Goal: Task Accomplishment & Management: Manage account settings

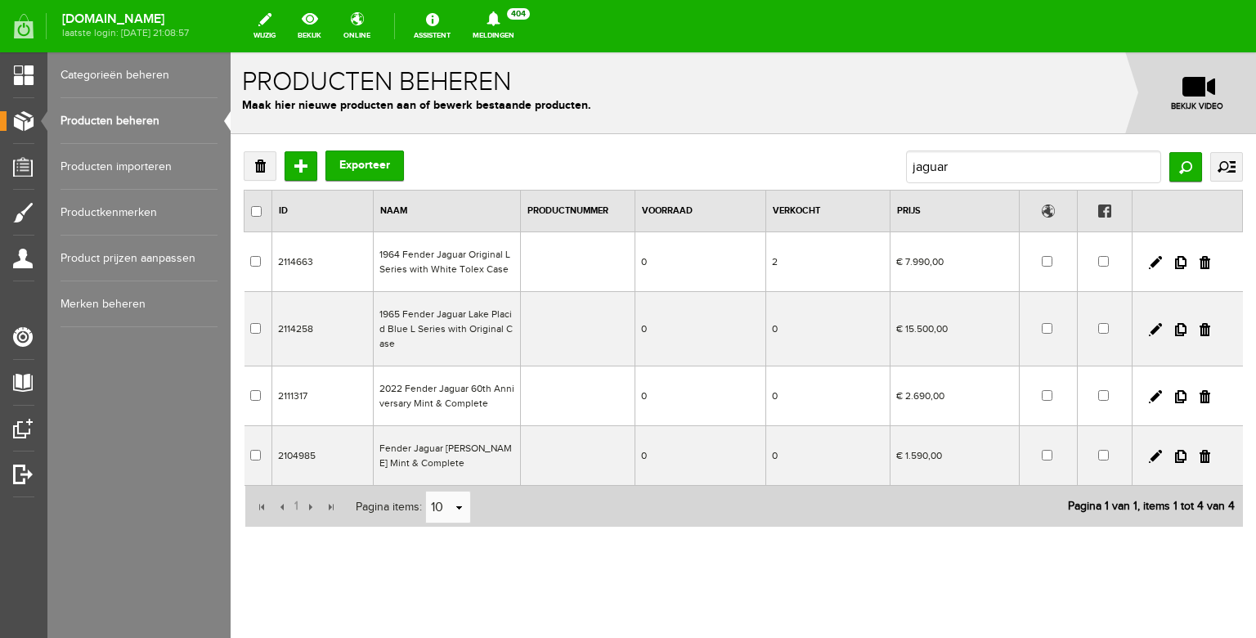
scroll to position [12, 0]
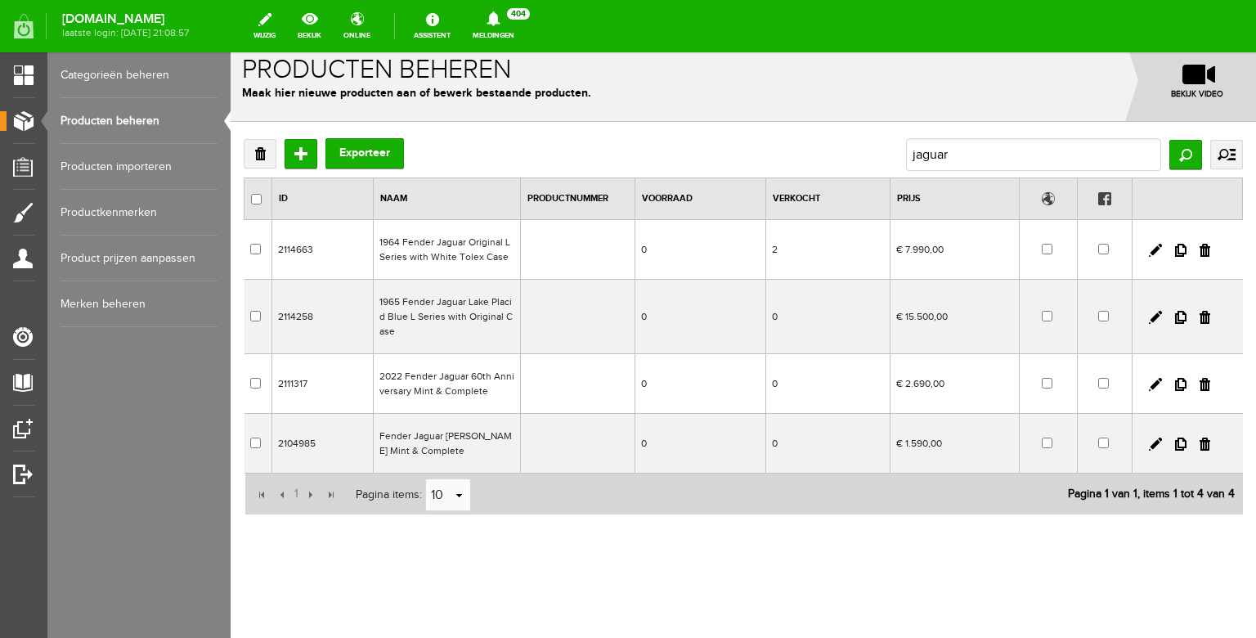
click at [134, 112] on link "Producten beheren" at bounding box center [138, 121] width 157 height 46
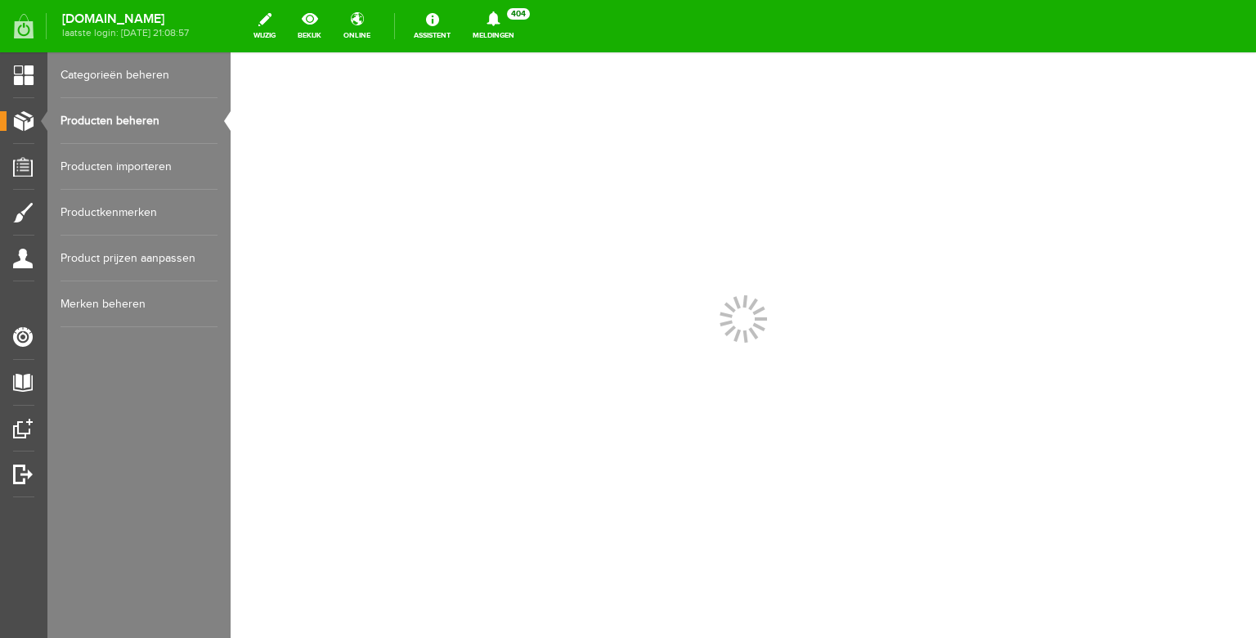
scroll to position [0, 0]
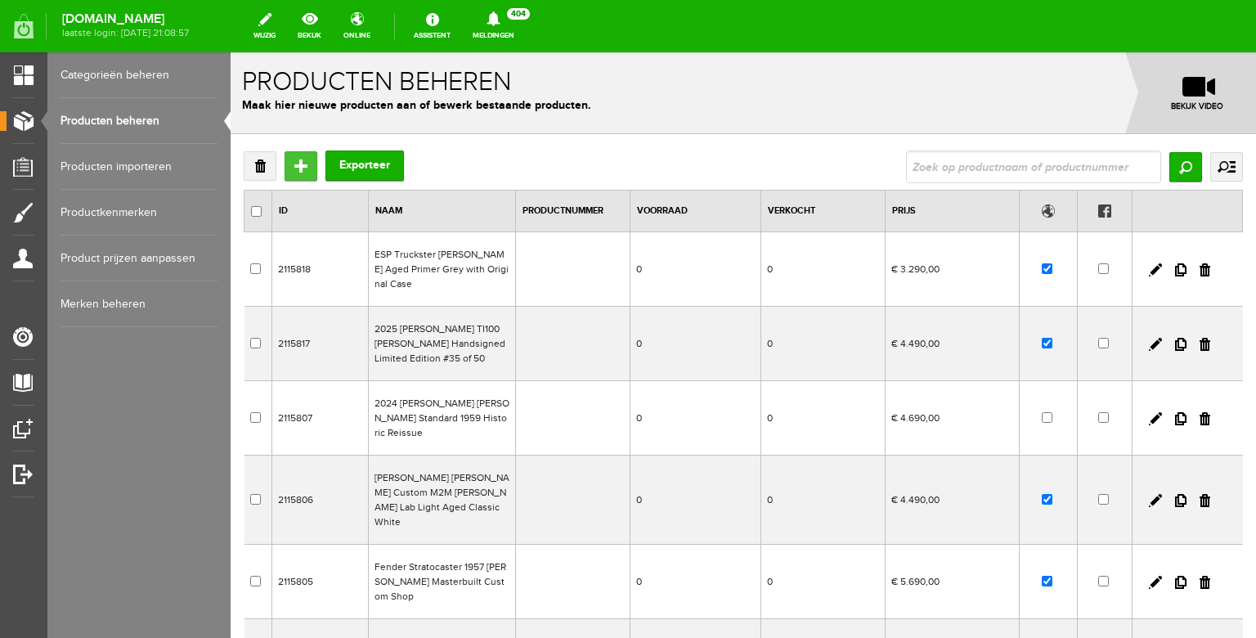
drag, startPoint x: 292, startPoint y: 164, endPoint x: 522, endPoint y: 216, distance: 235.4
click at [292, 164] on input "Toevoegen" at bounding box center [300, 165] width 33 height 29
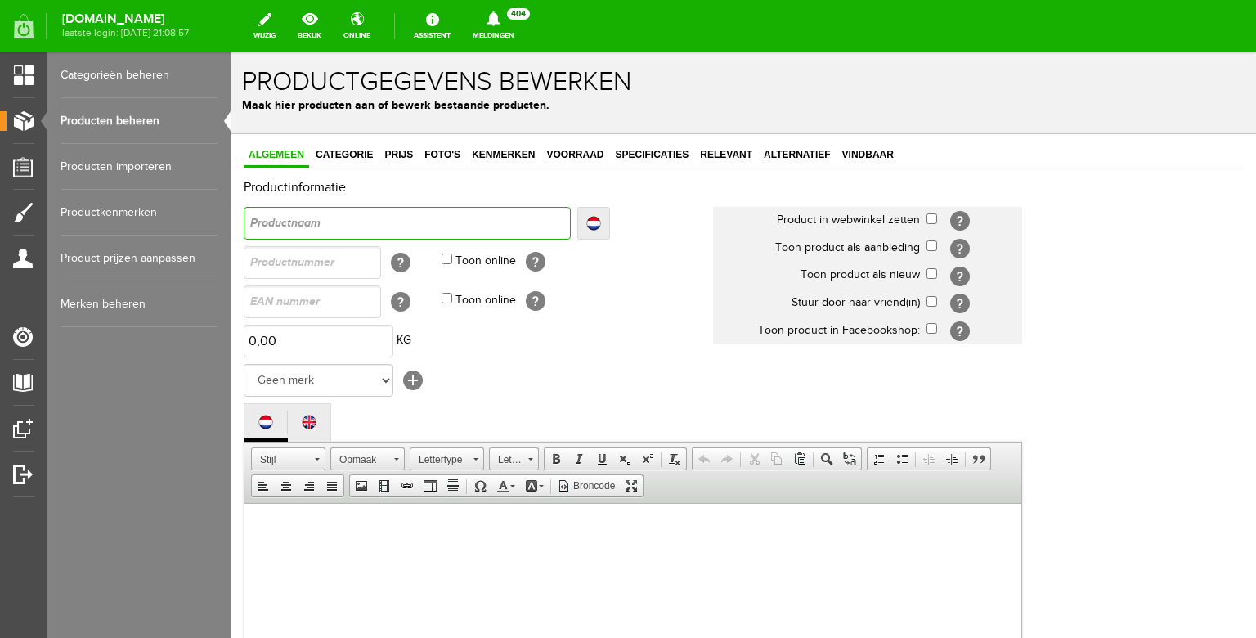
click at [352, 222] on input "text" at bounding box center [407, 223] width 327 height 33
type input "E"
type input "ES"
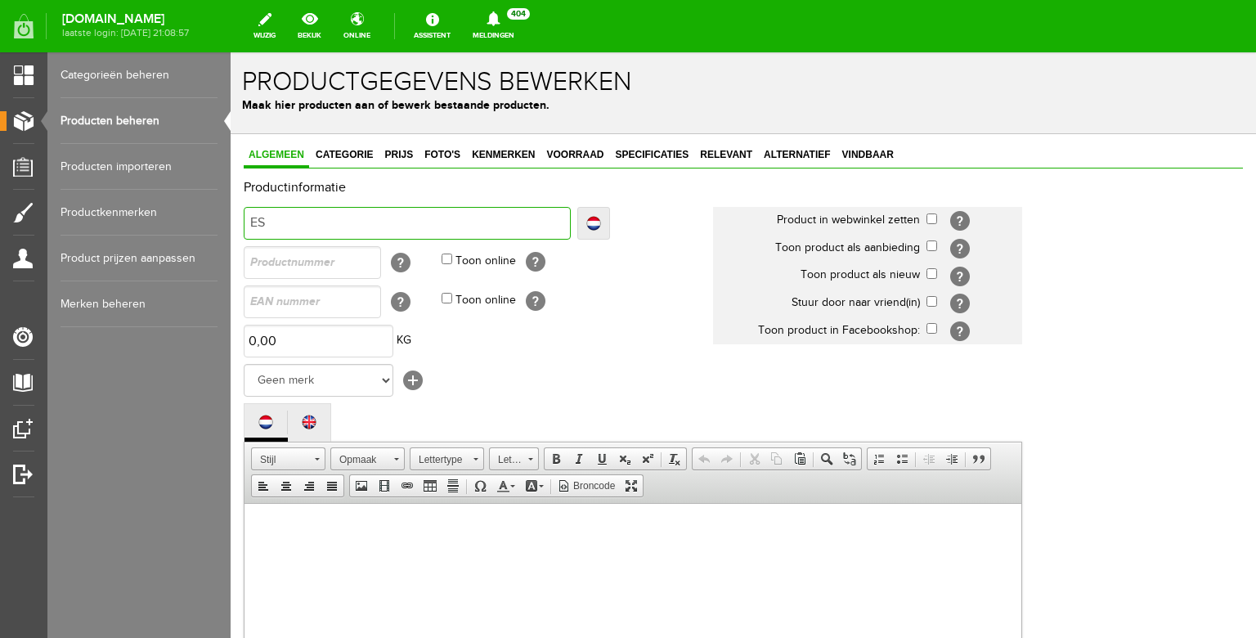
type input "ESP"
type input "ESP E"
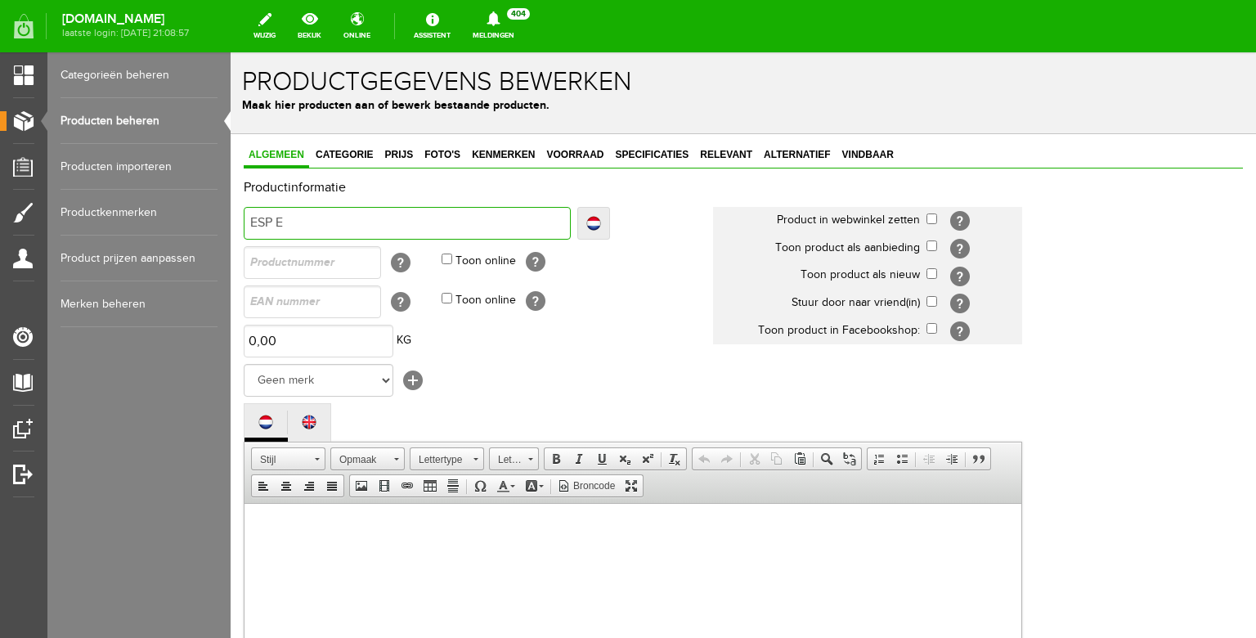
type input "ESP E"
type input "ESP EX"
type input "ESP EXP"
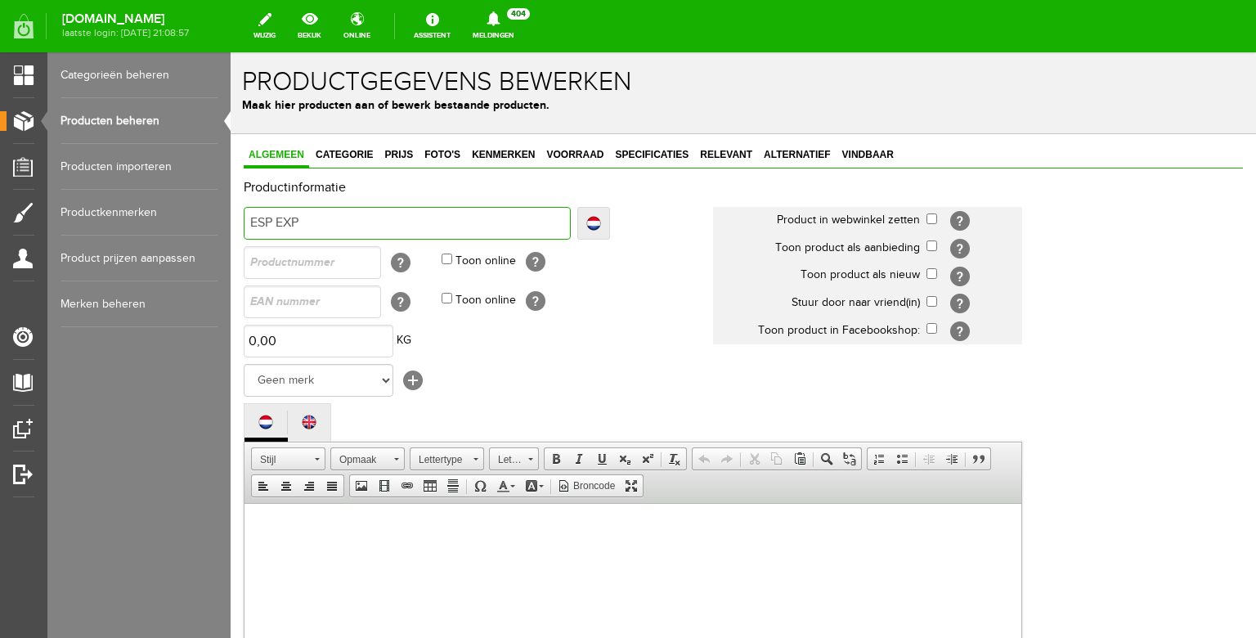
type input "ESP EXP"
type input "ESP EXP 1"
type input "ESP EXP 19"
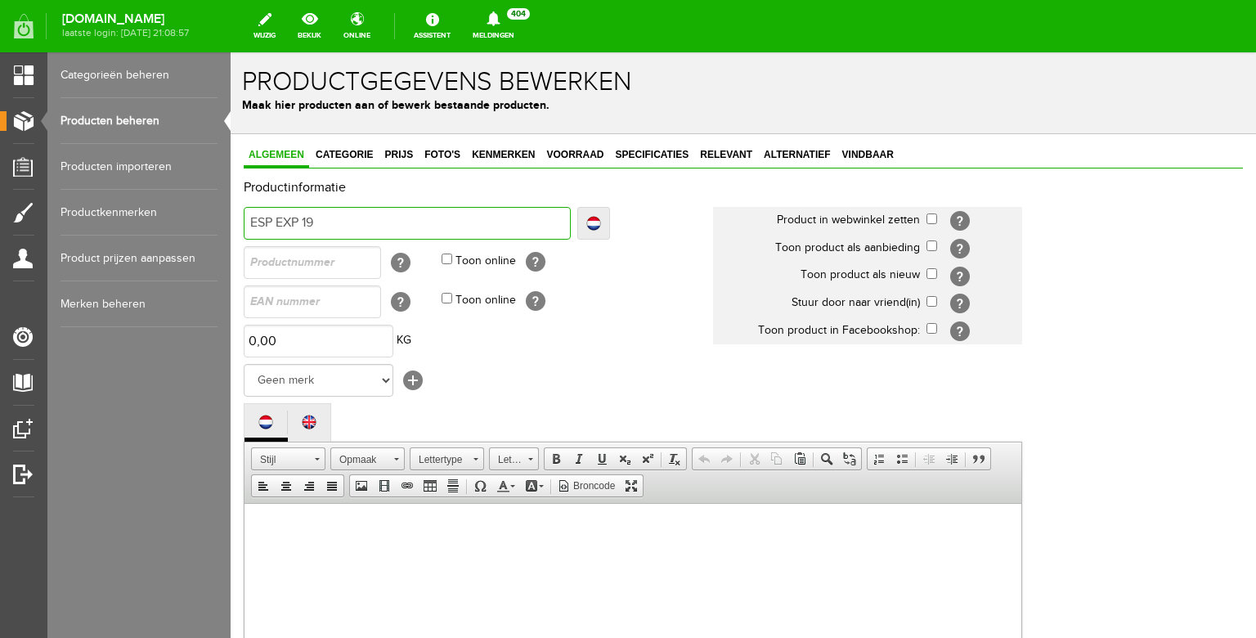
type input "ESP EXP 19"
type input "ESP EXP 199"
type input "ESP EXP 1996"
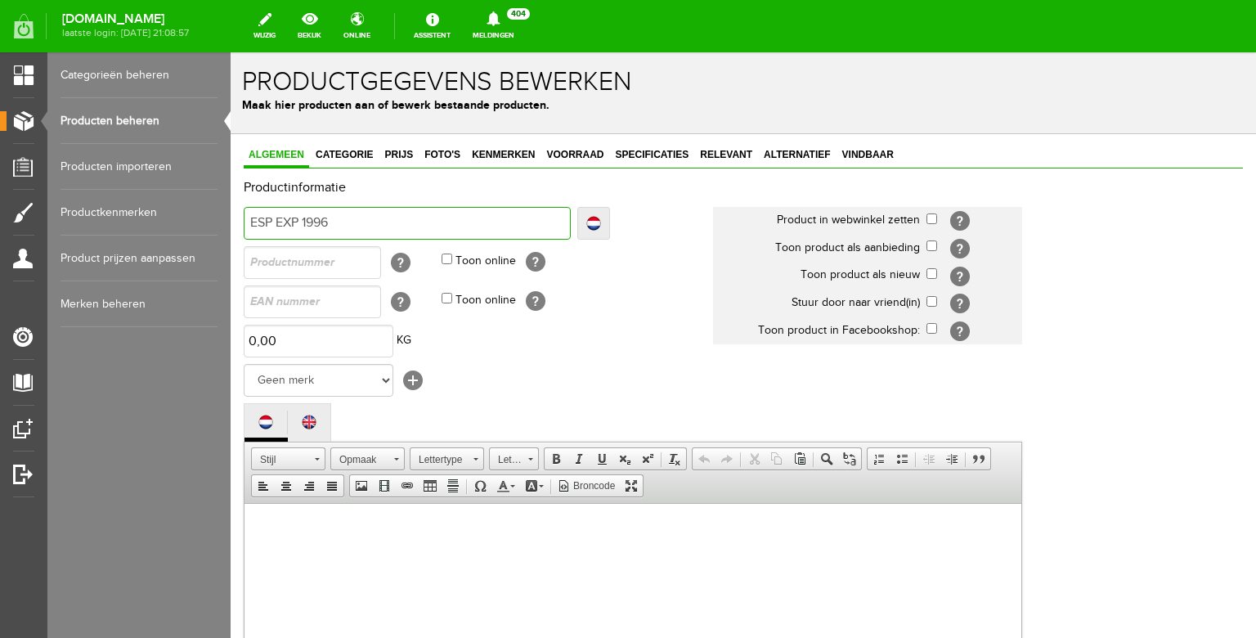
type input "ESP EXP 1996"
type input "ESP EXP 1996 E"
type input "ESP EXP 1996 Ex"
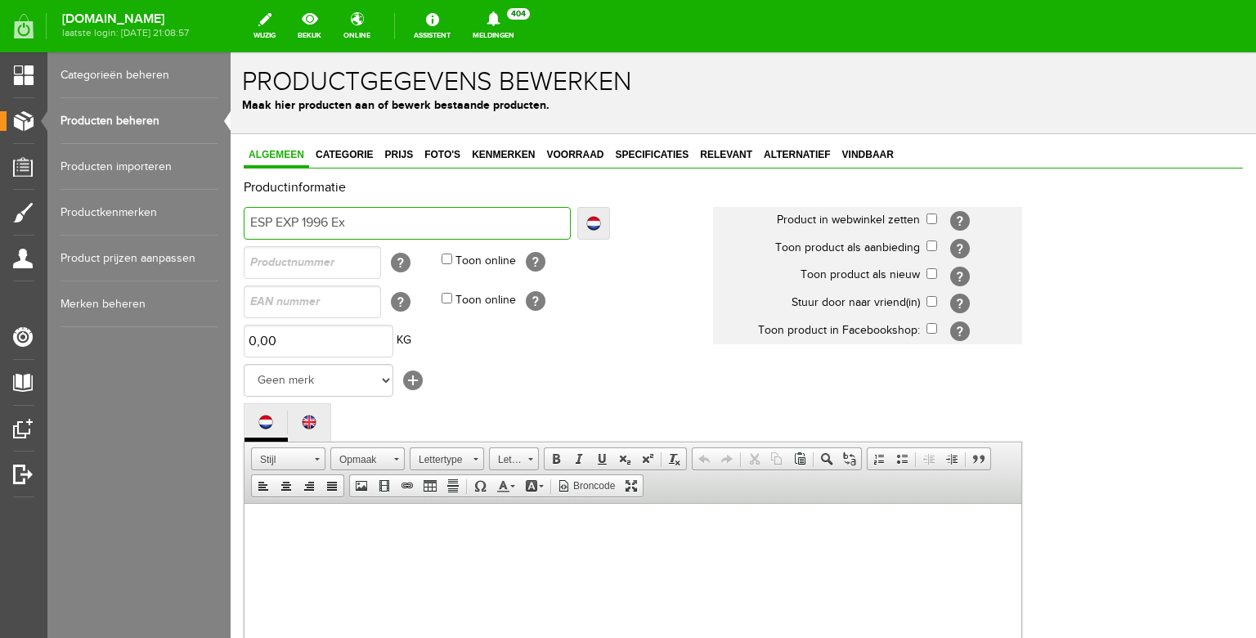
type input "ESP EXP 1996 Ex"
type input "ESP EXP 1996 Exp"
type input "ESP EXP 1996 Expl"
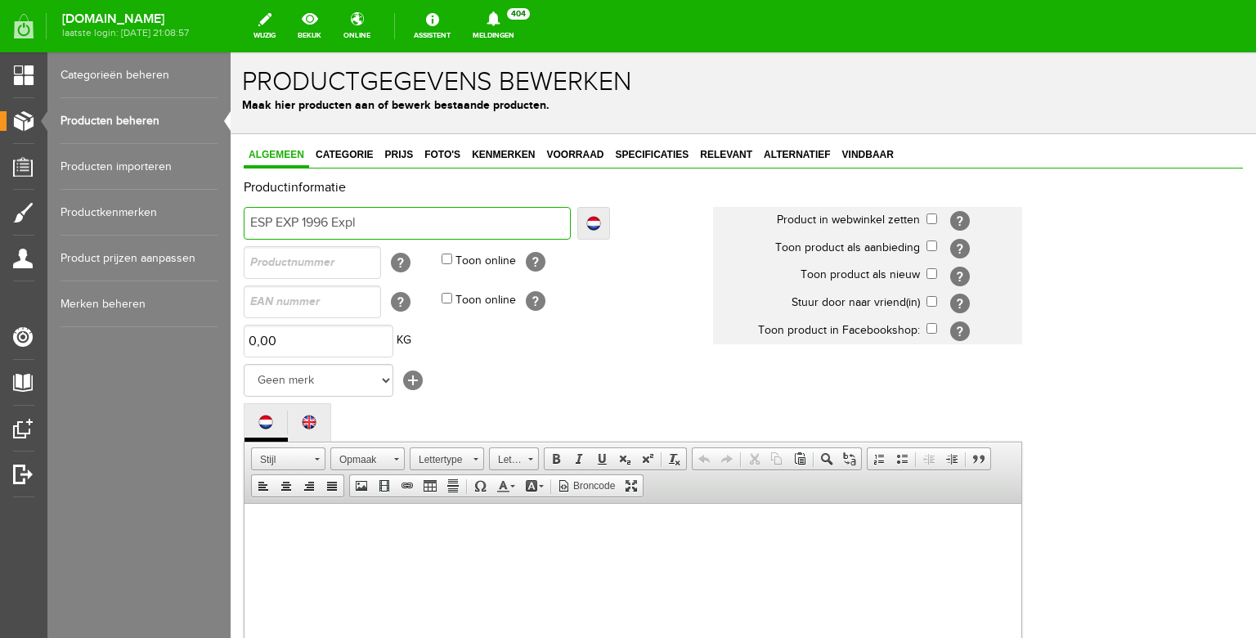
type input "ESP EXP 1996 Explo"
type input "ESP EXP 1996 Explor"
type input "ESP EXP 1996 Explore"
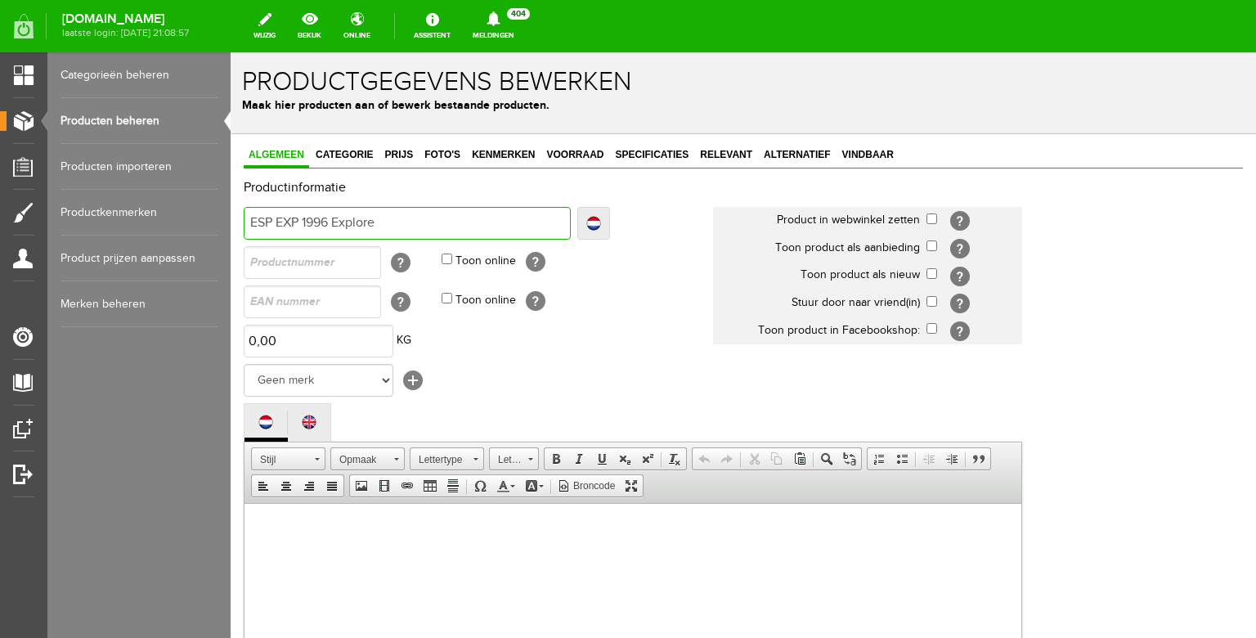
type input "ESP EXP 1996 Explore"
type input "ESP EXP 1996 Explorer"
click at [278, 221] on input "ESP EXP 1996 Explorer" at bounding box center [407, 223] width 327 height 33
type input "ESP CEXP 1996 Explorer"
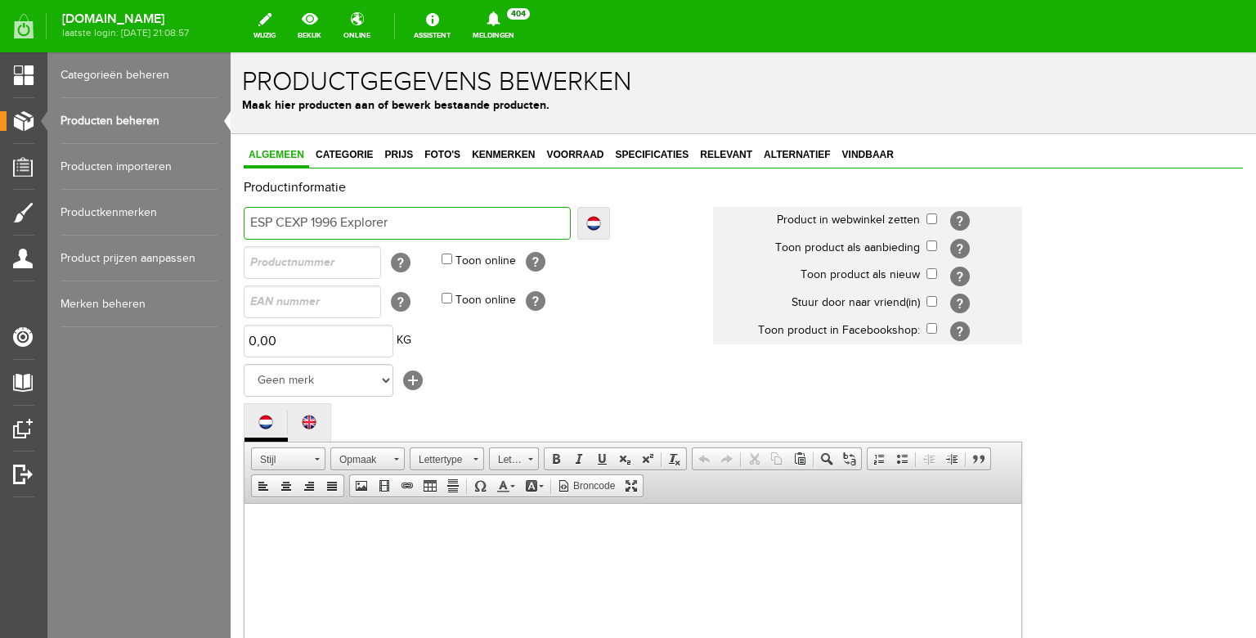
type input "ESP CEXP 1996 Explorer"
type input "ESP CuEXP 1996 Explorer"
type input "ESP CusEXP 1996 Explorer"
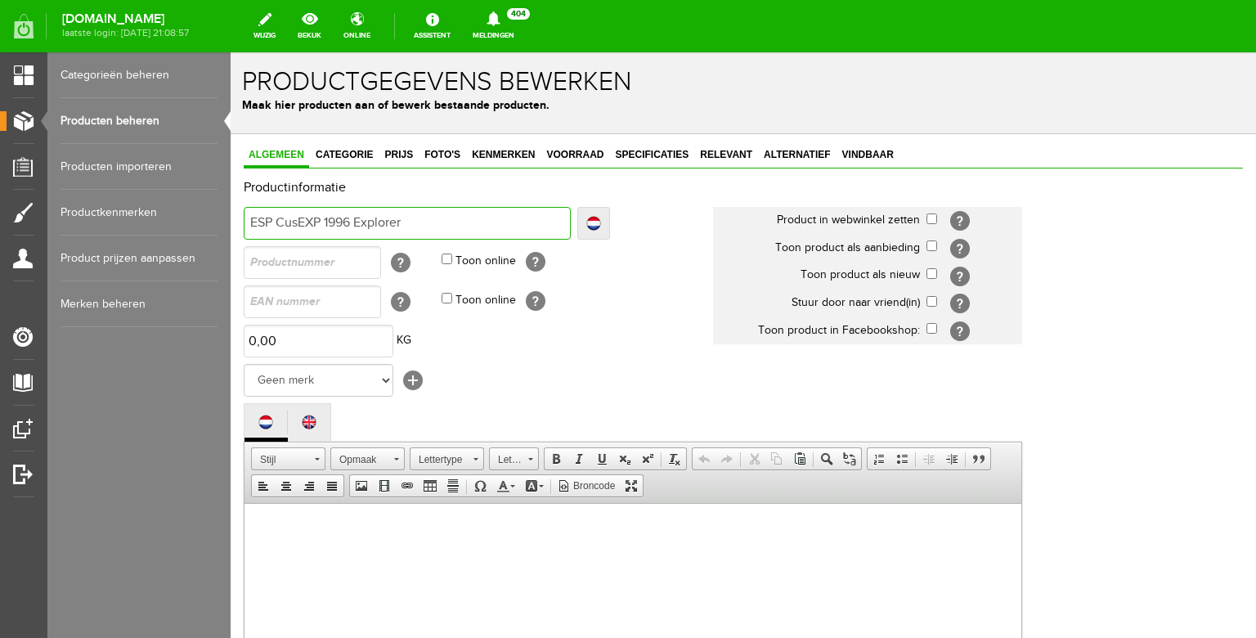
type input "ESP CustEXP 1996 Explorer"
type input "ESP CustoEXP 1996 Explorer"
type input "ESP CustomEXP 1996 Explorer"
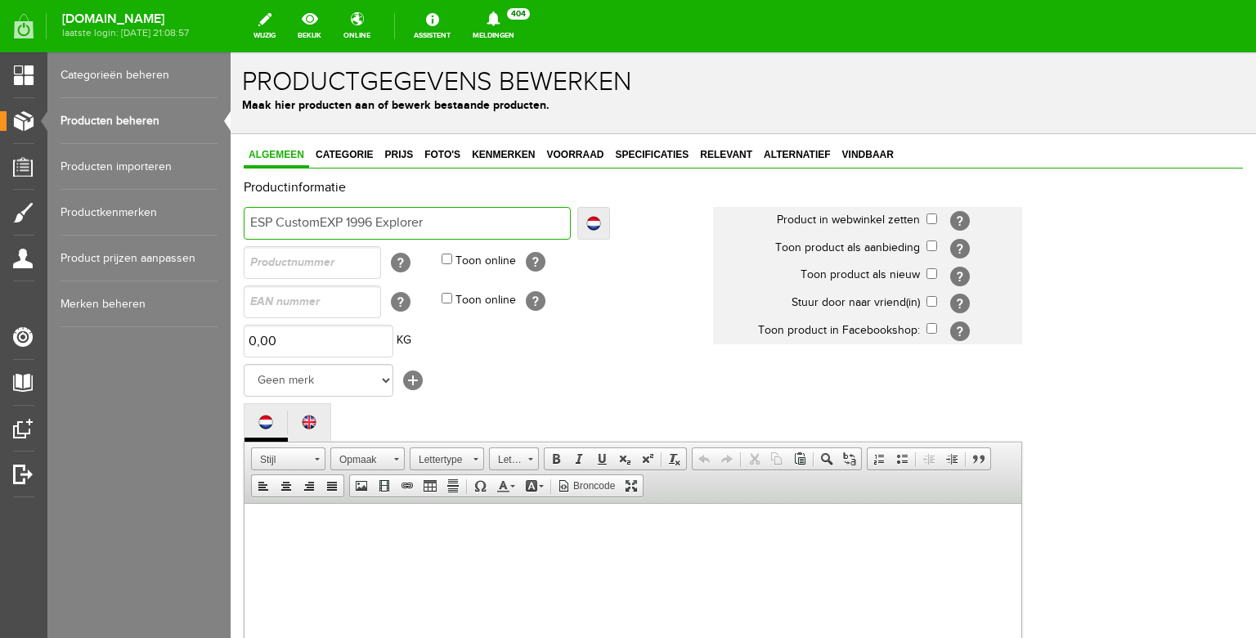
type input "ESP CustomEXP 1996 Explorer"
type input "ESP Custom EXP 1996 Explorer"
click at [466, 222] on input "ESP Custom EXP 1996 Explorer" at bounding box center [407, 223] width 327 height 33
type input "ESP Custom EXP 1996 Explorer"
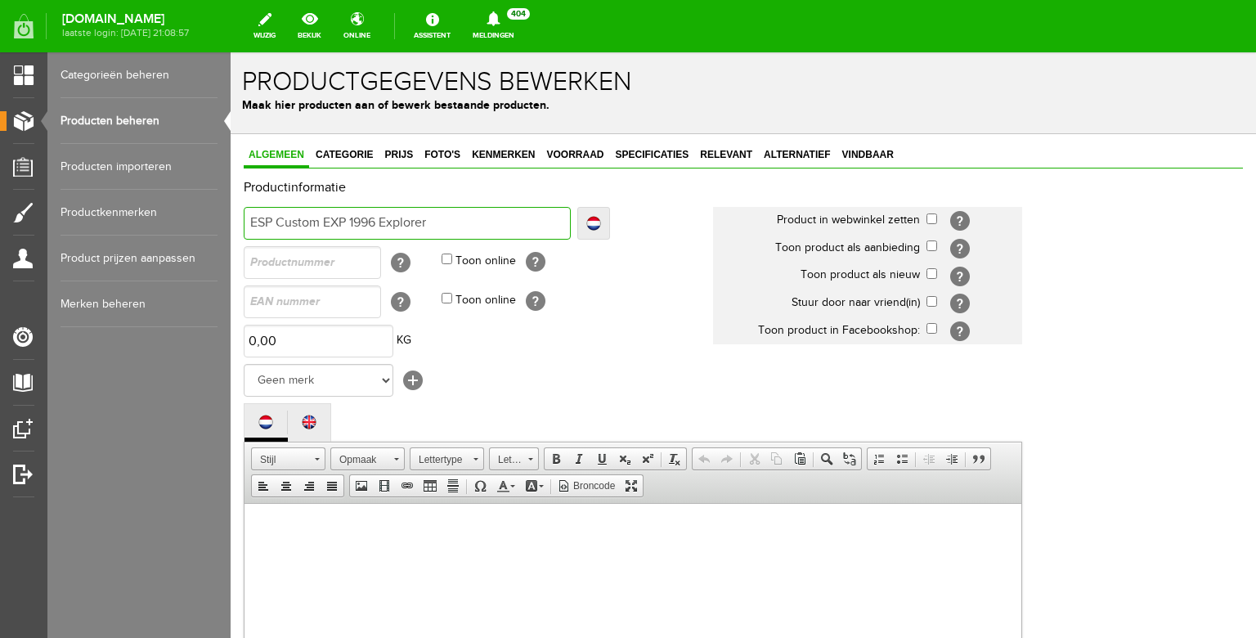
type input "ESP Custom EXP 1996 Explorer"
type input "ESP Custom EXP 1996 Explorer J"
type input "ESP Custom EXP 1996 Explorer Ja"
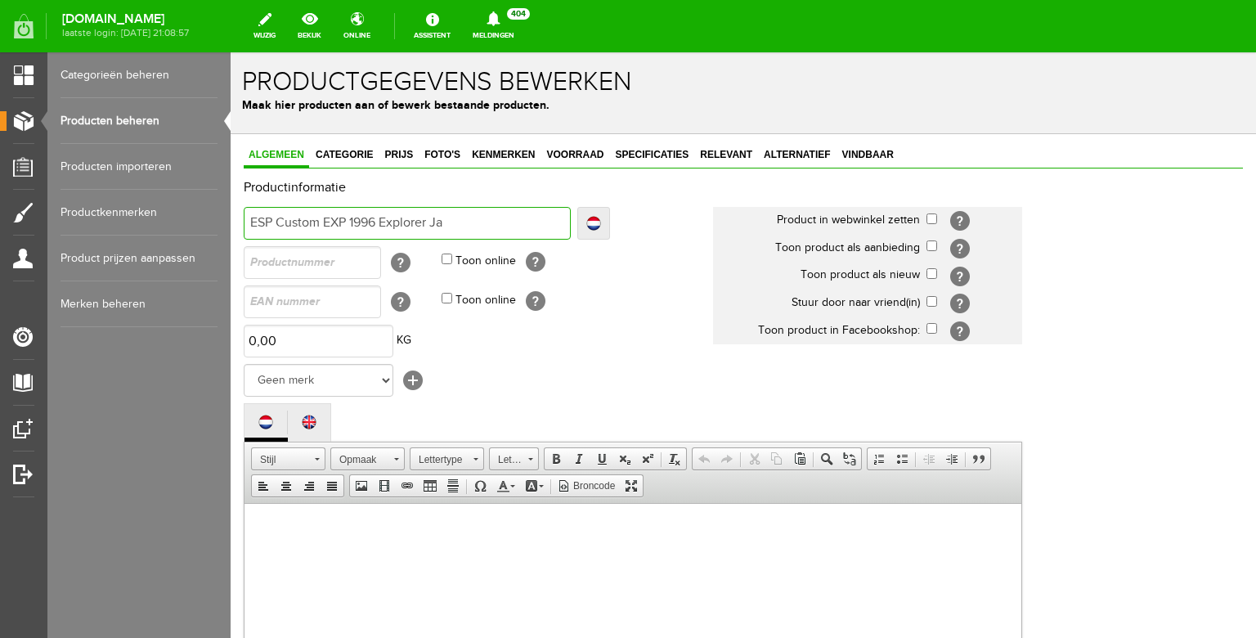
type input "ESP Custom EXP 1996 Explorer Jam"
type input "ESP Custom EXP 1996 Explorer [PERSON_NAME]"
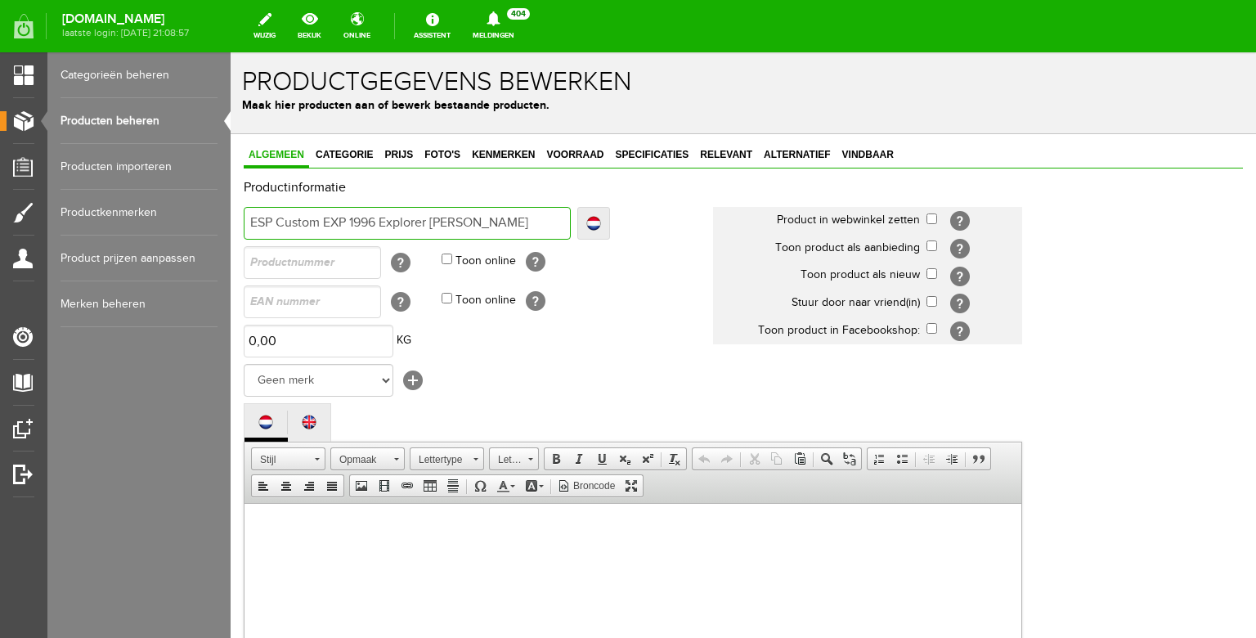
type input "ESP Custom EXP 1996 Explorer [PERSON_NAME]"
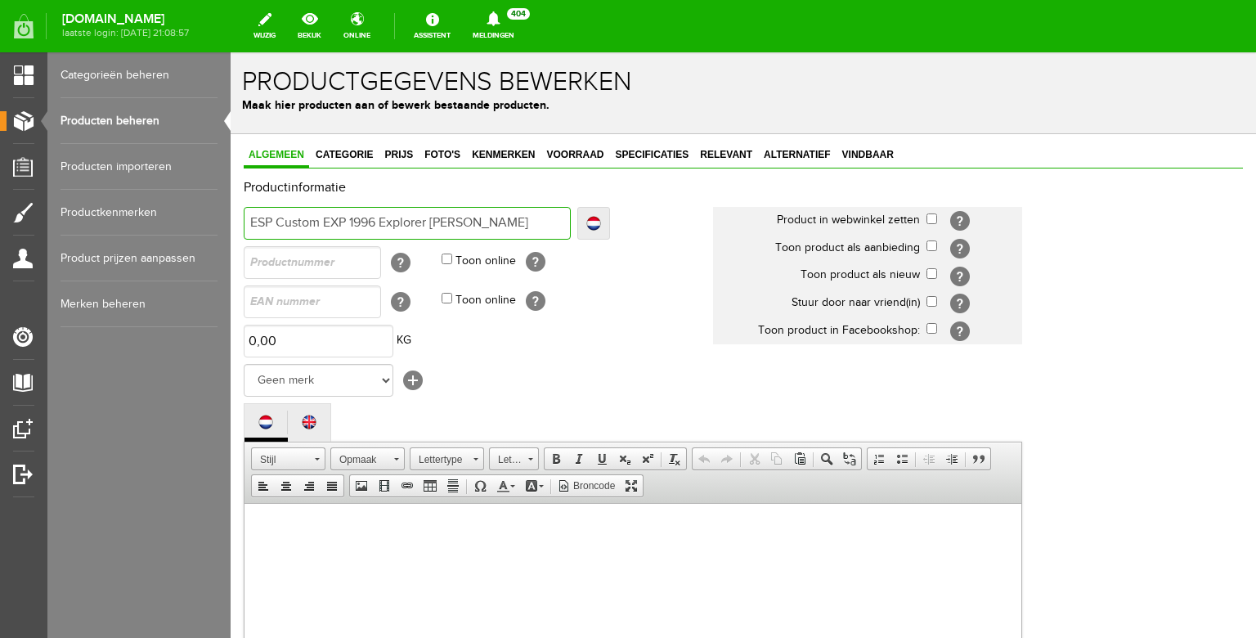
type input "ESP Custom EXP 1996 Explorer [PERSON_NAME]"
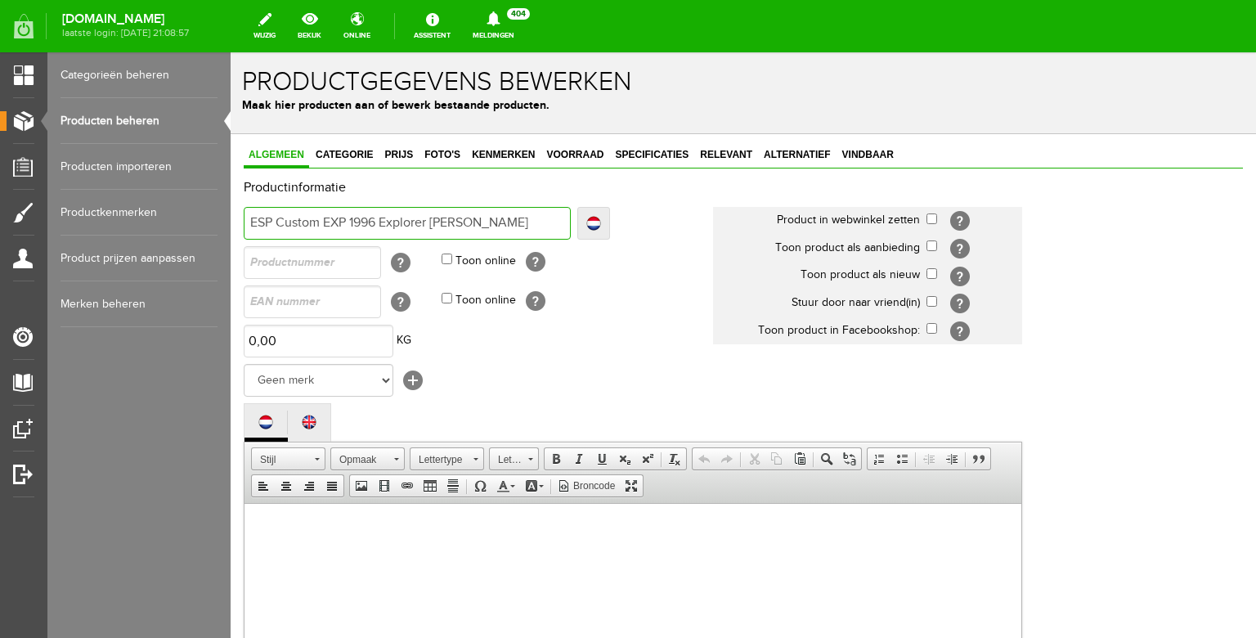
type input "ESP Custom EXP 1996 Explorer [PERSON_NAME]"
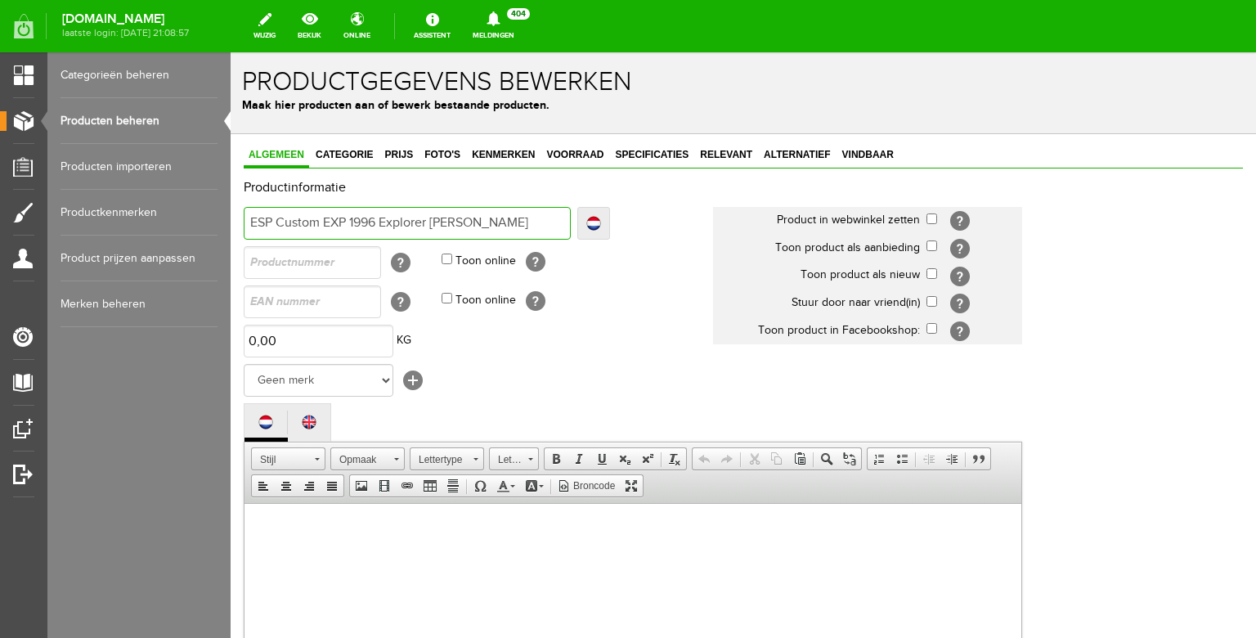
type input "ESP Custom EXP 1996 Explorer [PERSON_NAME] V"
type input "ESP Custom EXP 1996 Explorer [PERSON_NAME] Vi"
type input "ESP Custom EXP 1996 Explorer [PERSON_NAME] Vib"
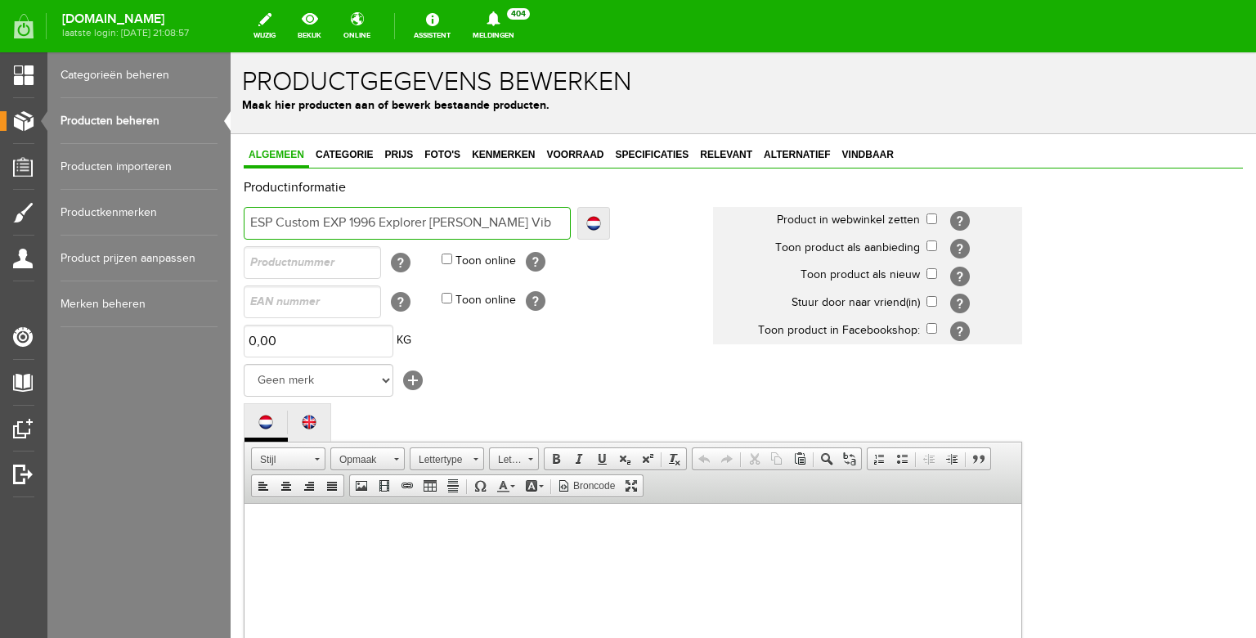
type input "ESP Custom EXP 1996 Explorer [PERSON_NAME] Vib"
type input "ESP Custom EXP 1996 Explorer [PERSON_NAME] Vibe"
type input "ESP Custom EXP 1996 Explorer [PERSON_NAME] Vibes"
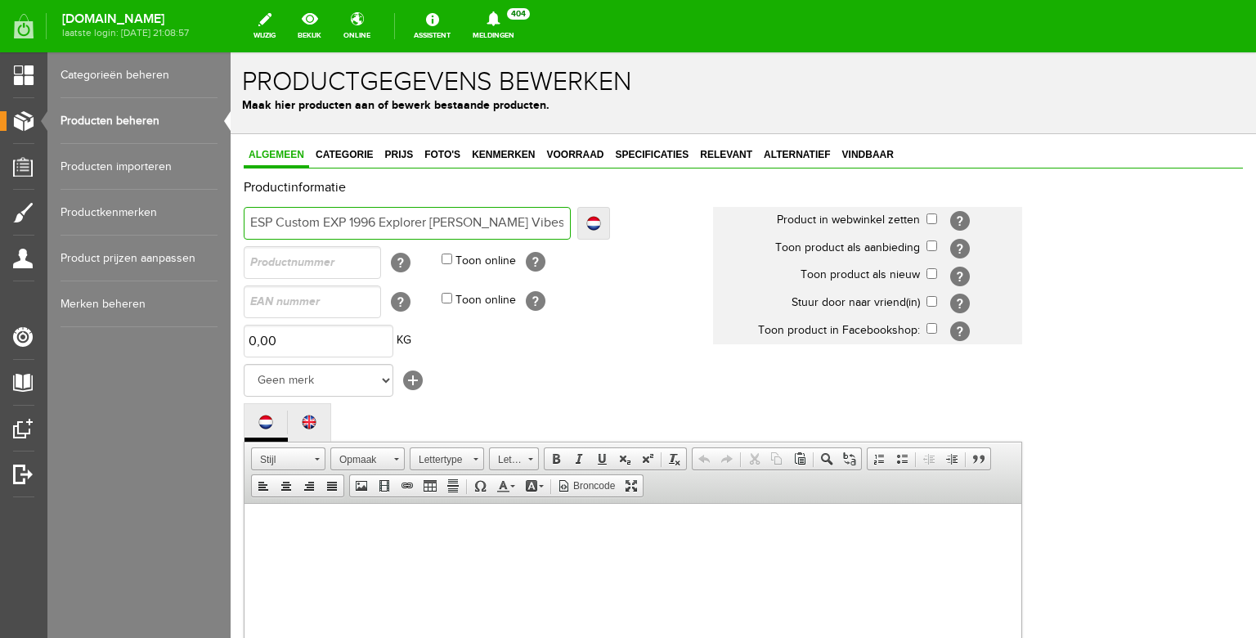
type input "ESP Custom EXP 1996 Explorer [PERSON_NAME] Vibes"
type input "ESP Custom EXP 1996 Explorer [PERSON_NAME] Vibes w"
type input "ESP Custom EXP 1996 Explorer [PERSON_NAME] Vibes wi"
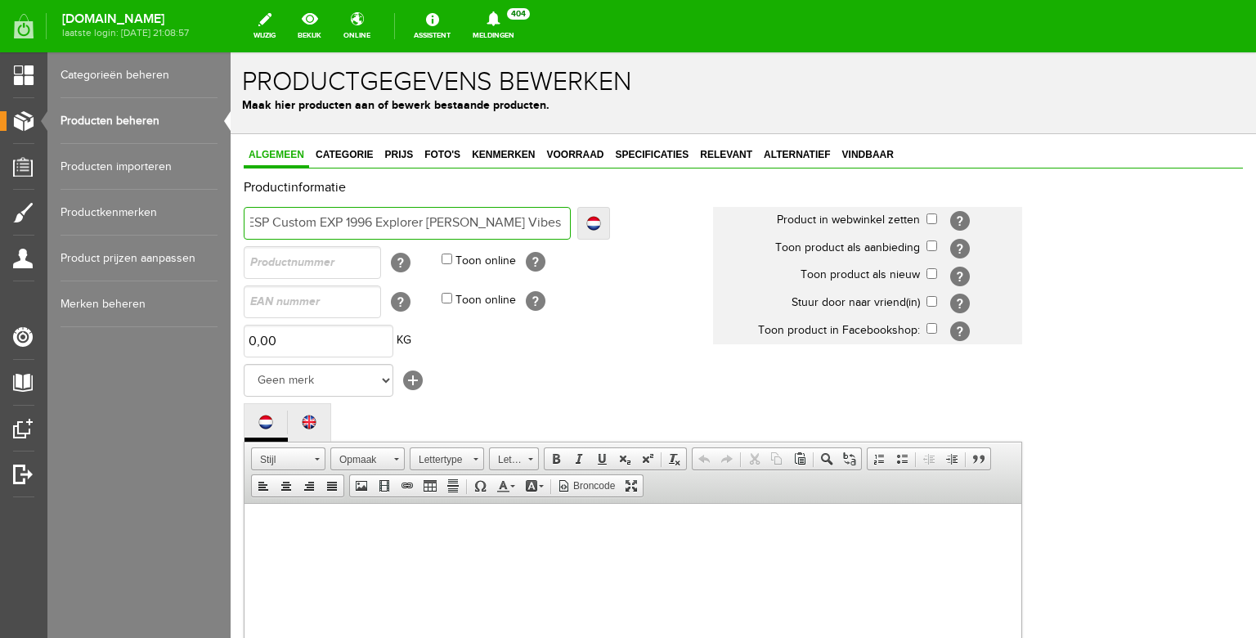
type input "ESP Custom EXP 1996 Explorer [PERSON_NAME] Vibes wi"
type input "ESP Custom EXP 1996 Explorer [PERSON_NAME] Vibes wit"
type input "ESP Custom EXP 1996 Explorer [PERSON_NAME] Vibes with"
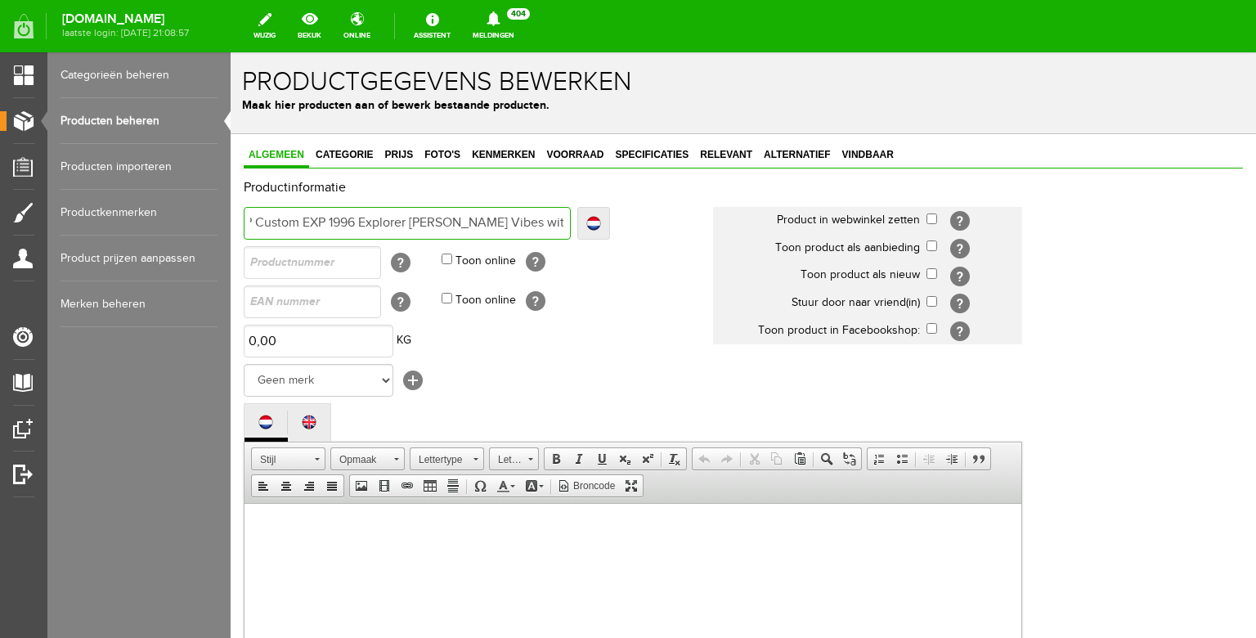
type input "ESP Custom EXP 1996 Explorer [PERSON_NAME] Vibes with"
type input "ESP Custom EXP 1996 Explorer [PERSON_NAME] Vibes with O"
type input "ESP Custom EXP 1996 Explorer [PERSON_NAME] Vibes with Or"
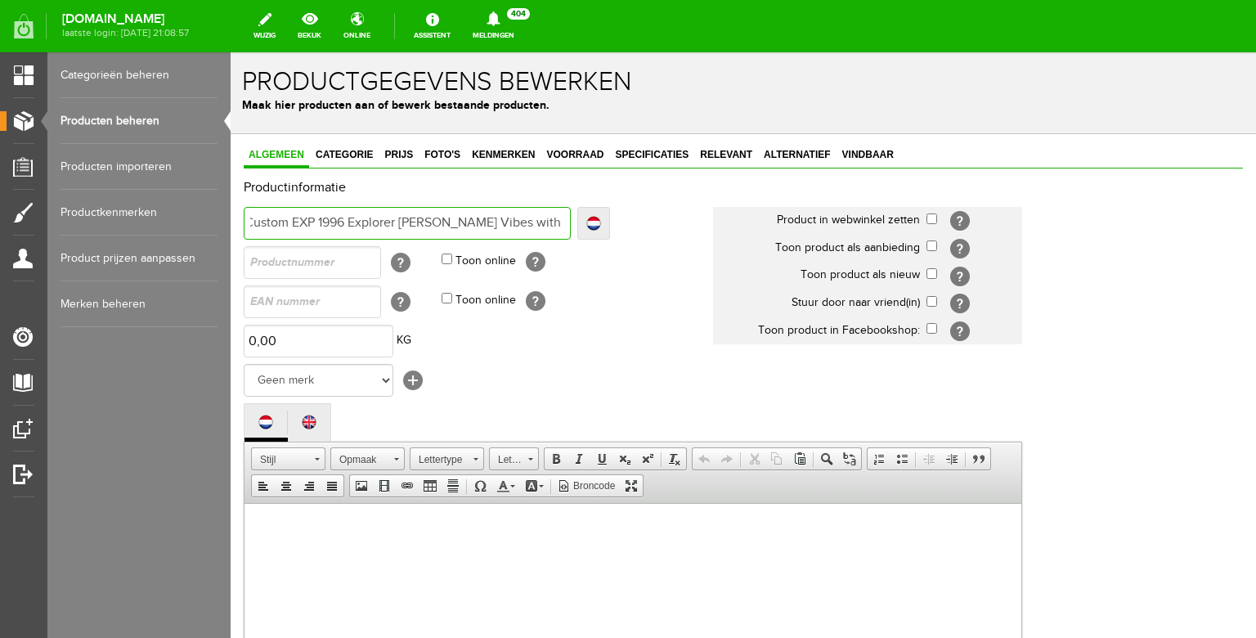
type input "ESP Custom EXP 1996 Explorer [PERSON_NAME] Vibes with Or"
type input "ESP Custom EXP 1996 Explorer [PERSON_NAME] Vibes with Ori"
type input "ESP Custom EXP 1996 Explorer [PERSON_NAME] Vibes with Orig"
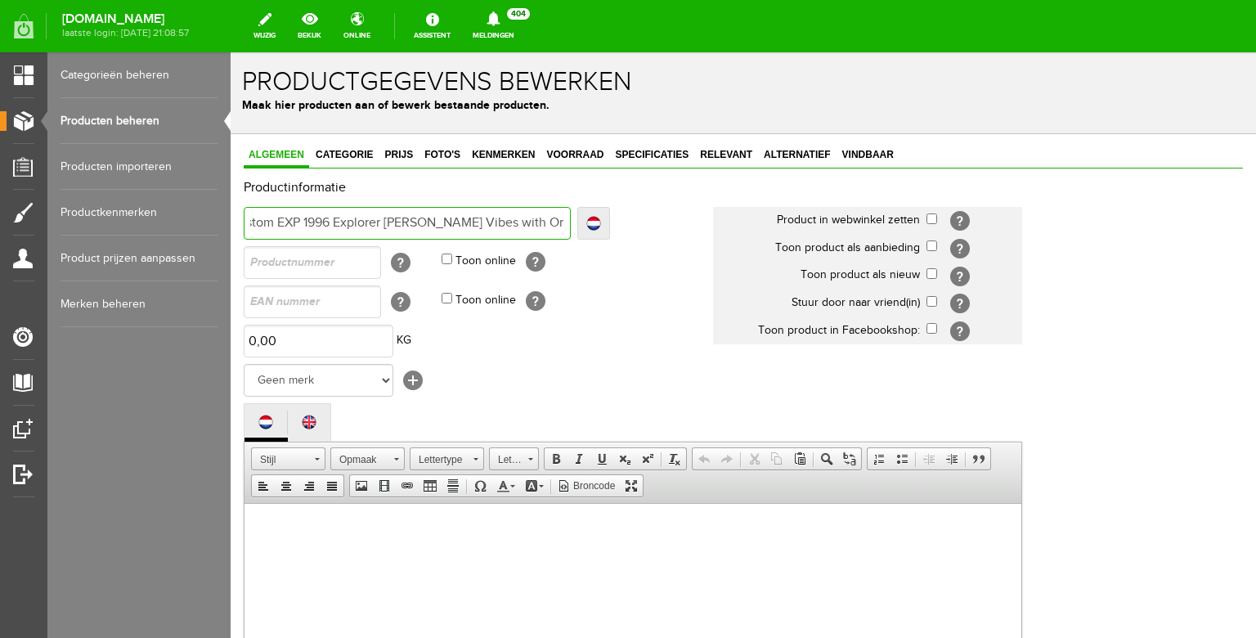
type input "ESP Custom EXP 1996 Explorer [PERSON_NAME] Vibes with [PERSON_NAME]"
type input "ESP Custom EXP 1996 Explorer [PERSON_NAME] Vibes with Origin"
type input "ESP Custom EXP 1996 Explorer [PERSON_NAME] Vibes with Origina"
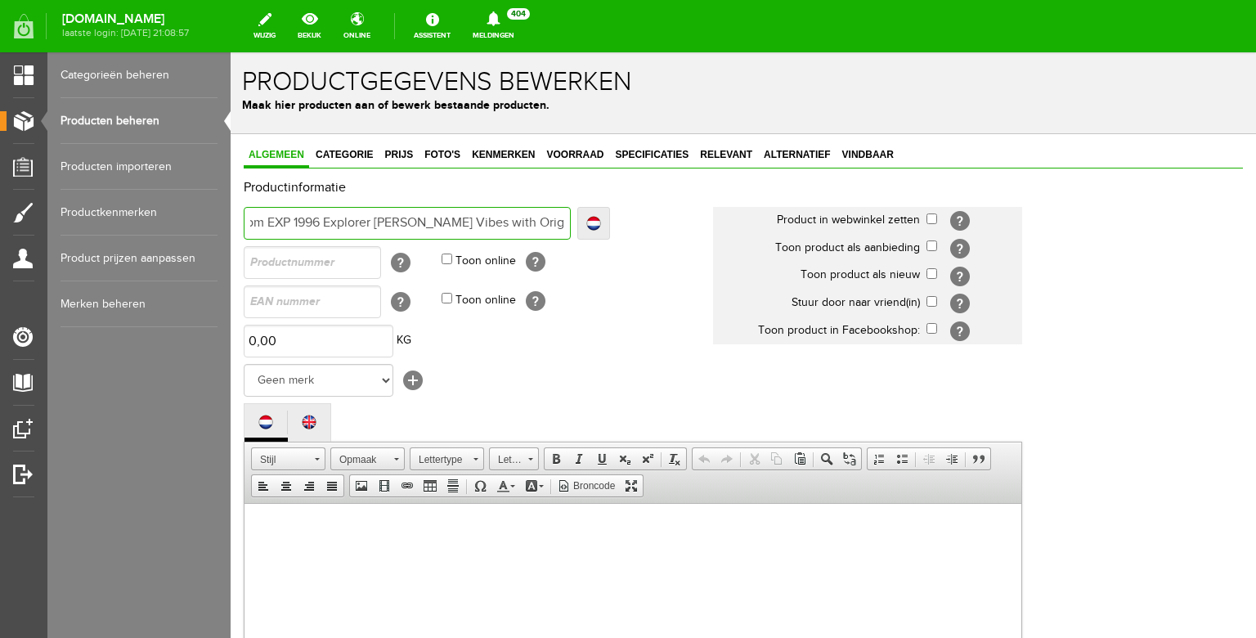
type input "ESP Custom EXP 1996 Explorer [PERSON_NAME] Vibes with Origina"
type input "ESP Custom EXP 1996 Explorer [PERSON_NAME] Vibes with Original"
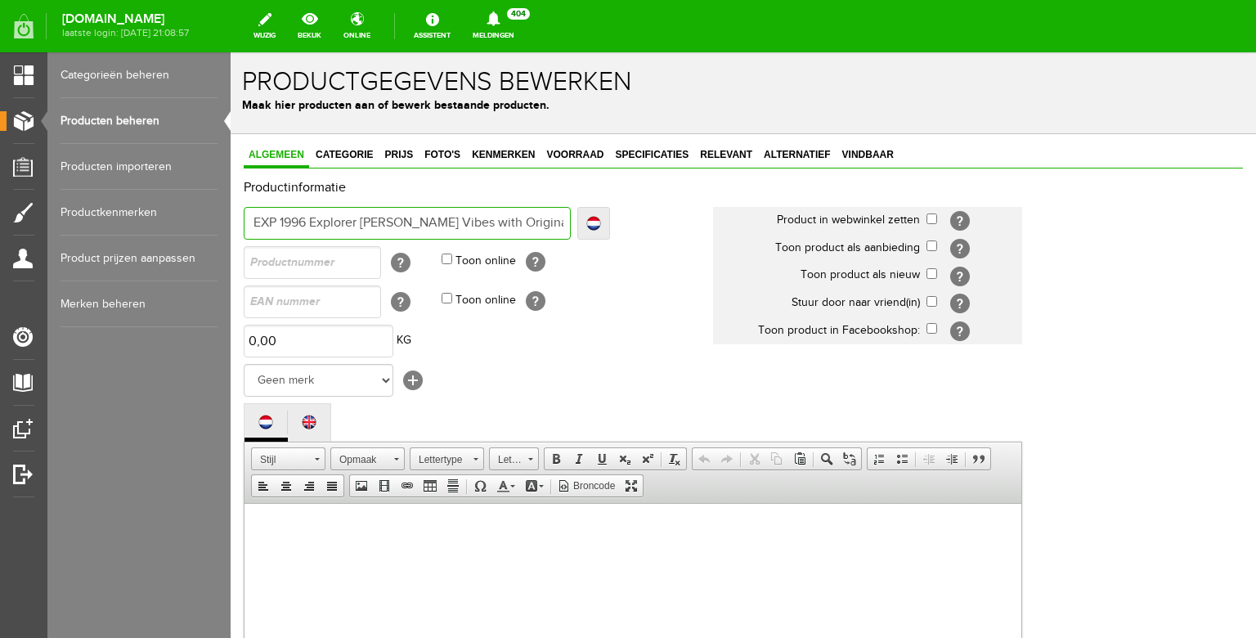
type input "ESP Custom EXP 1996 Explorer [PERSON_NAME] Vibes with Original c"
type input "ESP Custom EXP 1996 Explorer [PERSON_NAME] Vibes with Original ca"
type input "ESP Custom EXP 1996 Explorer [PERSON_NAME] Vibes with Original cas"
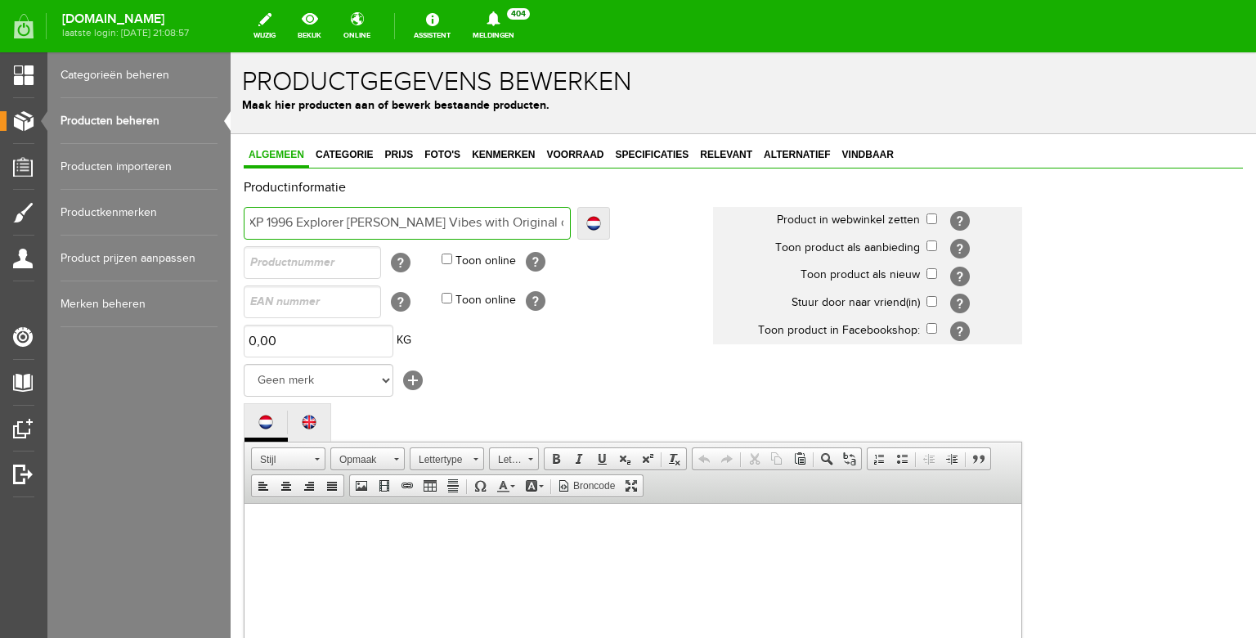
type input "ESP Custom EXP 1996 Explorer [PERSON_NAME] Vibes with Original cas"
type input "ESP Custom EXP 1996 Explorer [PERSON_NAME] Vibes with Original case"
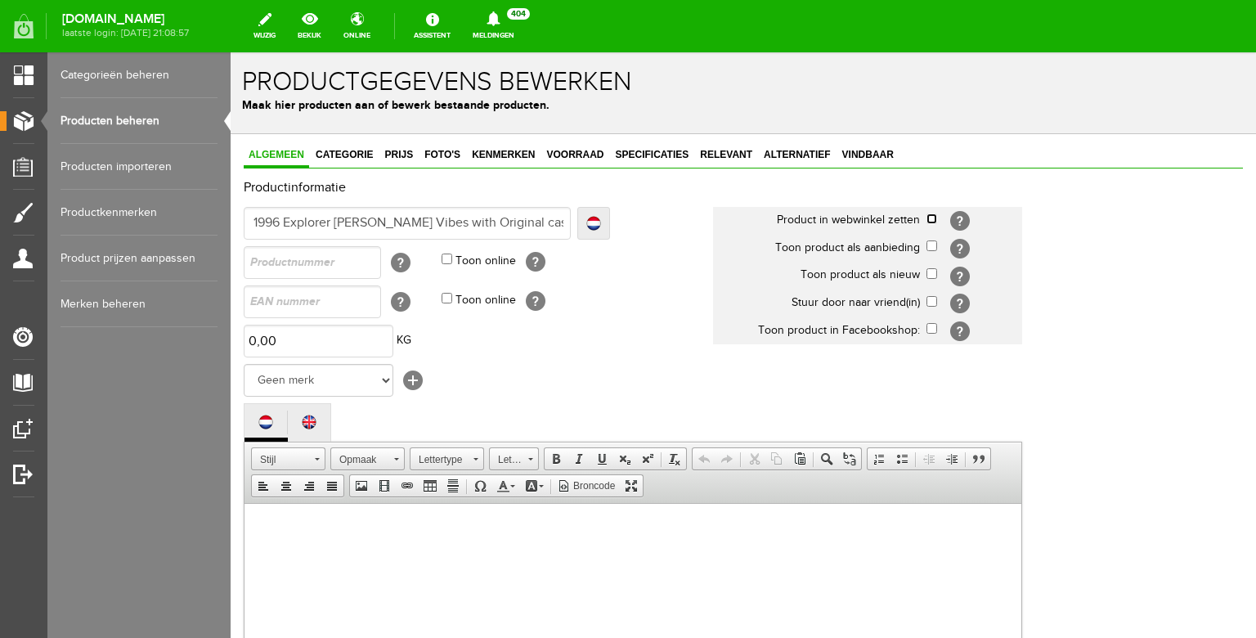
click at [931, 223] on input "checkbox" at bounding box center [931, 218] width 11 height 11
checkbox input "true"
click at [932, 275] on input "checkbox" at bounding box center [931, 273] width 11 height 11
checkbox input "true"
click at [244, 364] on select "Geen merk Hymn Peavey Vox Rickenbacker [PERSON_NAME] [PERSON_NAME] [PERSON_NAME…" at bounding box center [319, 380] width 150 height 33
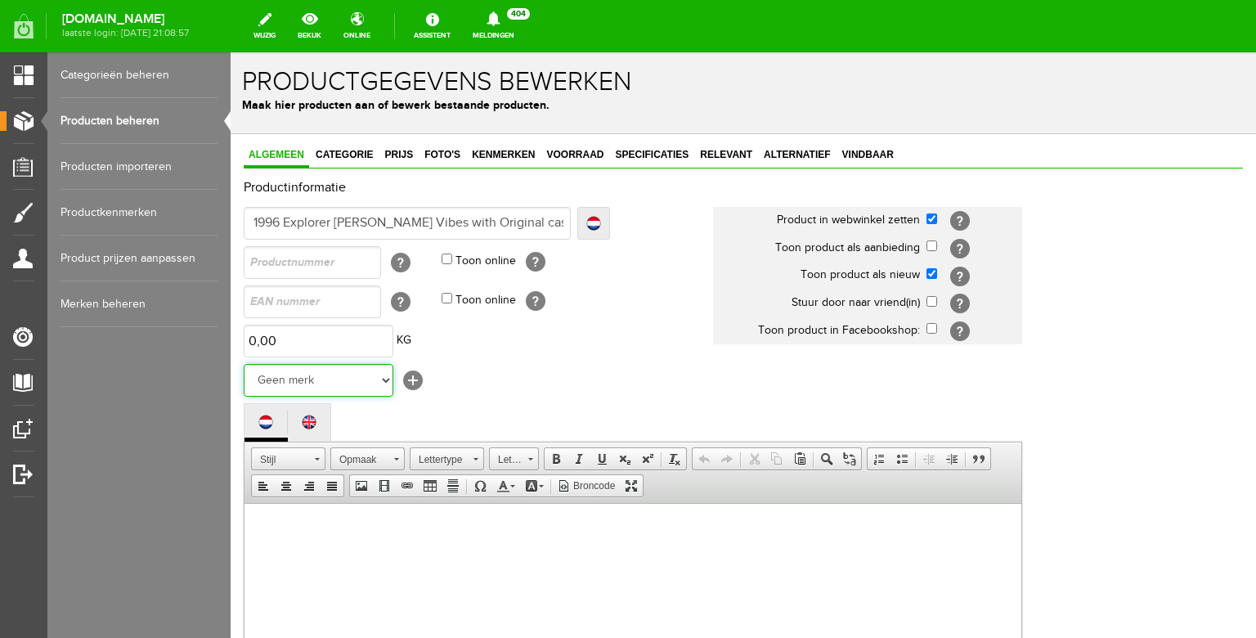
select select "139262"
click option "ESP" at bounding box center [231, 52] width 0 height 0
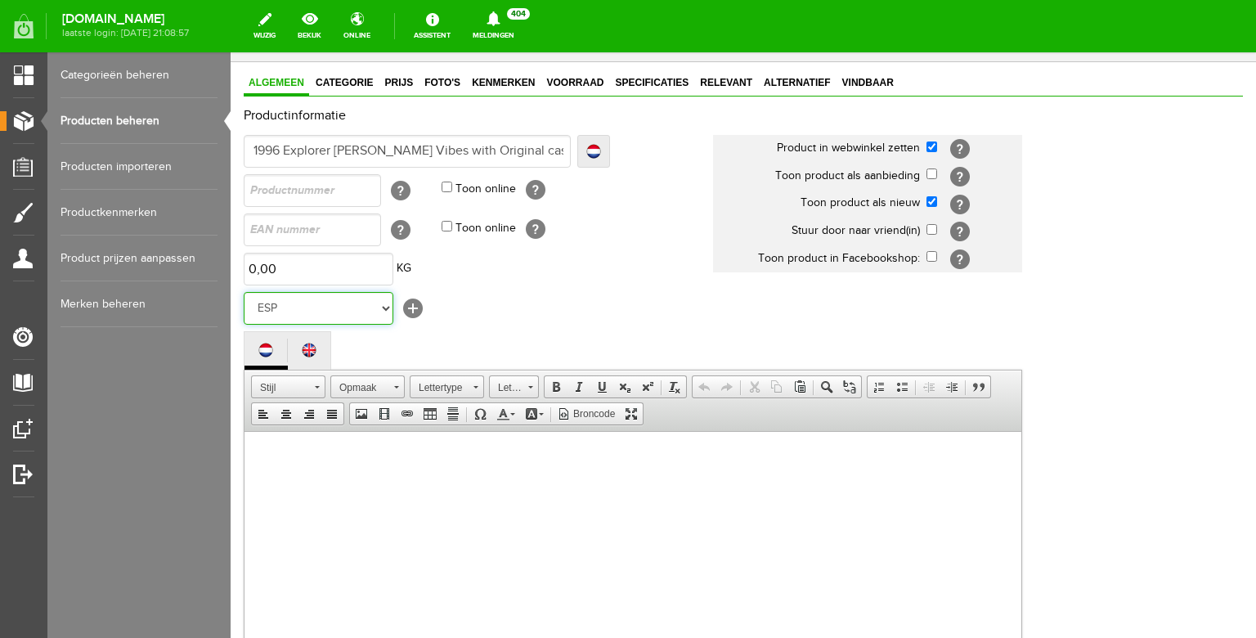
scroll to position [101, 0]
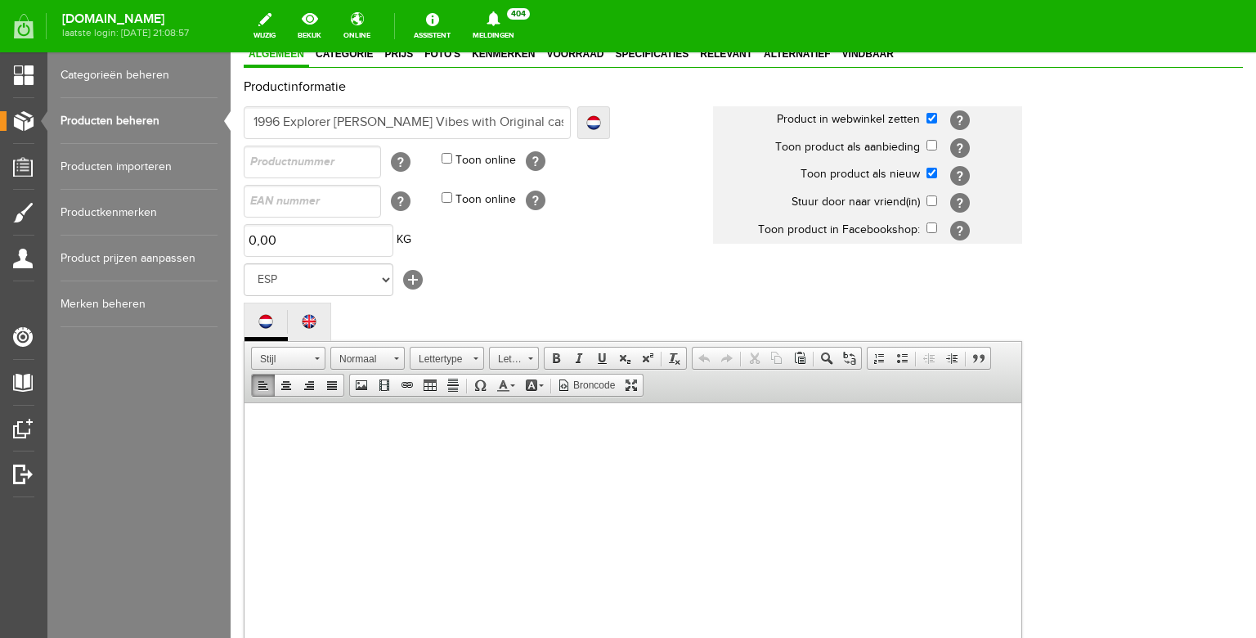
click at [310, 423] on body at bounding box center [633, 558] width 744 height 278
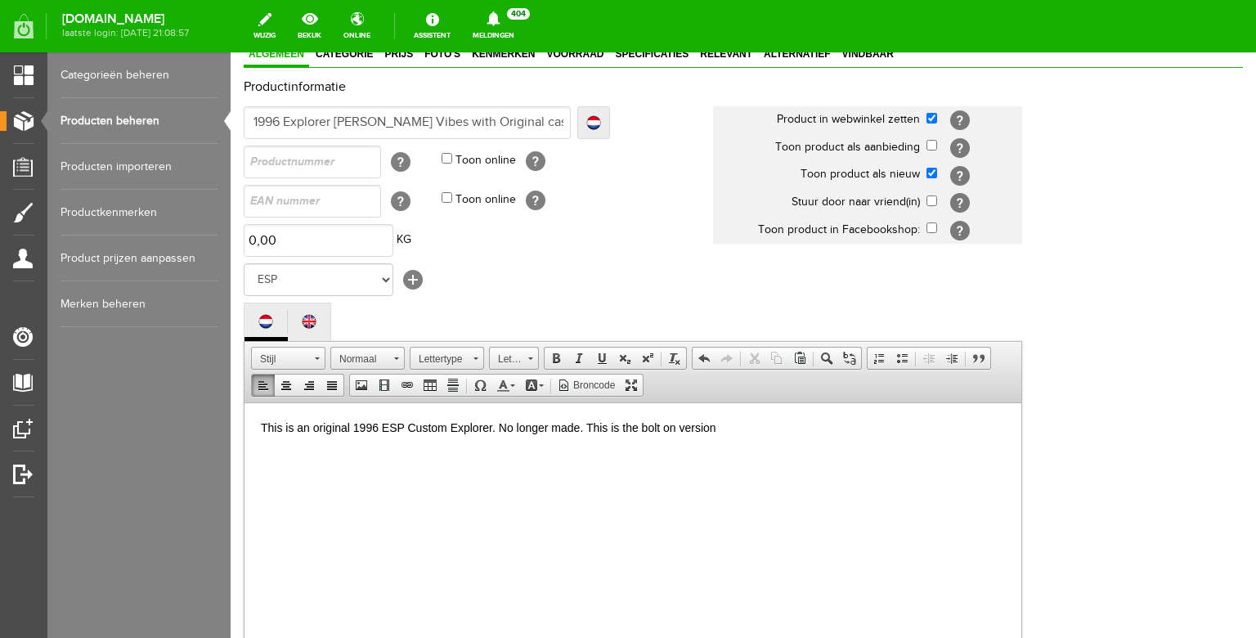
click at [681, 426] on p "This is an original 1996 ESP Custom Explorer. No longer made. This is the bolt …" at bounding box center [633, 427] width 744 height 17
drag, startPoint x: 938, startPoint y: 432, endPoint x: 890, endPoint y: 428, distance: 47.6
click at [890, 428] on p "This is an original 1996 ESP Custom Explorer. No longer made. This is the bolt …" at bounding box center [633, 427] width 744 height 17
click at [755, 428] on p "This is an original 1996 ESP Custom Explorer. No longer made. This is the bolt …" at bounding box center [633, 427] width 744 height 17
click at [953, 430] on p "This is an original 1996 ESP Custom Explorer. No longer made. This is the bolt …" at bounding box center [633, 427] width 744 height 17
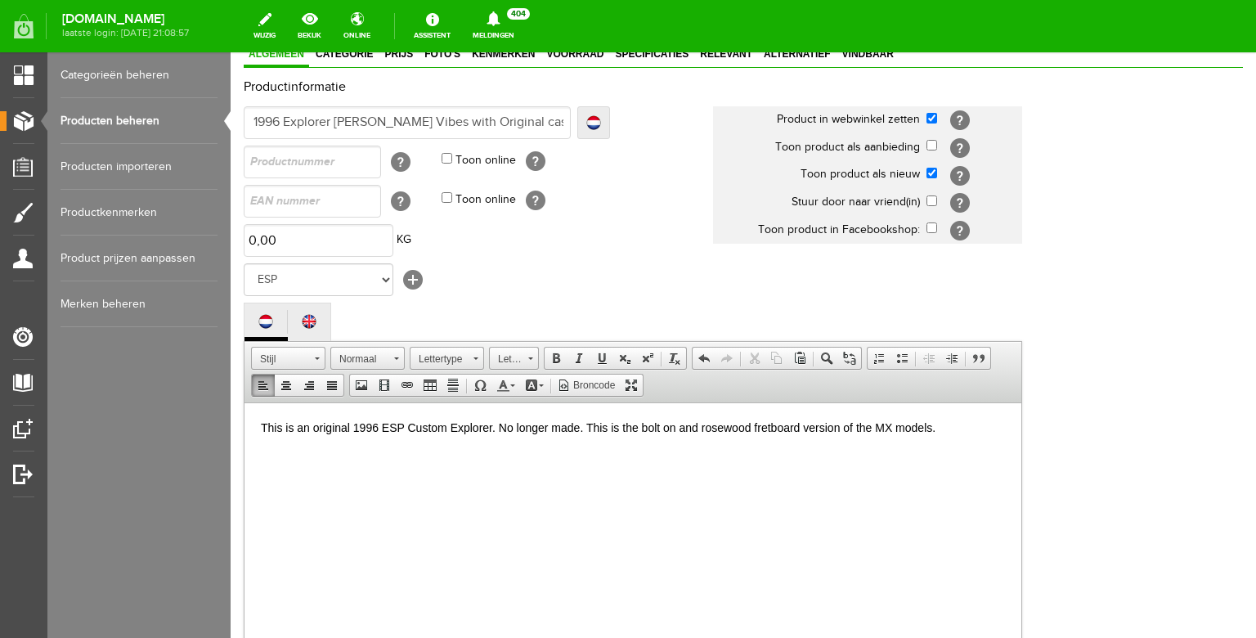
drag, startPoint x: 941, startPoint y: 425, endPoint x: 840, endPoint y: 423, distance: 101.4
click at [840, 423] on p "This is an original 1996 ESP Custom Explorer. No longer made. This is the bolt …" at bounding box center [633, 427] width 744 height 17
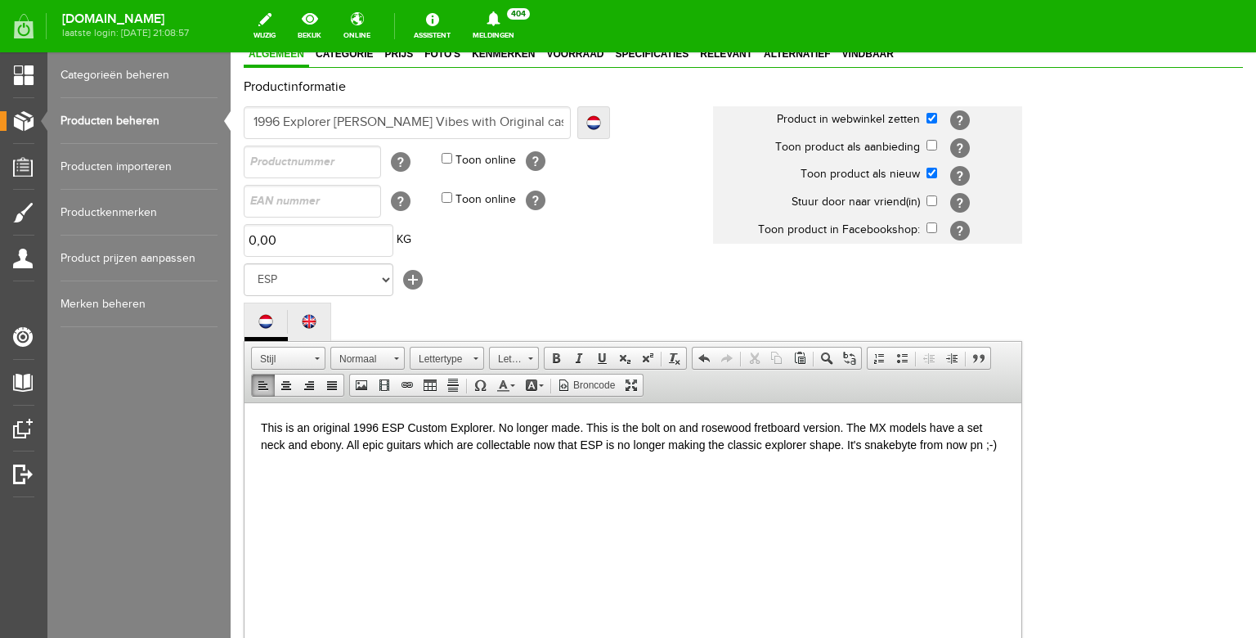
click at [867, 445] on p "This is an original 1996 ESP Custom Explorer. No longer made. This is the bolt …" at bounding box center [633, 436] width 744 height 34
click at [979, 446] on p "This is an original 1996 ESP Custom Explorer. No longer made. This is the bolt …" at bounding box center [633, 436] width 744 height 34
click at [324, 453] on p "This is an original 1996 ESP Custom Explorer. No longer made. This is the bolt …" at bounding box center [633, 436] width 744 height 34
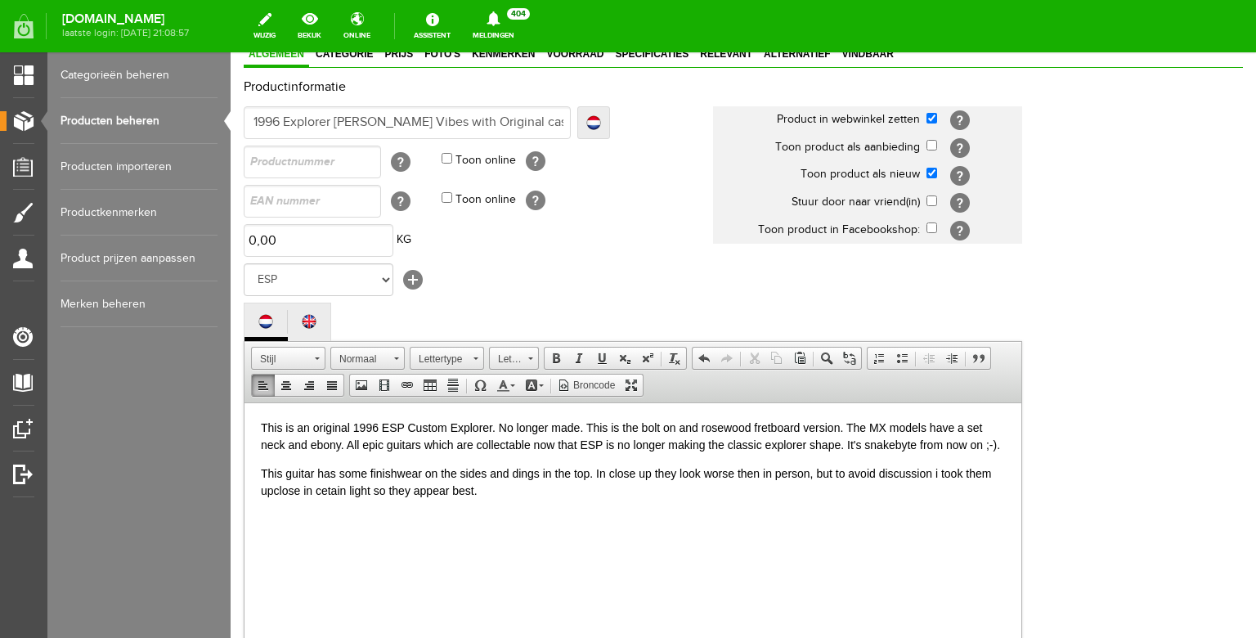
click at [589, 492] on p "This guitar has some finishwear on the sides and dings in the top. In close up …" at bounding box center [633, 481] width 744 height 34
drag, startPoint x: 513, startPoint y: 492, endPoint x: 464, endPoint y: 489, distance: 49.2
click at [464, 489] on p "This guitar has some finishwear on the sides and dings. In close up they look w…" at bounding box center [633, 481] width 744 height 34
click at [316, 491] on p "This guitar has some finishwear on the sides and dings. In close up they look w…" at bounding box center [633, 481] width 744 height 34
drag, startPoint x: 623, startPoint y: 492, endPoint x: 504, endPoint y: 495, distance: 118.6
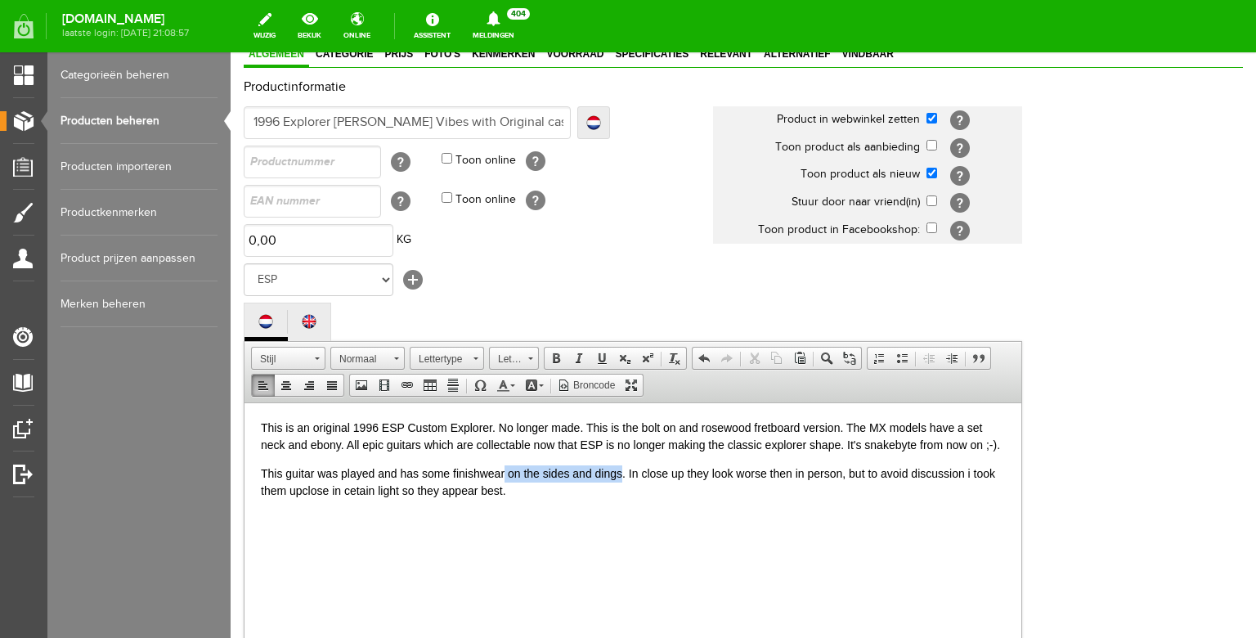
click at [504, 495] on p "This guitar was played and has some finishwear on the sides and dings. In close…" at bounding box center [633, 481] width 744 height 34
click at [499, 499] on p "This guitar was played and has some finishwear. In close up they look worse the…" at bounding box center [633, 481] width 744 height 34
click at [273, 499] on p "This guitar was played and has some finishwear. In close up they look worse the…" at bounding box center [633, 481] width 744 height 34
click at [450, 499] on p "This guitar was played and has some finishwear. In close up they look worse the…" at bounding box center [633, 481] width 744 height 34
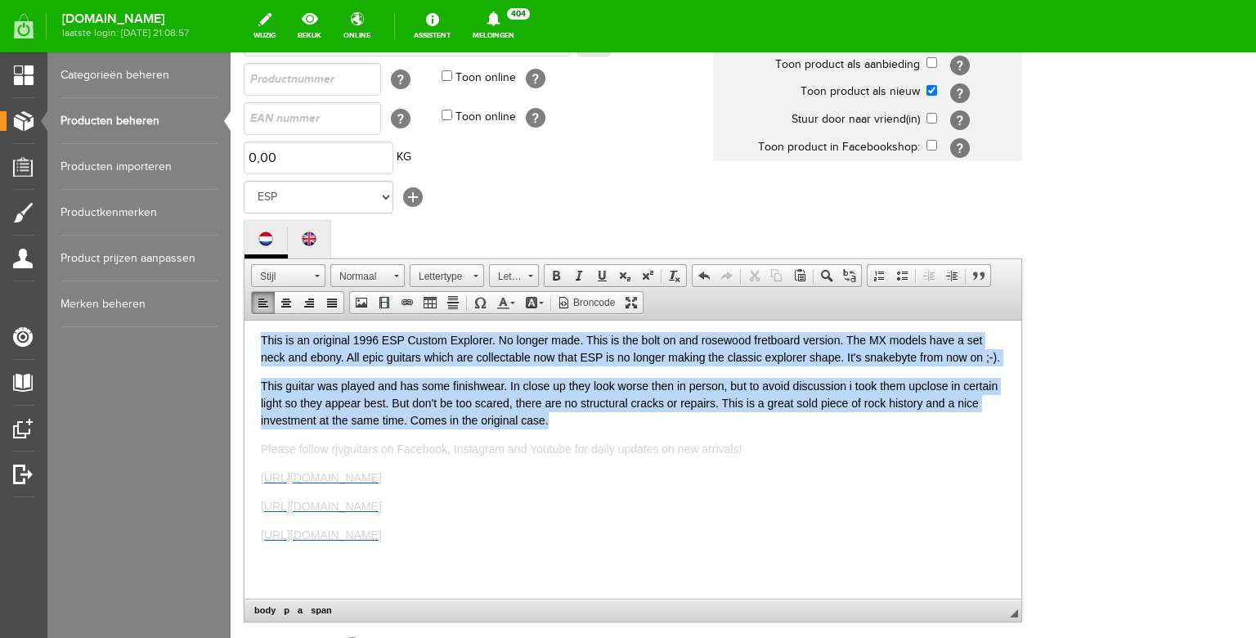
scroll to position [0, 0]
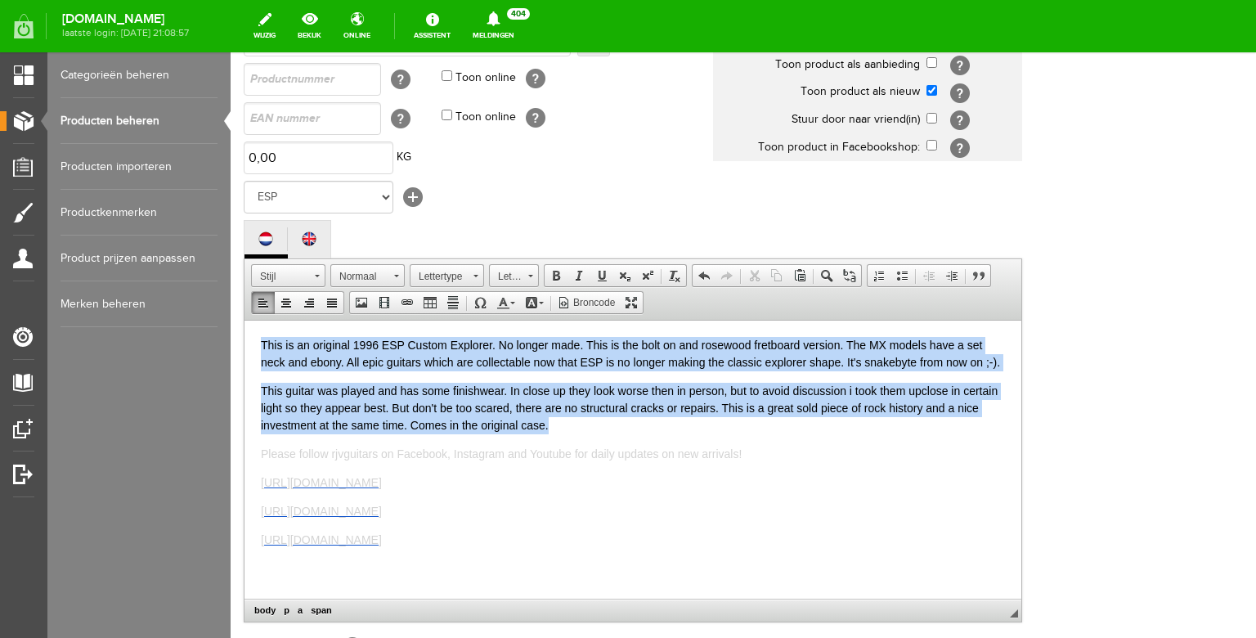
drag, startPoint x: 587, startPoint y: 439, endPoint x: 205, endPoint y: 267, distance: 418.6
click at [244, 320] on html "This is an original 1996 ESP Custom Explorer. No longer made. This is the bolt …" at bounding box center [632, 459] width 777 height 278
click at [505, 309] on span at bounding box center [502, 302] width 13 height 13
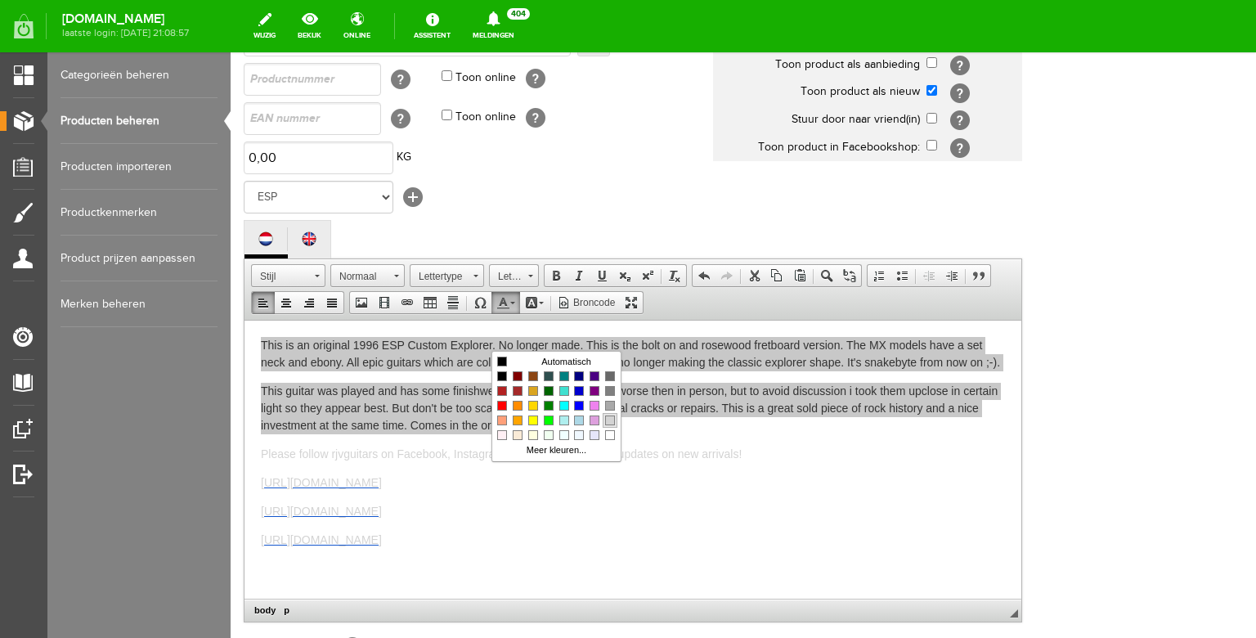
click at [610, 420] on span "Kleuren" at bounding box center [610, 420] width 10 height 10
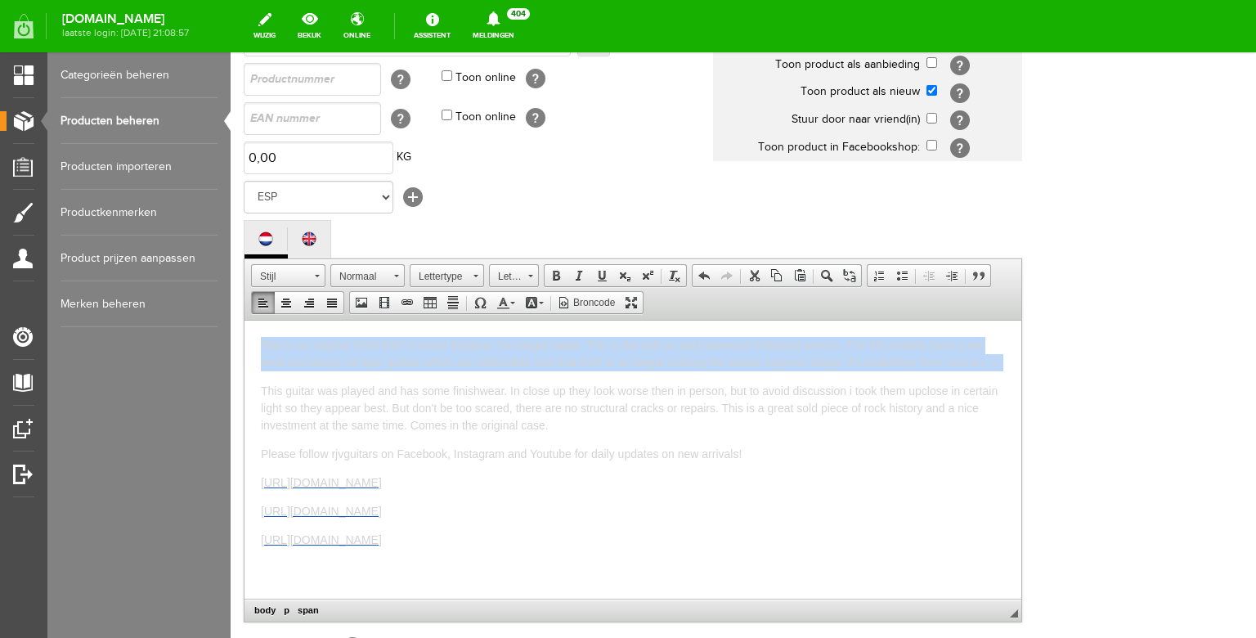
click at [390, 403] on span "This guitar was played and has some finishwear. In close up they look worse the…" at bounding box center [629, 406] width 737 height 47
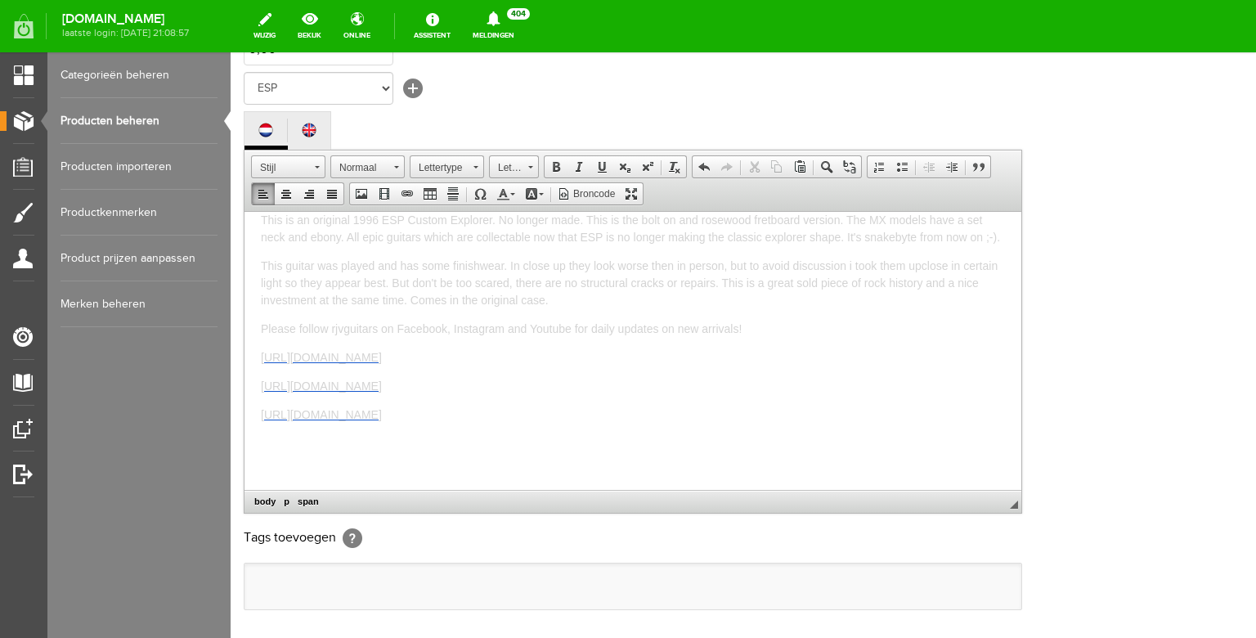
scroll to position [487, 0]
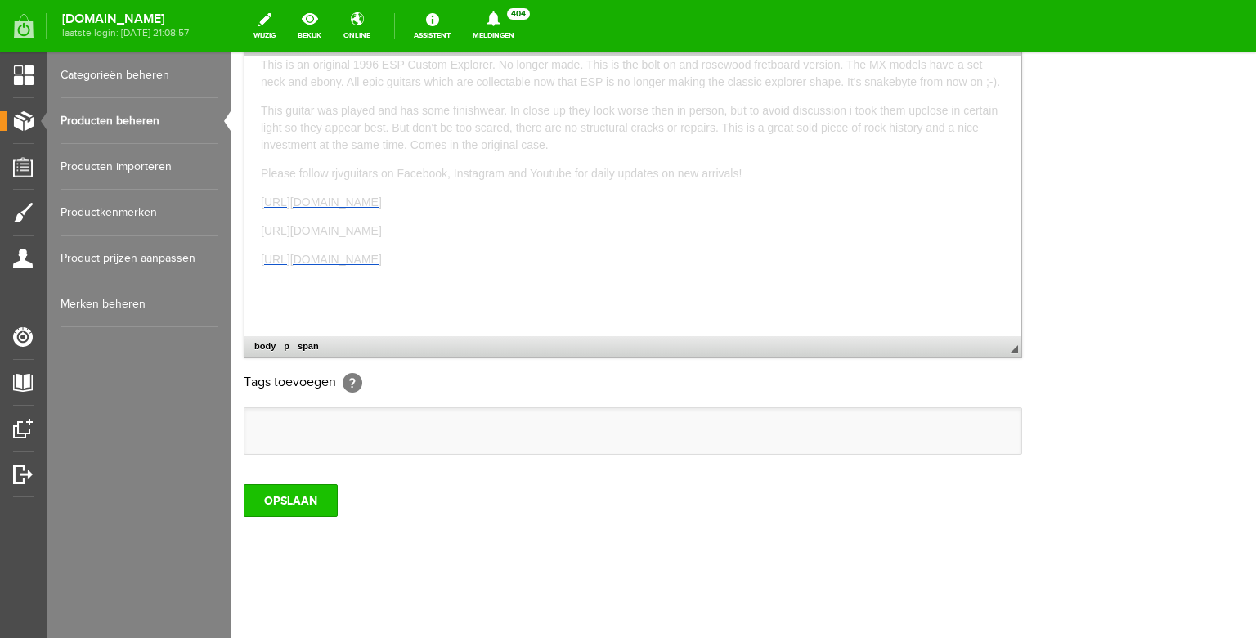
click at [280, 495] on input "OPSLAAN" at bounding box center [291, 500] width 94 height 33
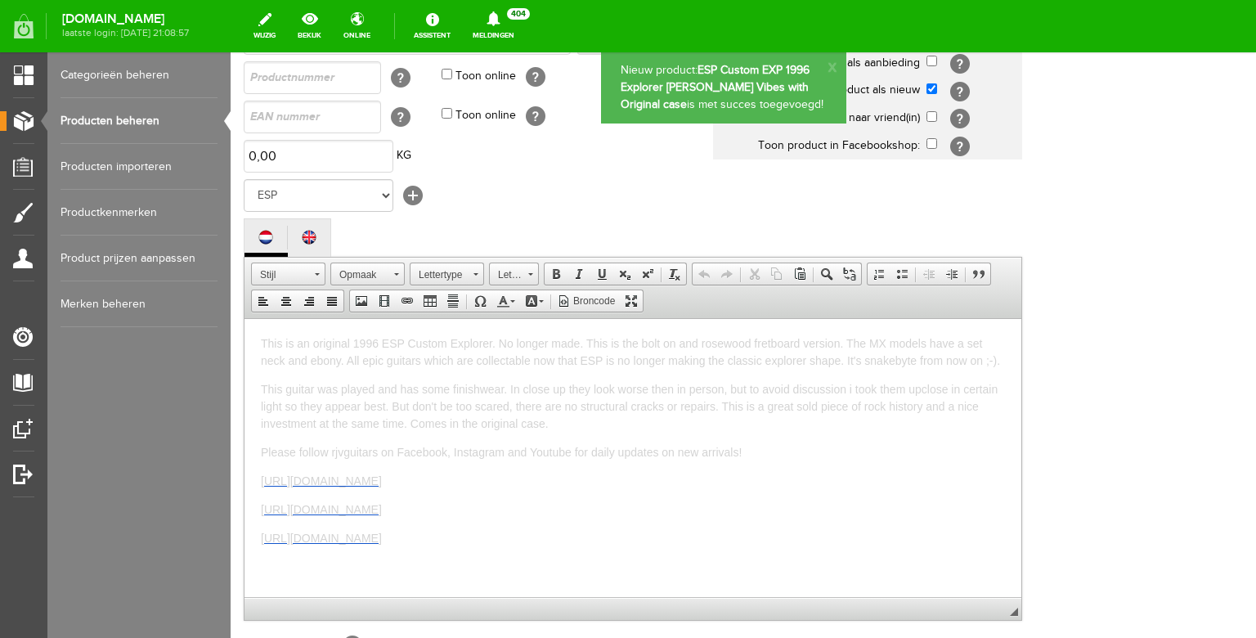
scroll to position [0, 0]
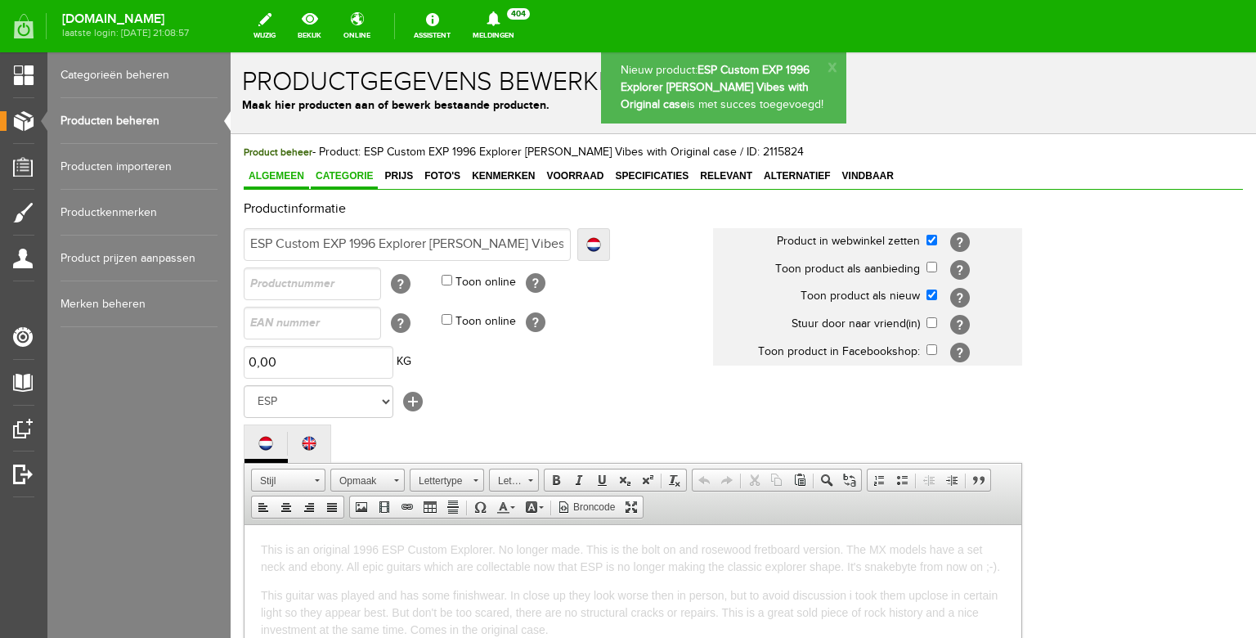
click at [352, 168] on link "Categorie" at bounding box center [344, 177] width 67 height 24
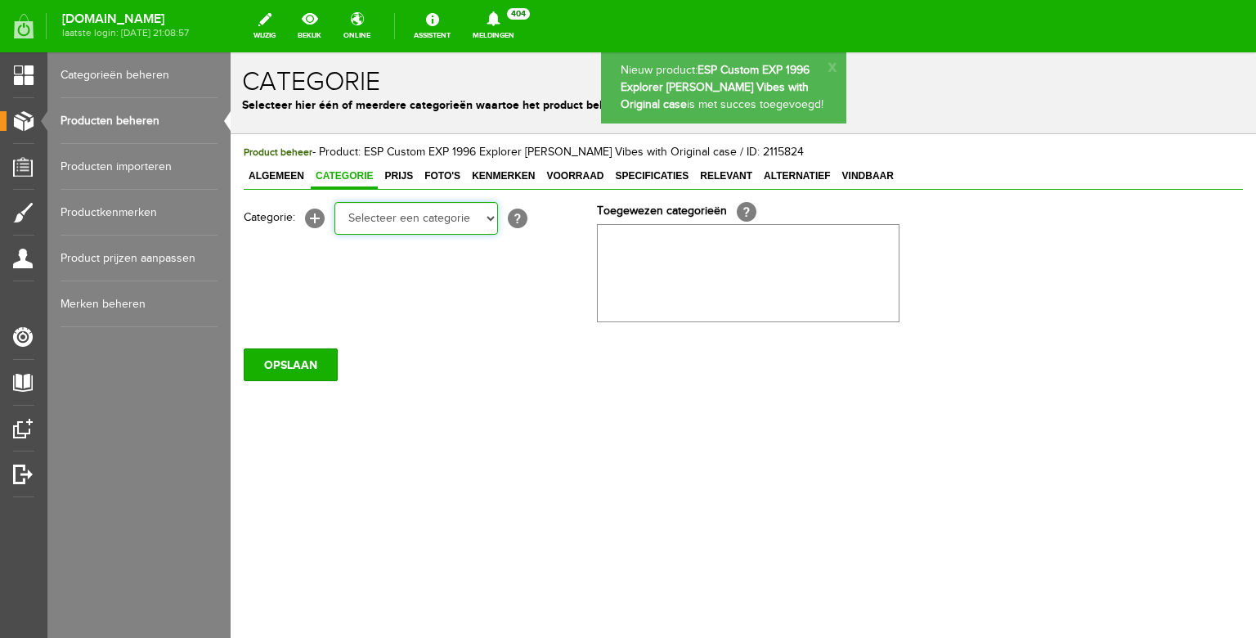
select select "87687"
click option "Electric guitars" at bounding box center [231, 52] width 0 height 0
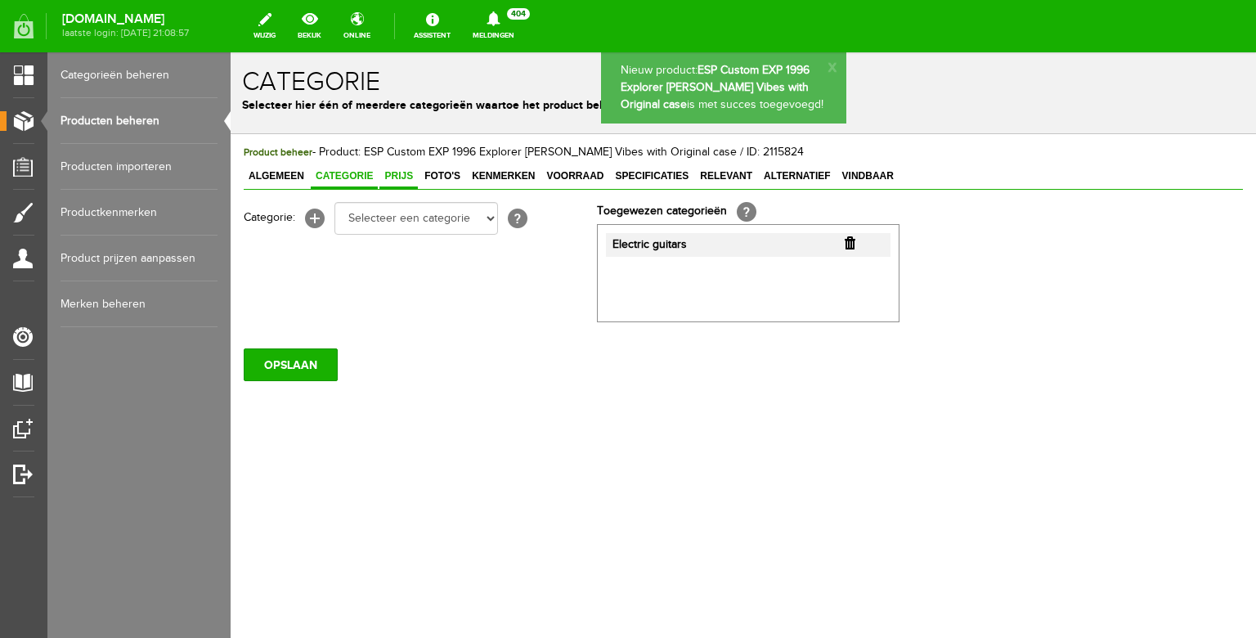
click at [400, 178] on span "Prijs" at bounding box center [398, 175] width 38 height 11
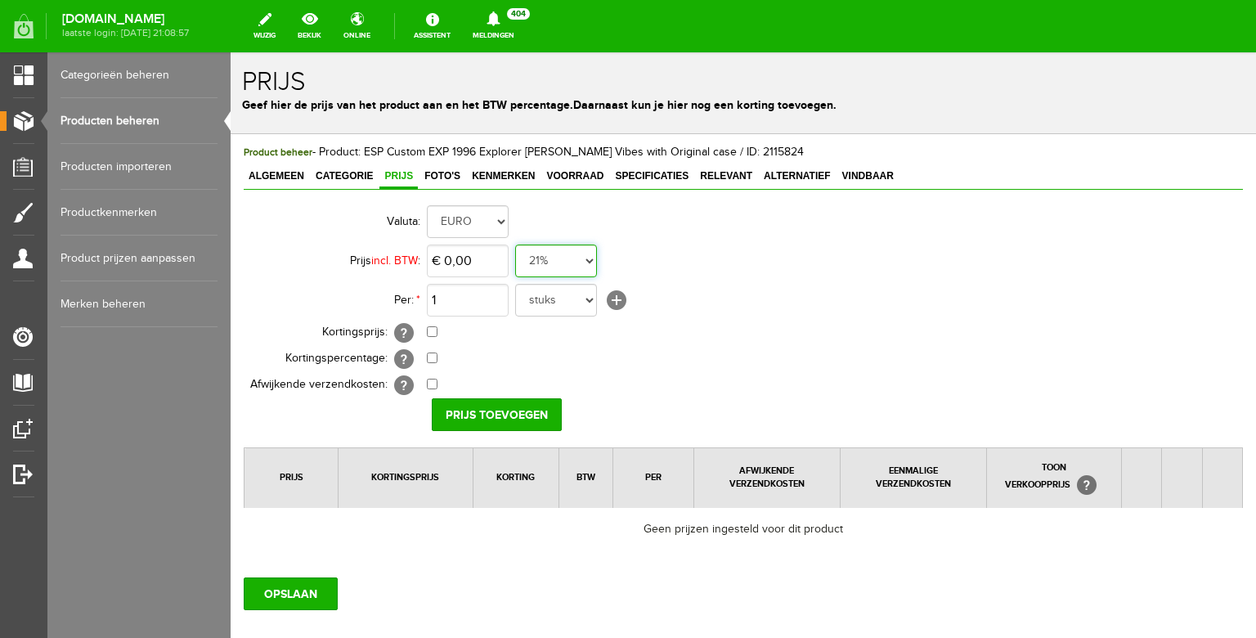
select select "0,00"
click option "0%" at bounding box center [231, 52] width 0 height 0
click at [474, 258] on input "0" at bounding box center [468, 260] width 82 height 33
type input "€ 7.490,00"
click at [480, 406] on input "Prijs toevoegen" at bounding box center [497, 414] width 130 height 33
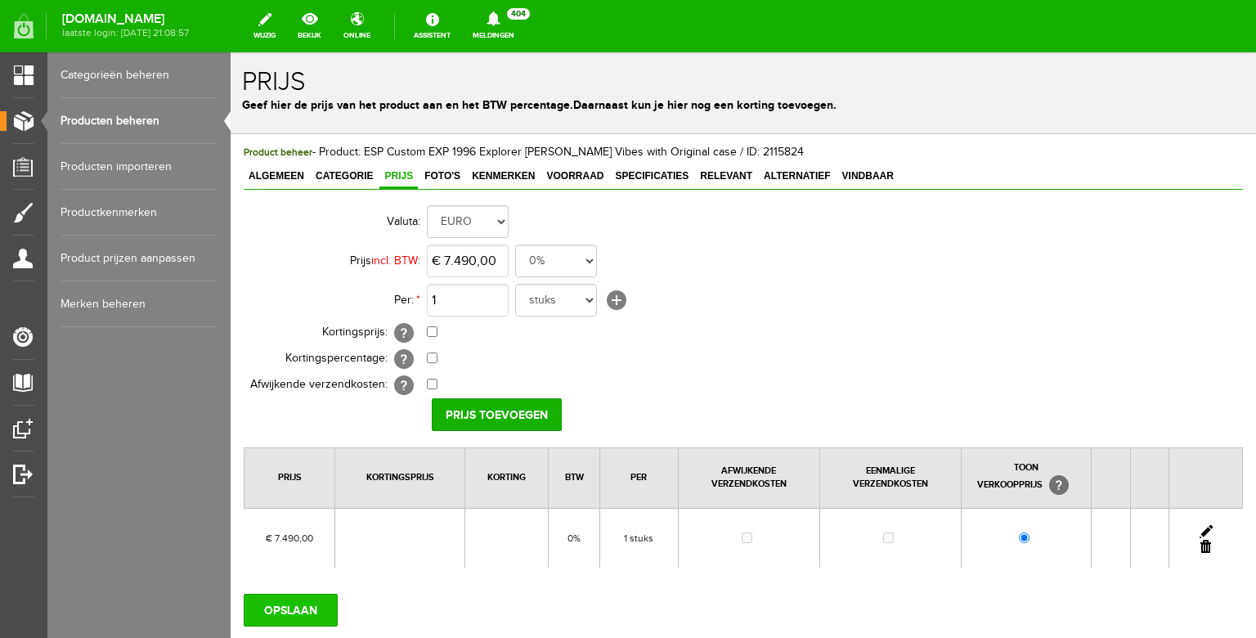
click at [285, 597] on input "OPSLAAN" at bounding box center [291, 610] width 94 height 33
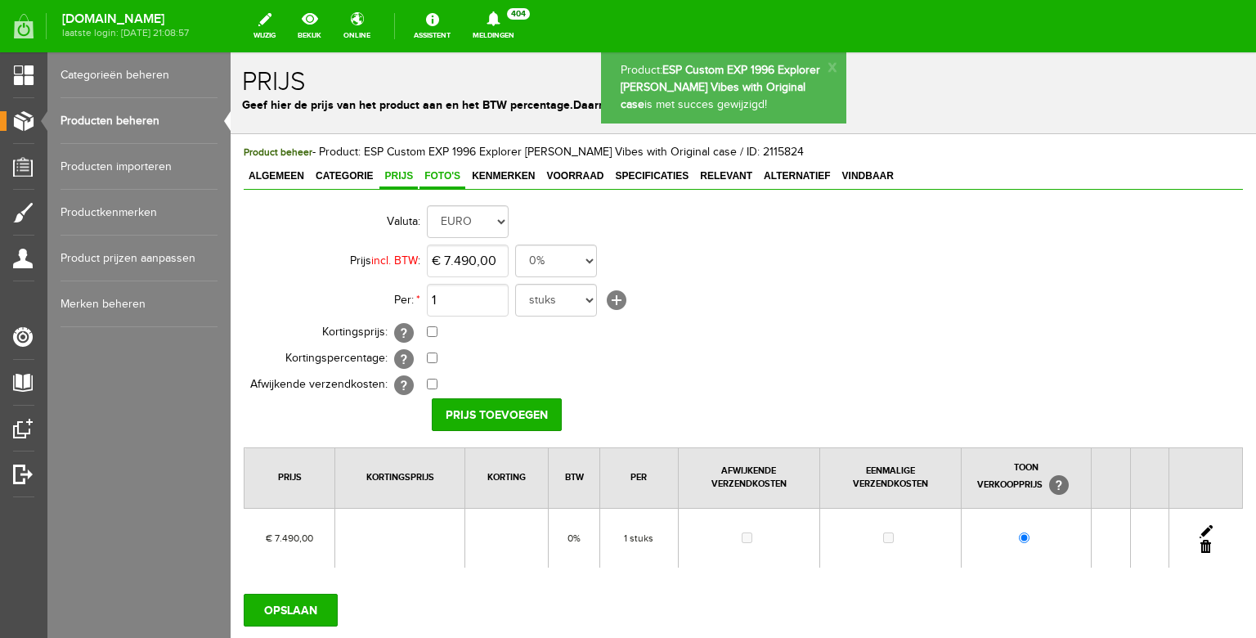
click at [447, 177] on span "Foto's" at bounding box center [442, 175] width 46 height 11
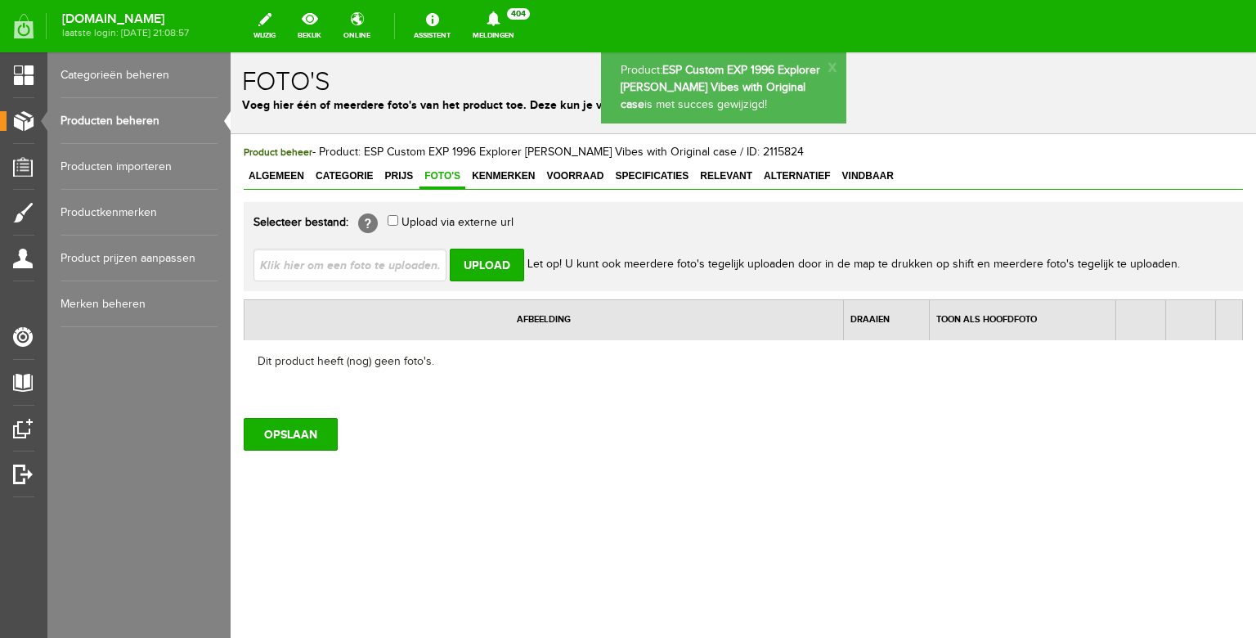
click at [383, 268] on input "file" at bounding box center [356, 264] width 206 height 31
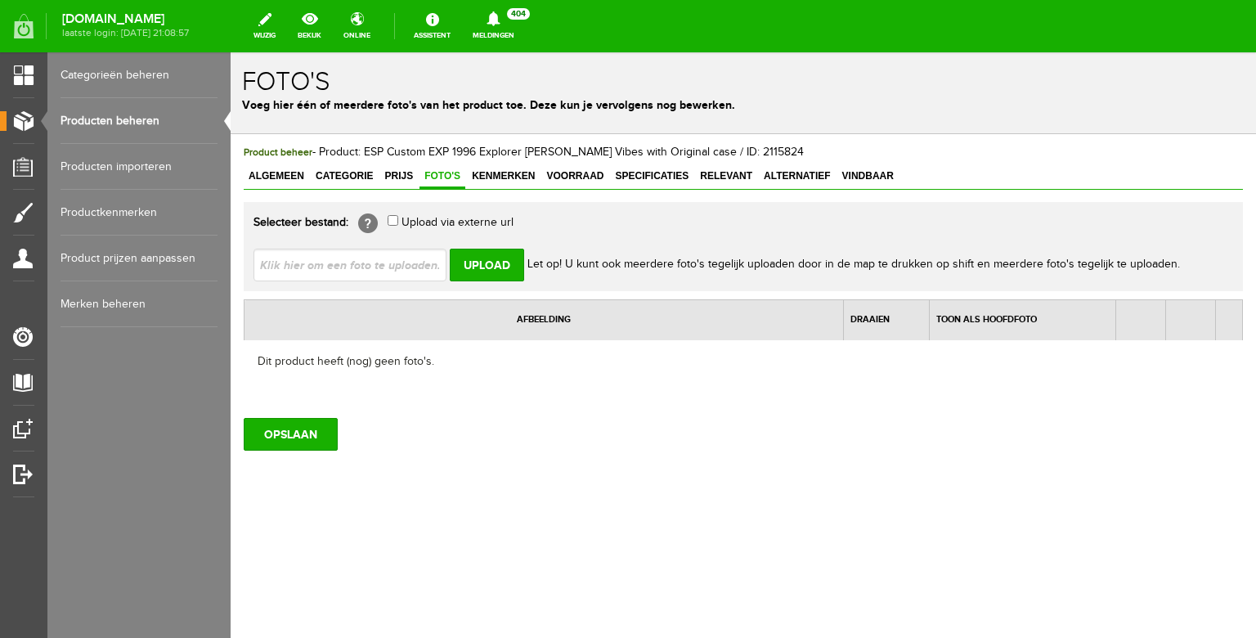
type input "C:\fakepath\WhatsApp Image [DATE] 14.23.41.jpeg"
type input "WhatsApp Image [DATE] 14.23.41.jpeg; WhatsApp Image [DATE] 14.23.41(1) kopie.jp…"
click at [500, 259] on input "Upload" at bounding box center [487, 265] width 74 height 33
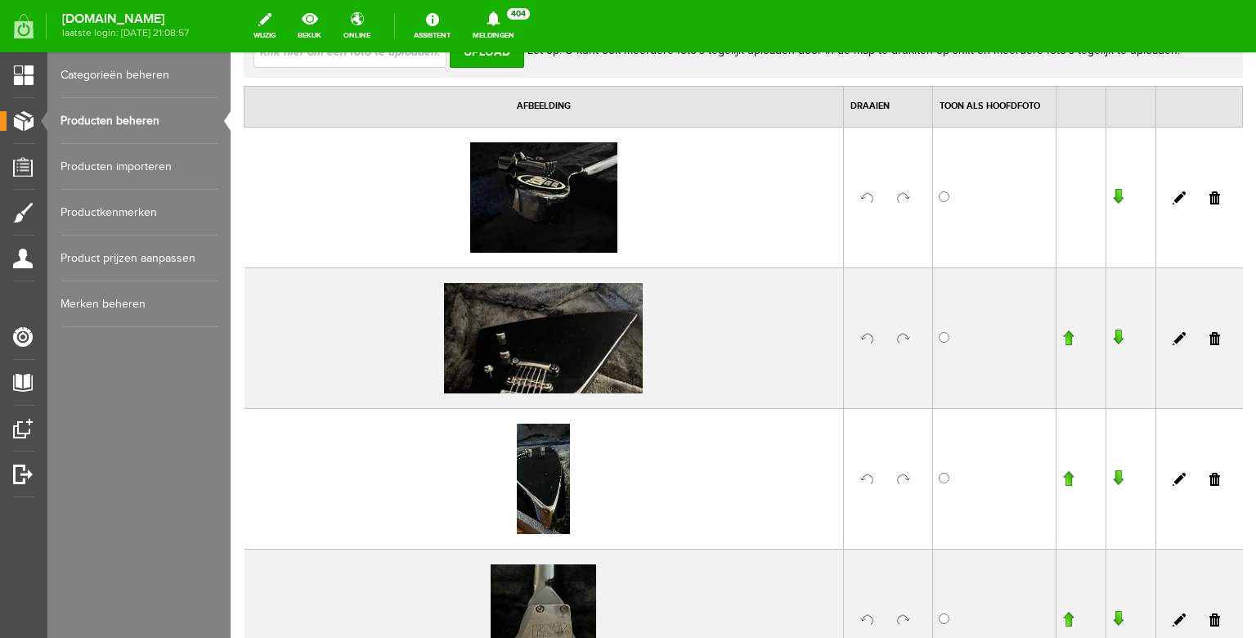
scroll to position [17, 0]
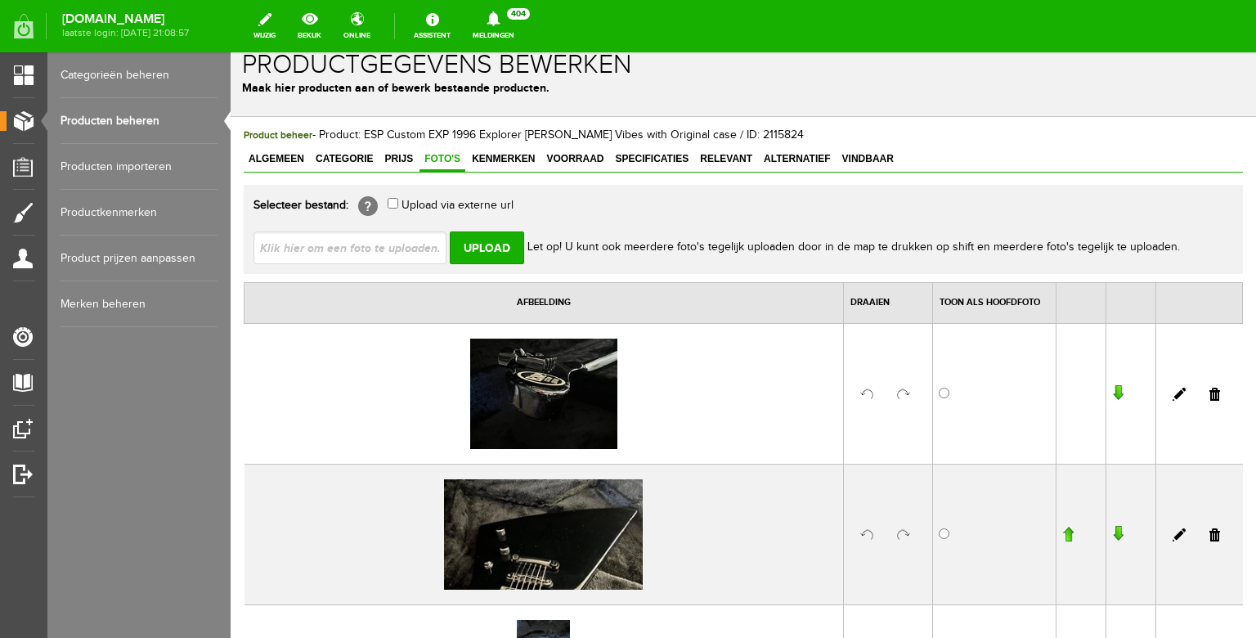
click at [370, 249] on input "file" at bounding box center [356, 246] width 206 height 31
type input "C:\fakepath\WhatsApp Image [DATE] 14.23.37.jpeg"
type input "WhatsApp Image [DATE] 14.23.37.jpeg; WhatsApp Image [DATE] 14.23.38.jpeg; Whats…"
click at [485, 263] on input "Upload" at bounding box center [487, 247] width 74 height 33
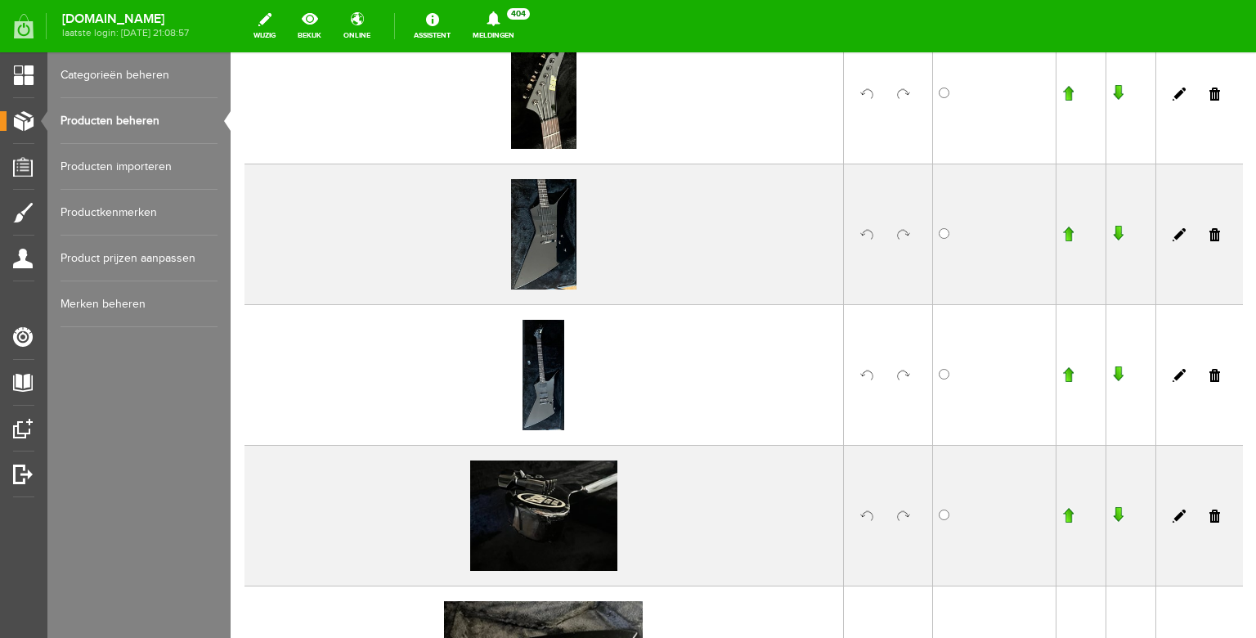
scroll to position [594, 0]
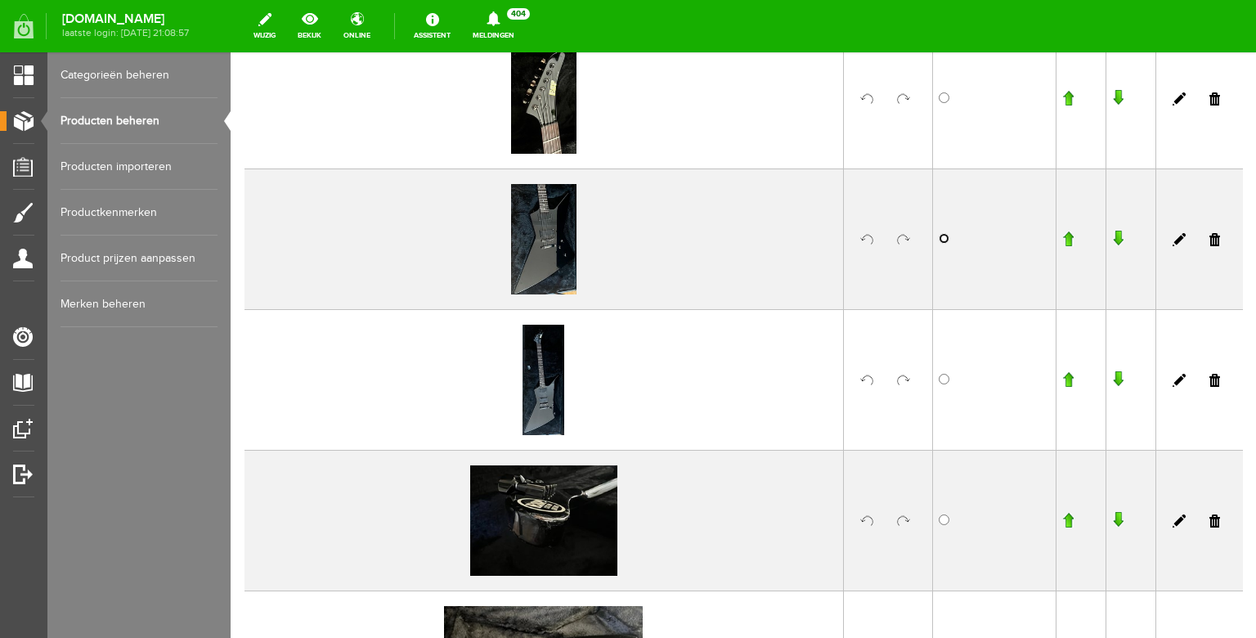
click at [938, 240] on input "radio" at bounding box center [943, 238] width 11 height 11
radio input "true"
click at [1062, 235] on input "button" at bounding box center [1067, 239] width 11 height 16
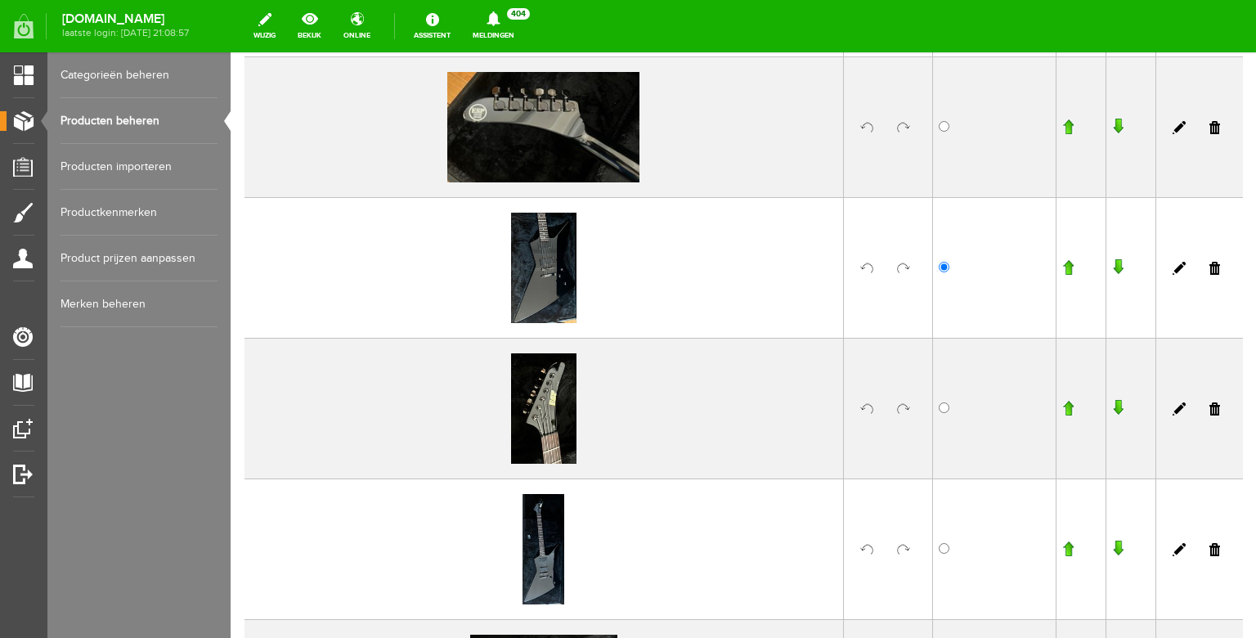
scroll to position [402, 0]
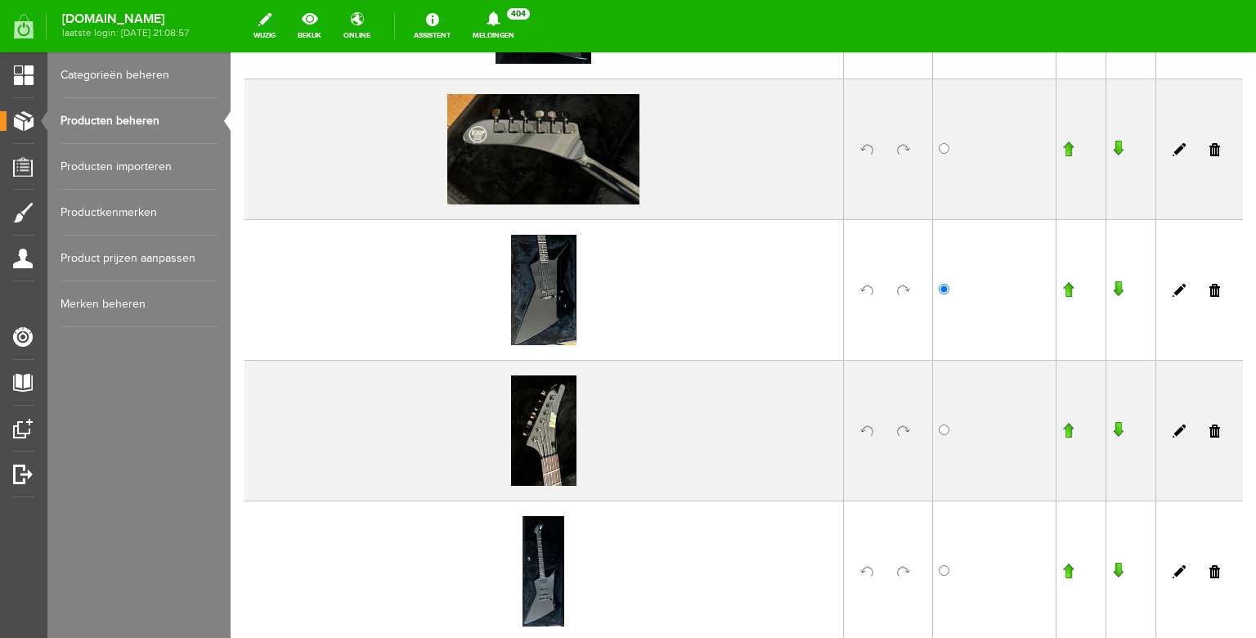
click at [1062, 284] on input "button" at bounding box center [1067, 289] width 11 height 16
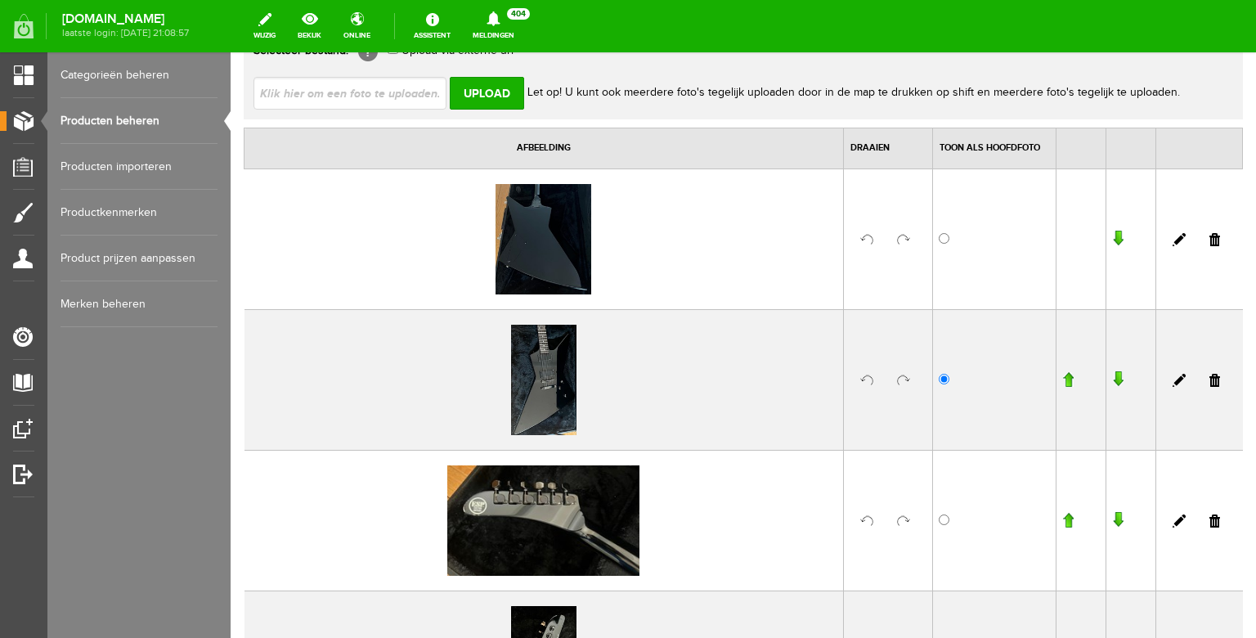
scroll to position [174, 0]
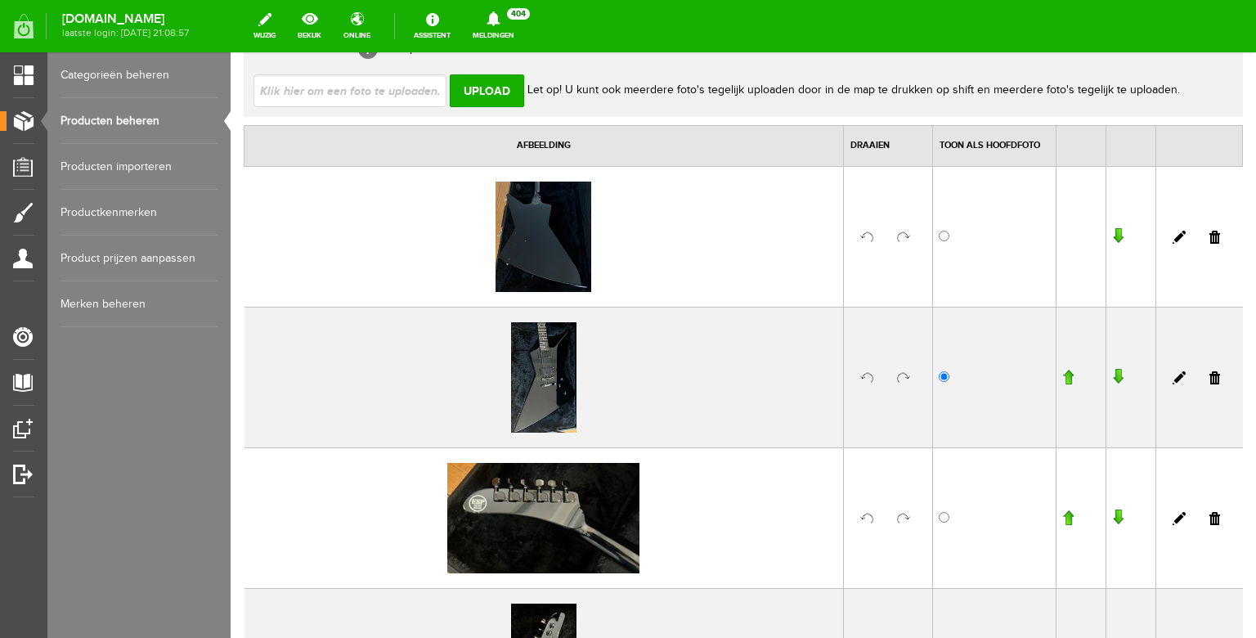
click at [1062, 375] on input "button" at bounding box center [1067, 377] width 11 height 16
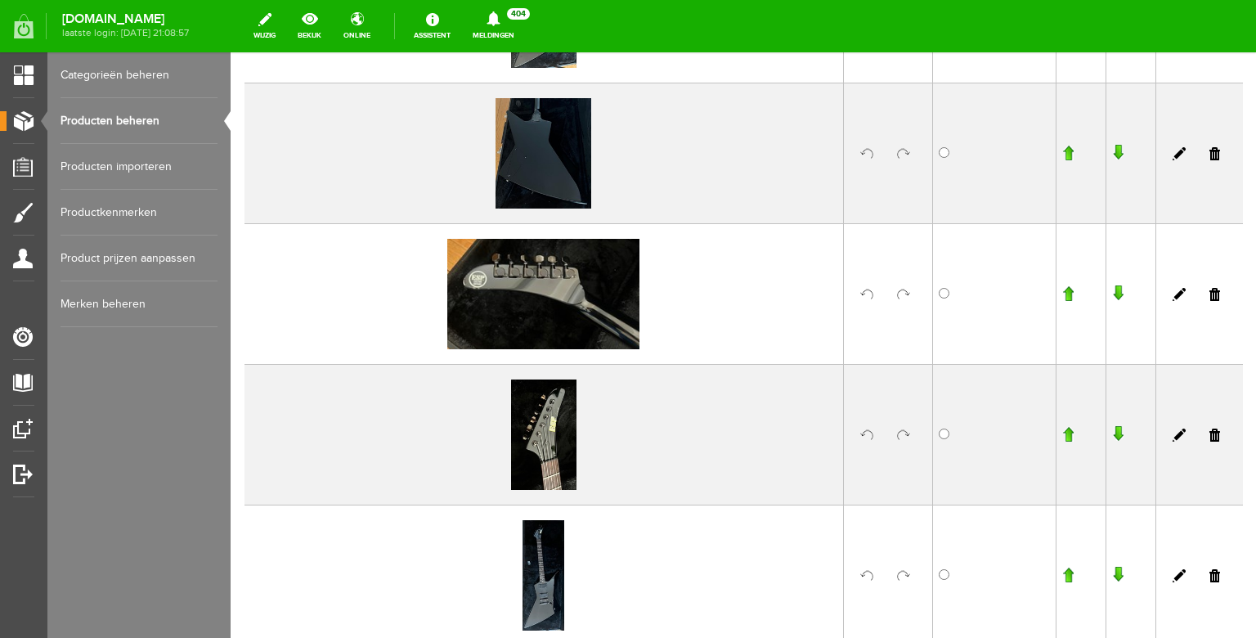
scroll to position [401, 0]
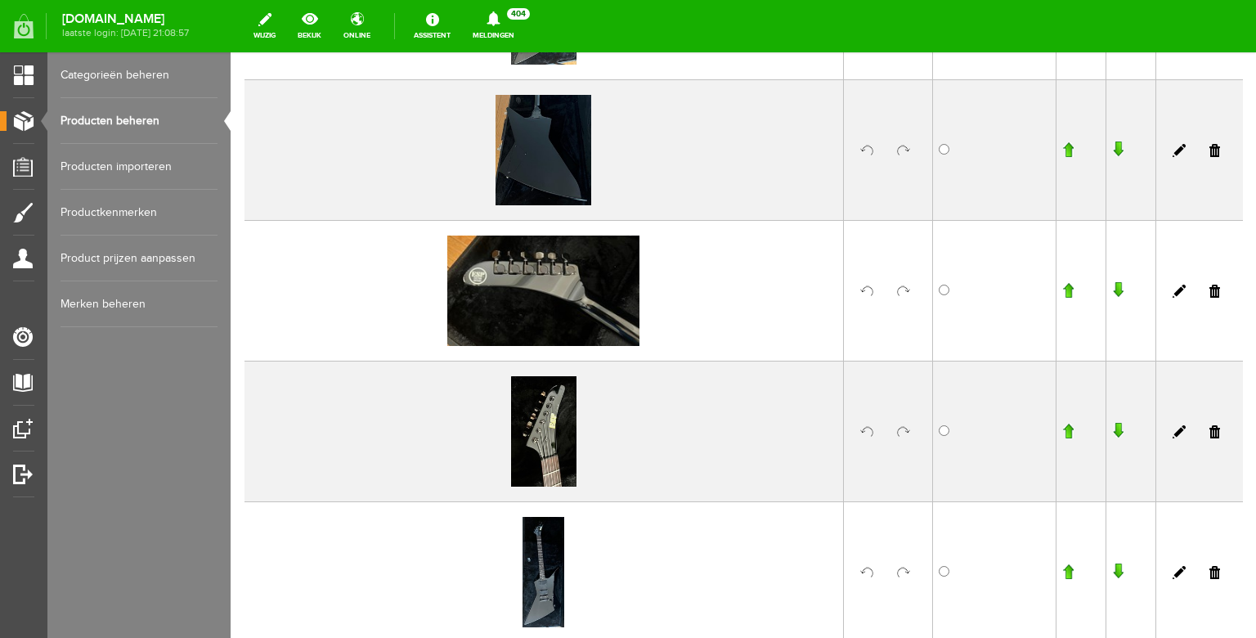
click at [1062, 426] on input "button" at bounding box center [1067, 431] width 11 height 16
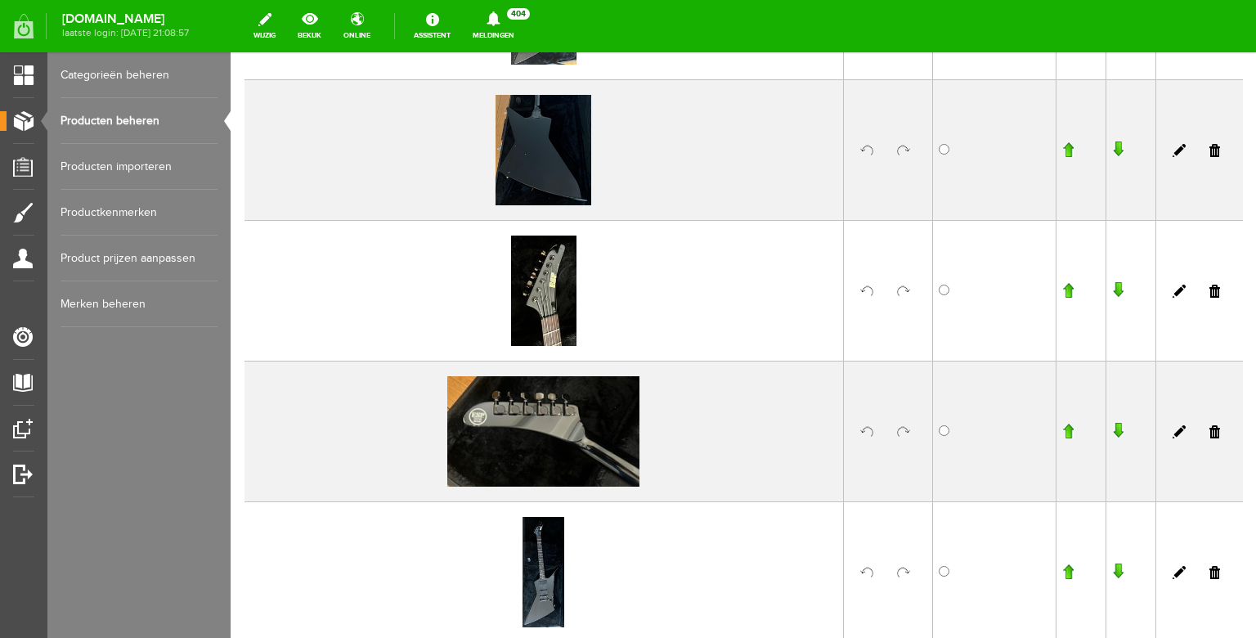
click at [1062, 289] on input "button" at bounding box center [1067, 290] width 11 height 16
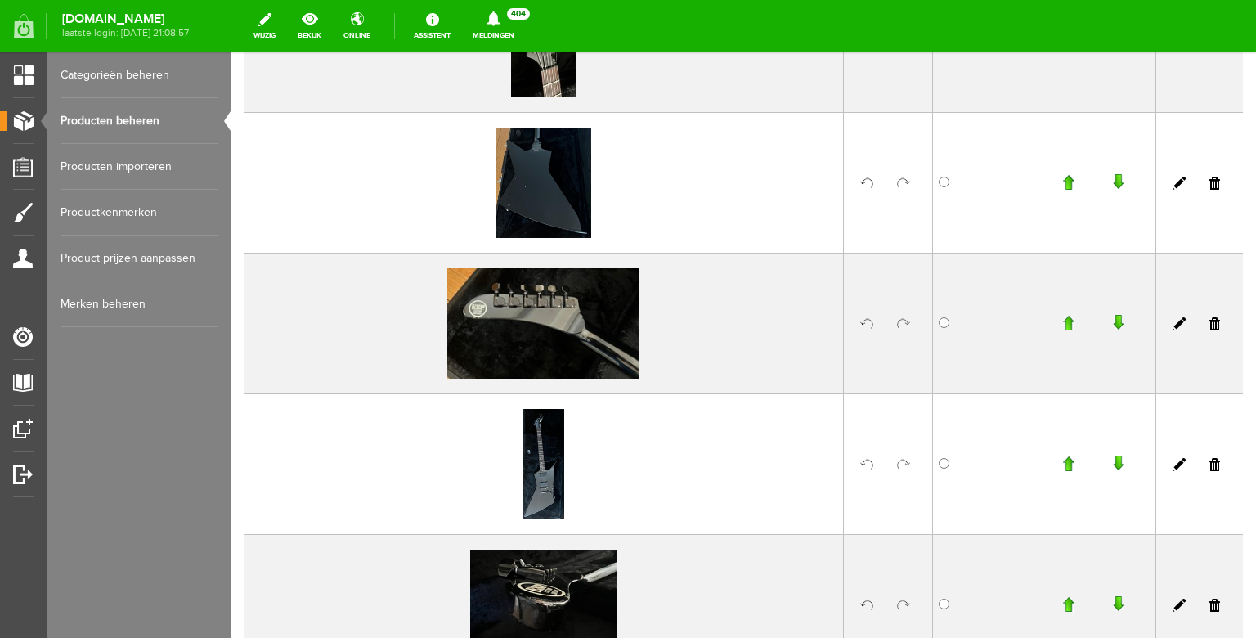
scroll to position [443, 0]
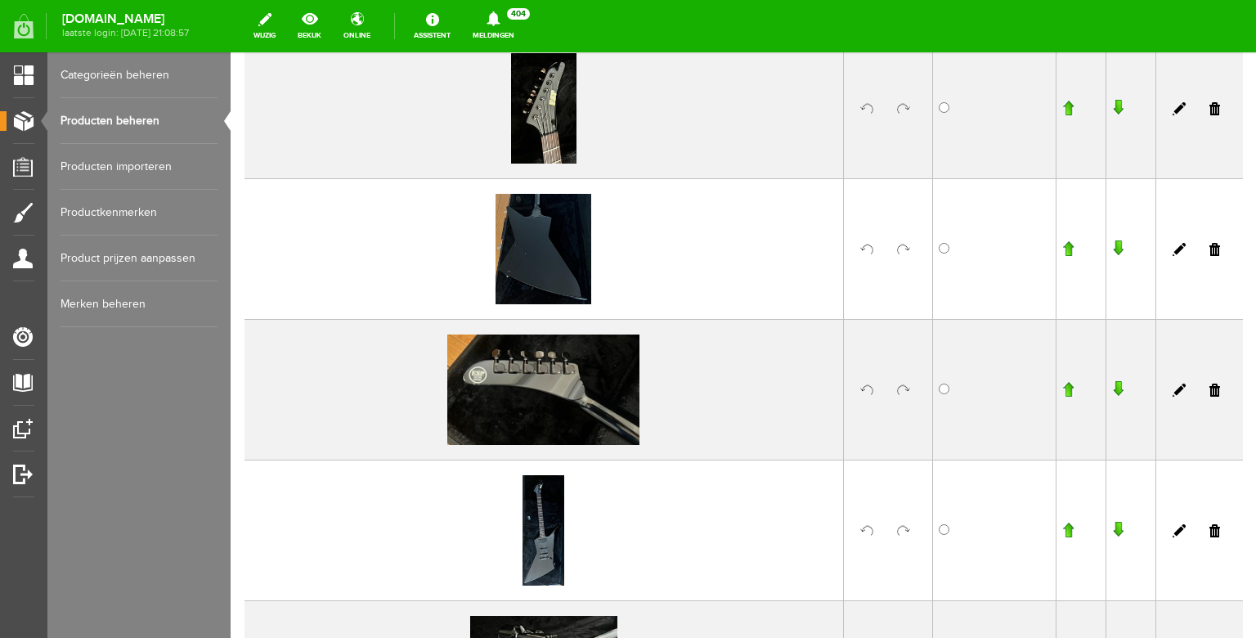
click at [1062, 388] on input "button" at bounding box center [1067, 389] width 11 height 16
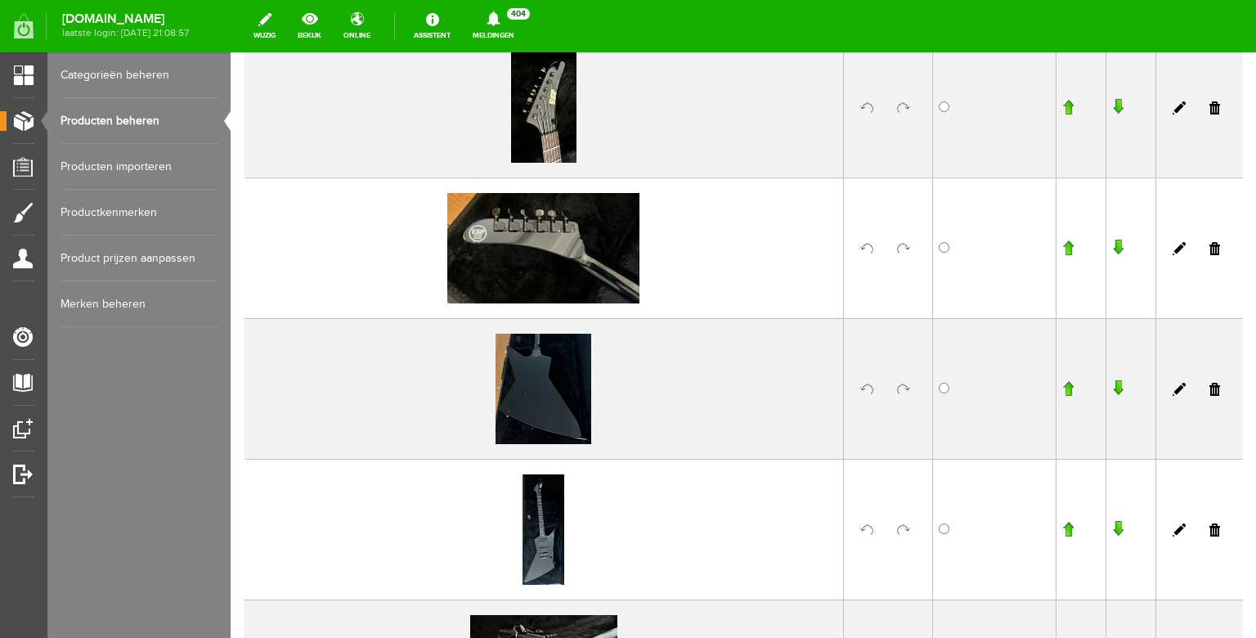
click at [1062, 244] on input "button" at bounding box center [1067, 248] width 11 height 16
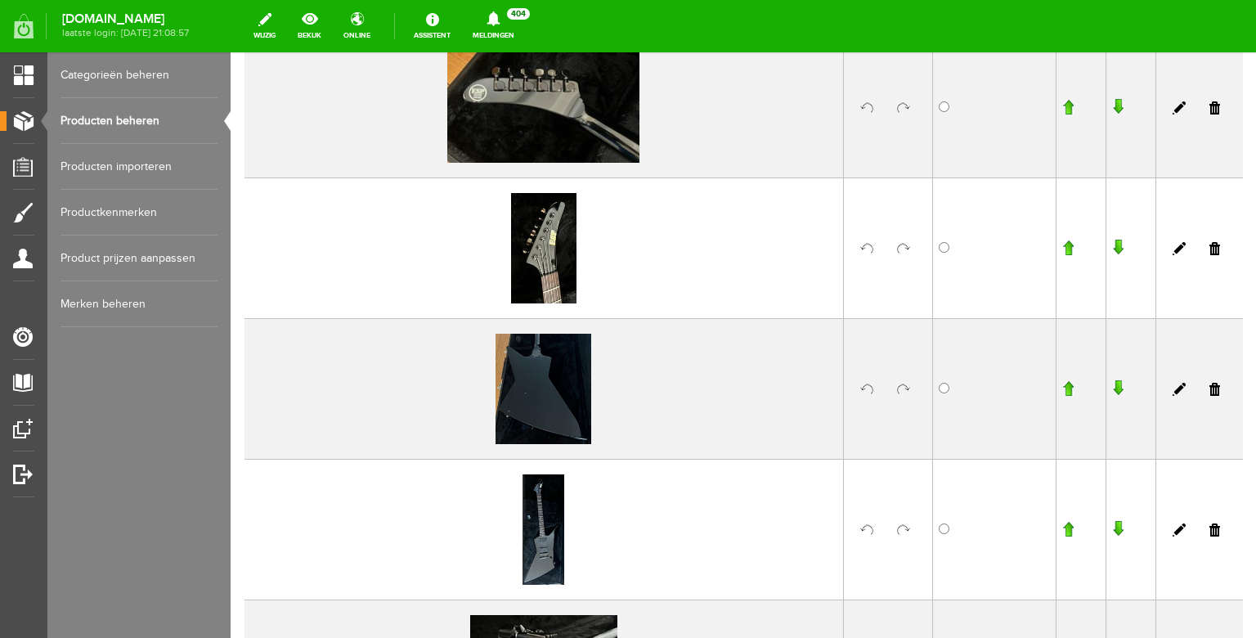
scroll to position [444, 0]
click at [1062, 527] on input "button" at bounding box center [1067, 529] width 11 height 16
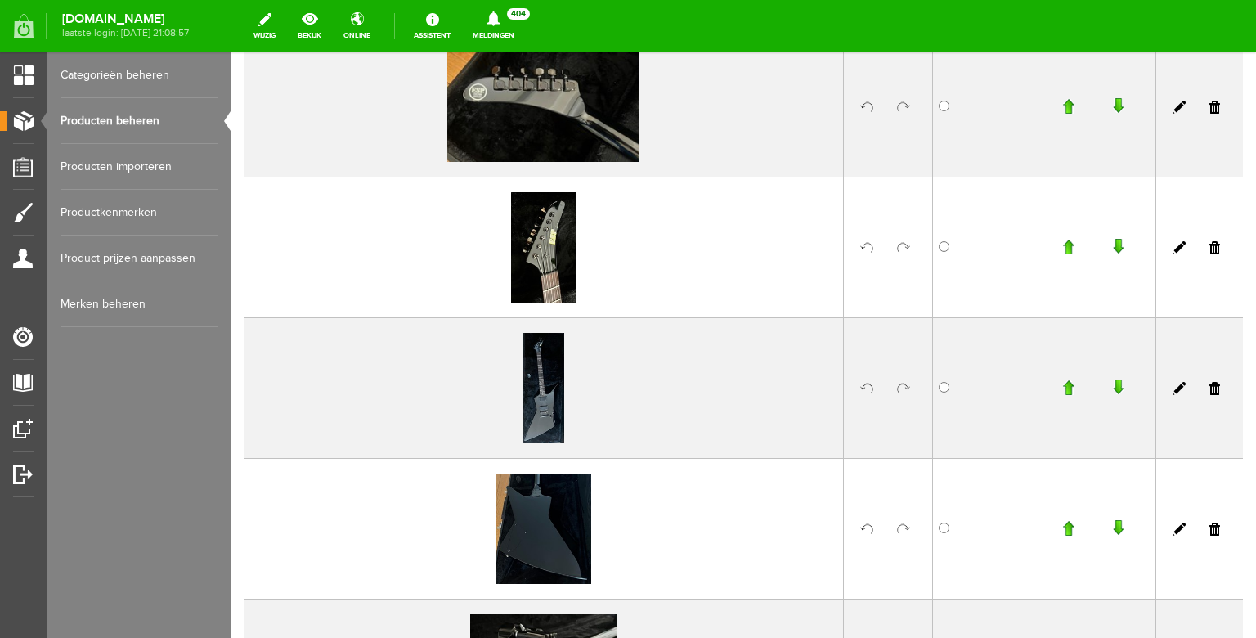
click at [1062, 386] on input "button" at bounding box center [1067, 387] width 11 height 16
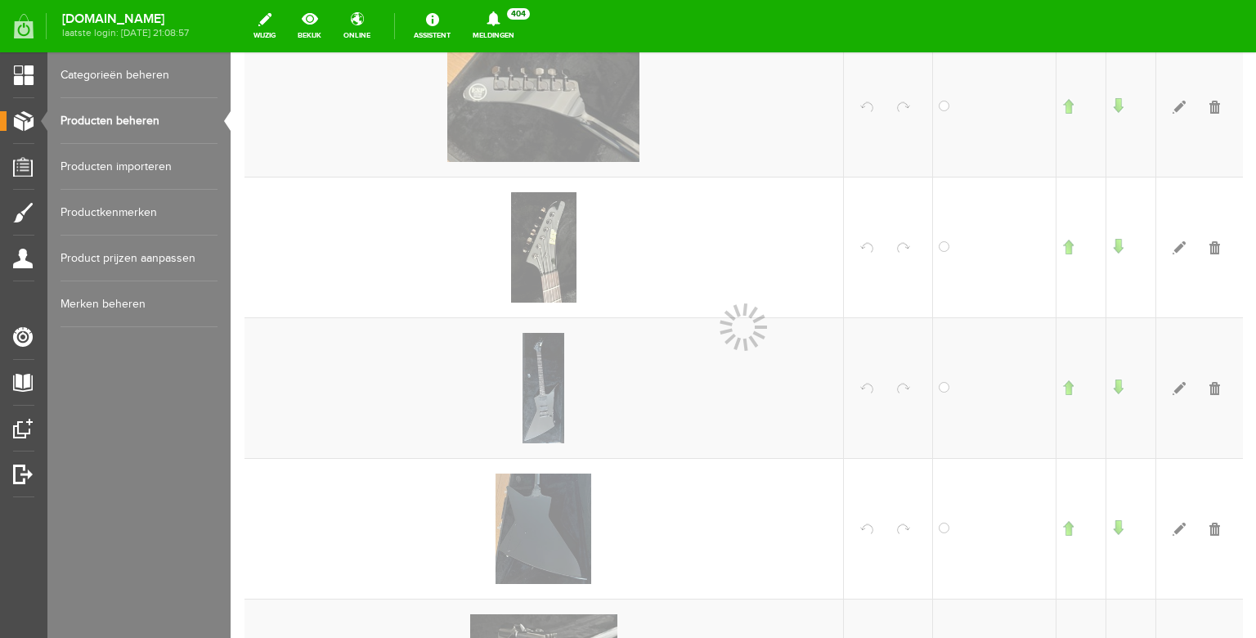
scroll to position [445, 0]
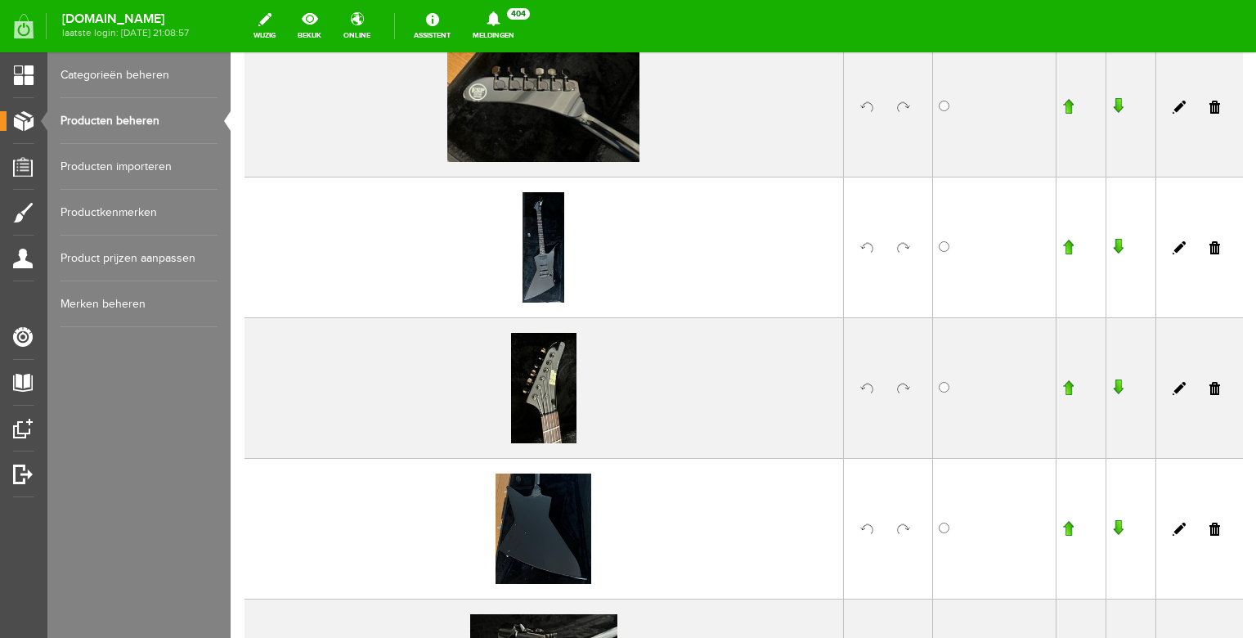
click at [1062, 243] on input "button" at bounding box center [1067, 247] width 11 height 16
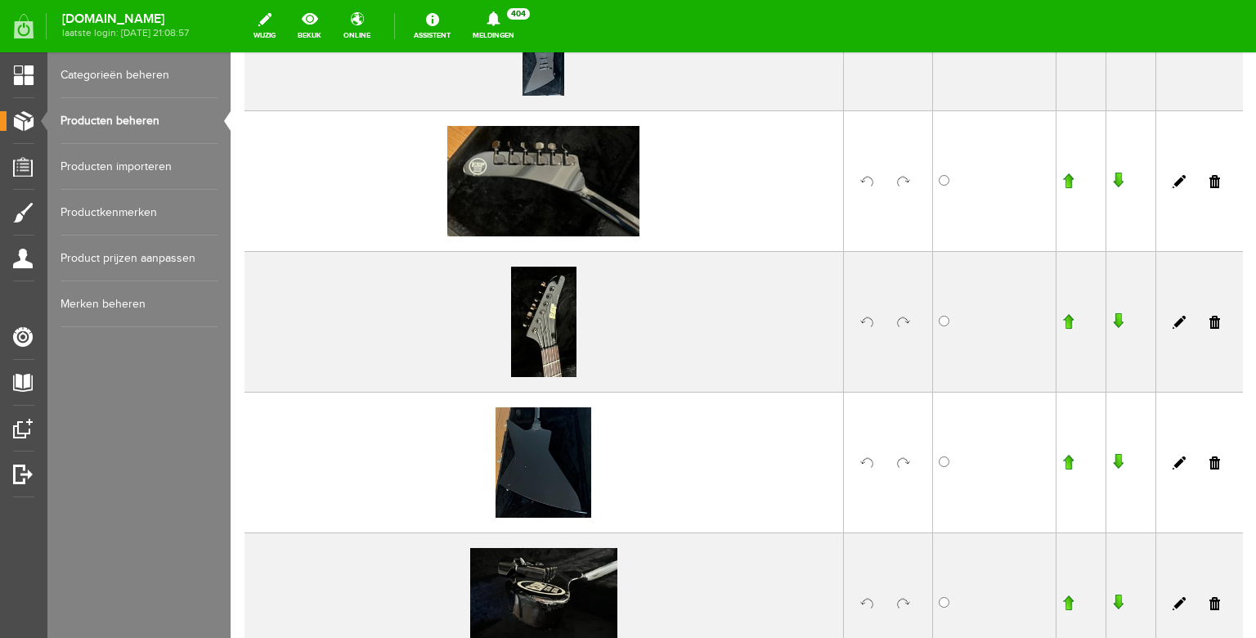
scroll to position [535, 0]
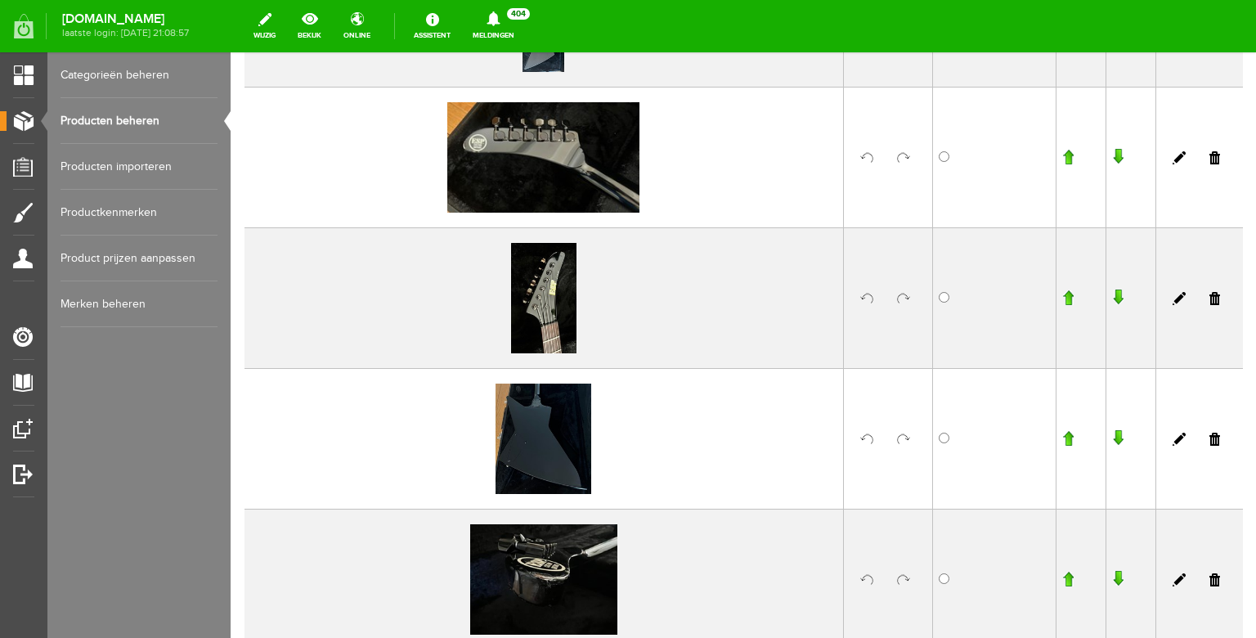
click at [1062, 301] on input "button" at bounding box center [1067, 297] width 11 height 16
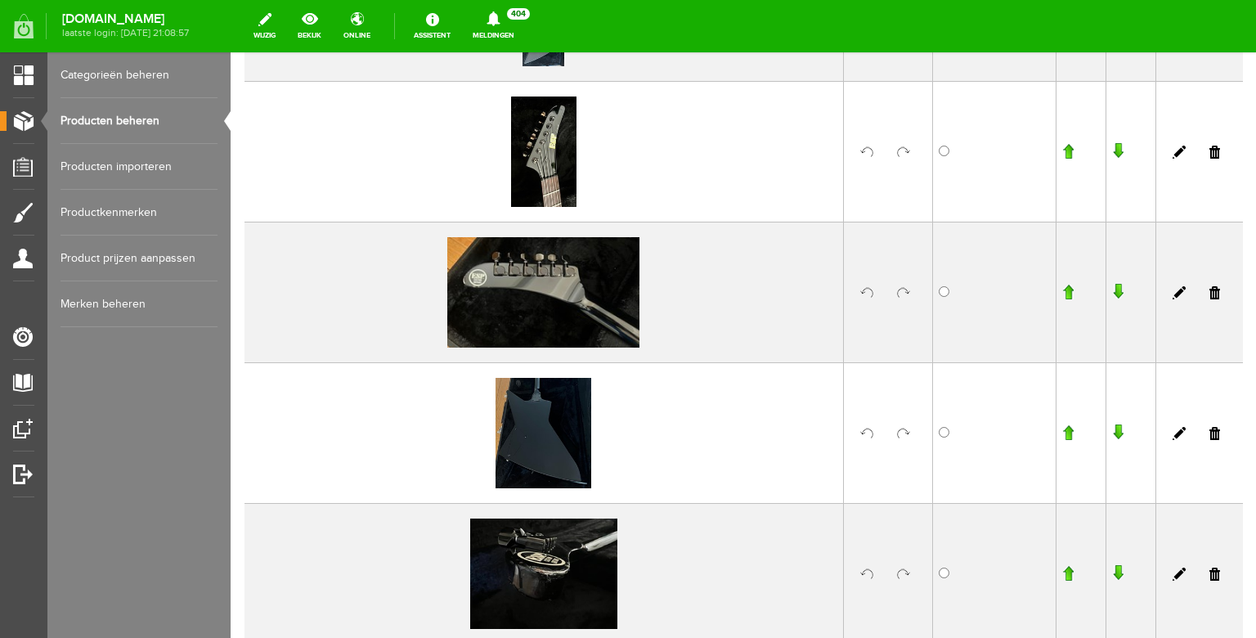
scroll to position [543, 0]
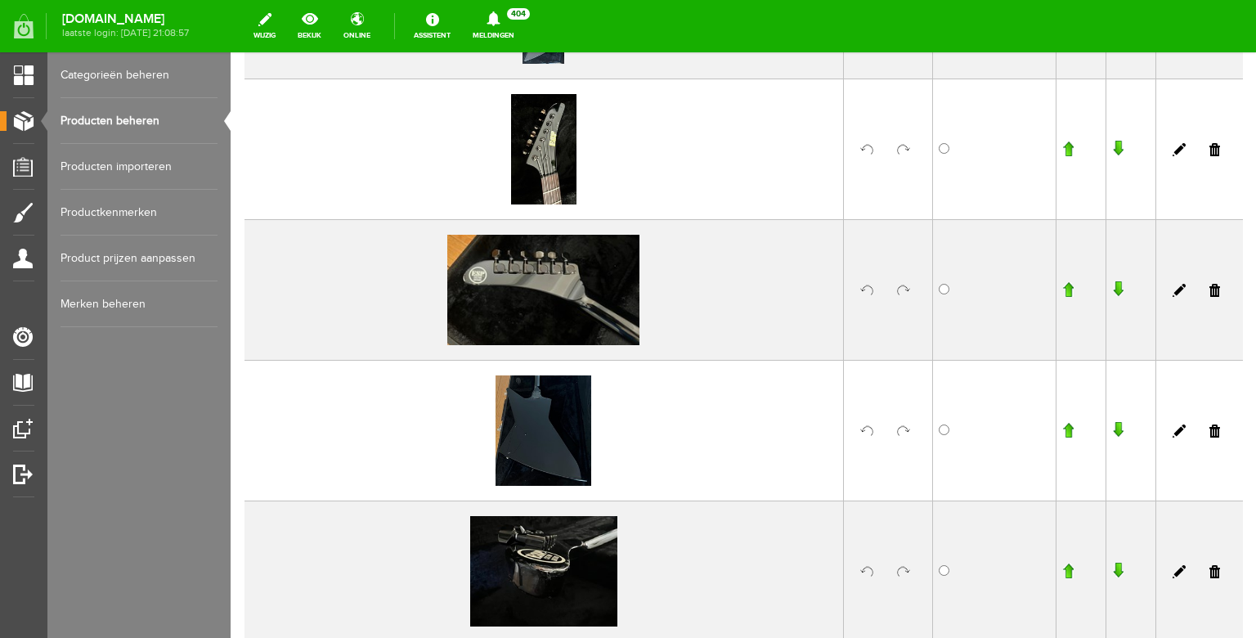
click at [1062, 431] on input "button" at bounding box center [1067, 430] width 11 height 16
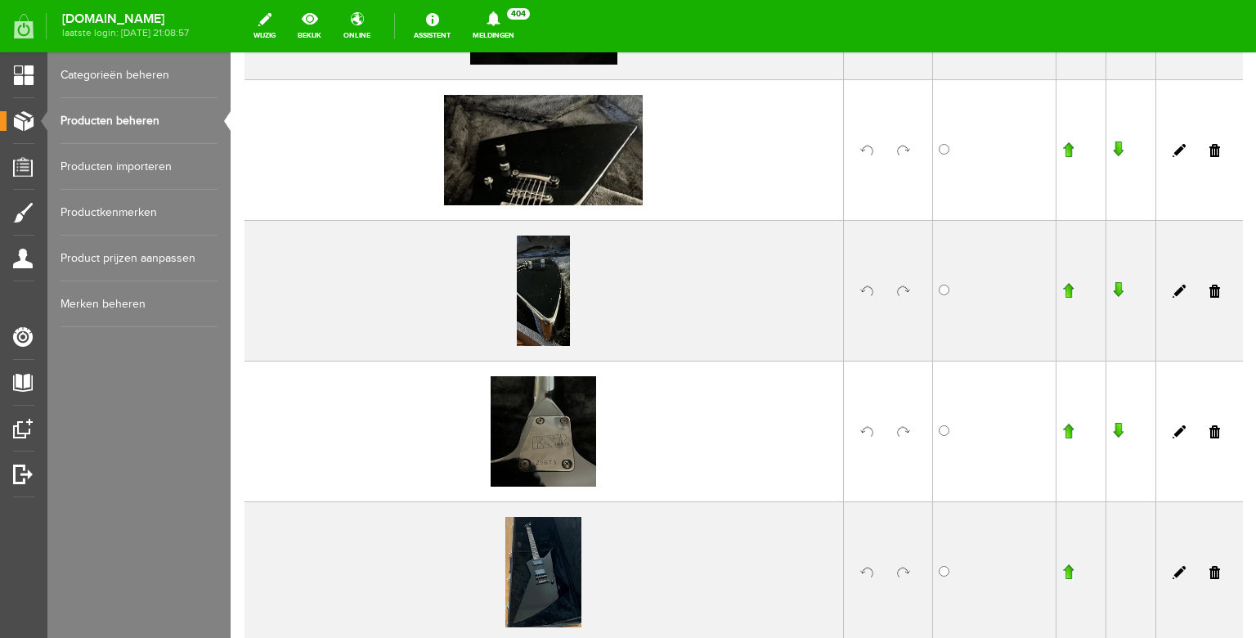
click at [1062, 431] on input "button" at bounding box center [1067, 431] width 11 height 16
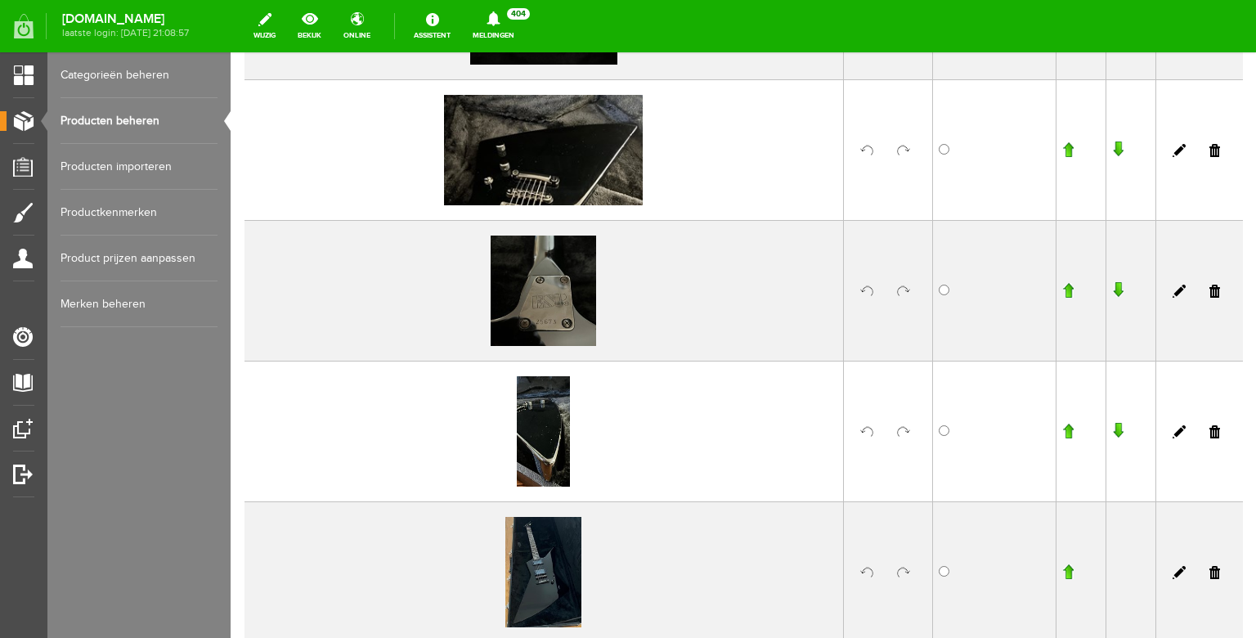
scroll to position [1105, 0]
click at [1062, 292] on input "button" at bounding box center [1067, 289] width 11 height 16
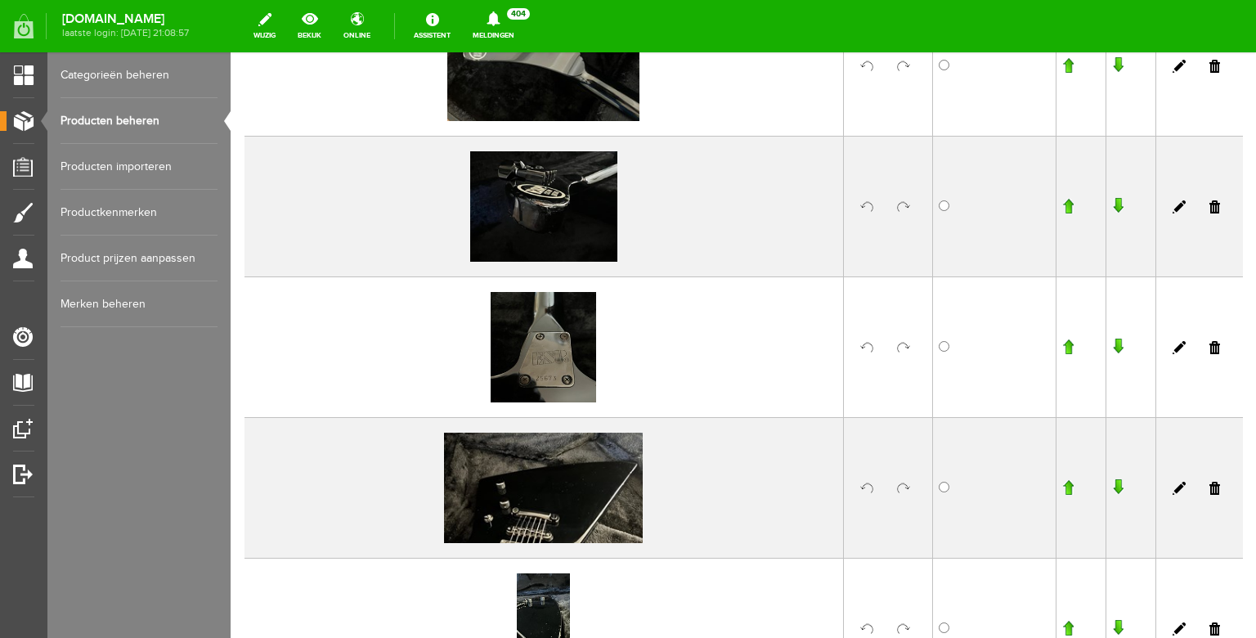
scroll to position [896, 0]
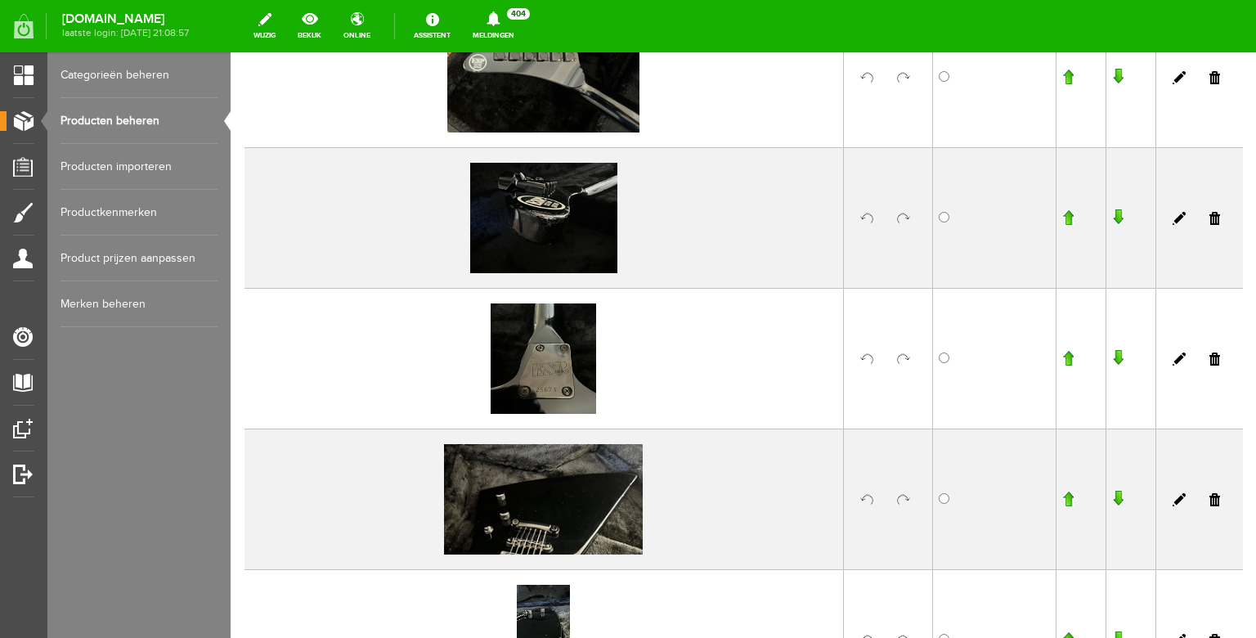
click at [1062, 359] on input "button" at bounding box center [1067, 358] width 11 height 16
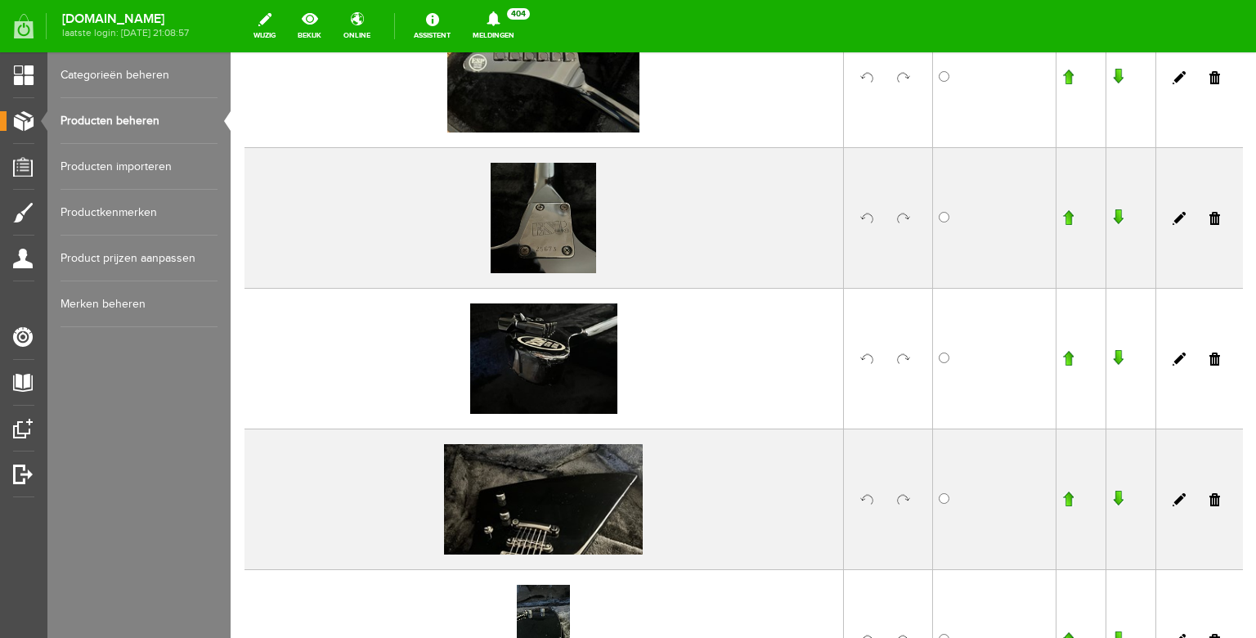
click at [1062, 213] on input "button" at bounding box center [1067, 217] width 11 height 16
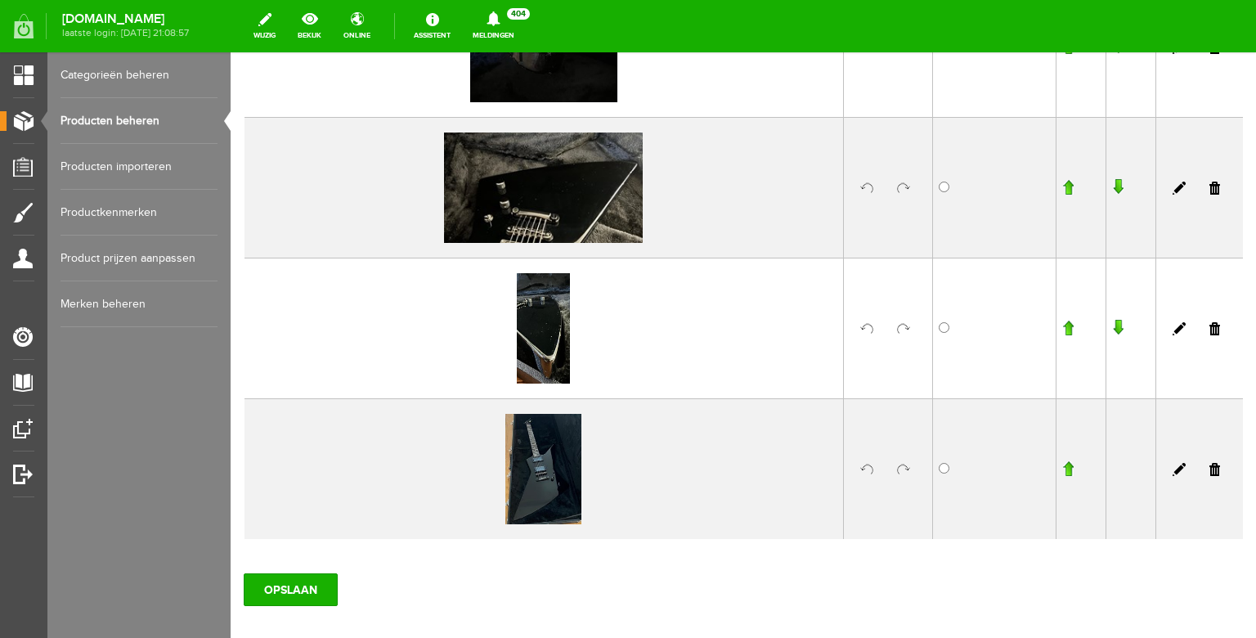
scroll to position [1213, 0]
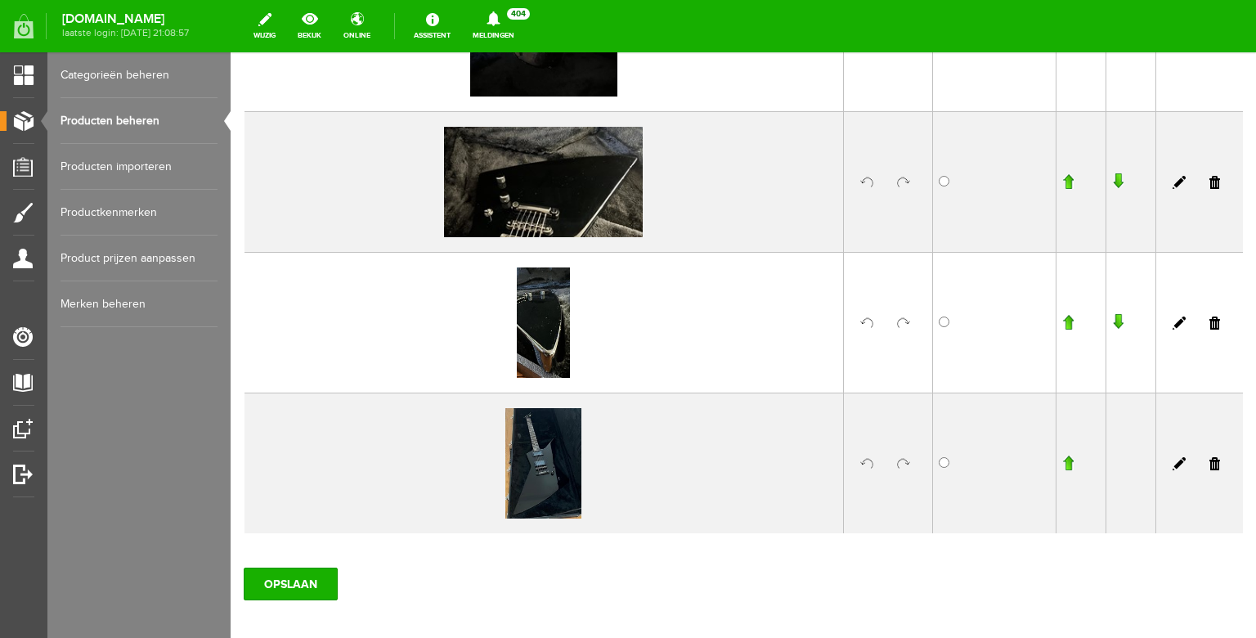
click at [1062, 461] on input "button" at bounding box center [1067, 463] width 11 height 16
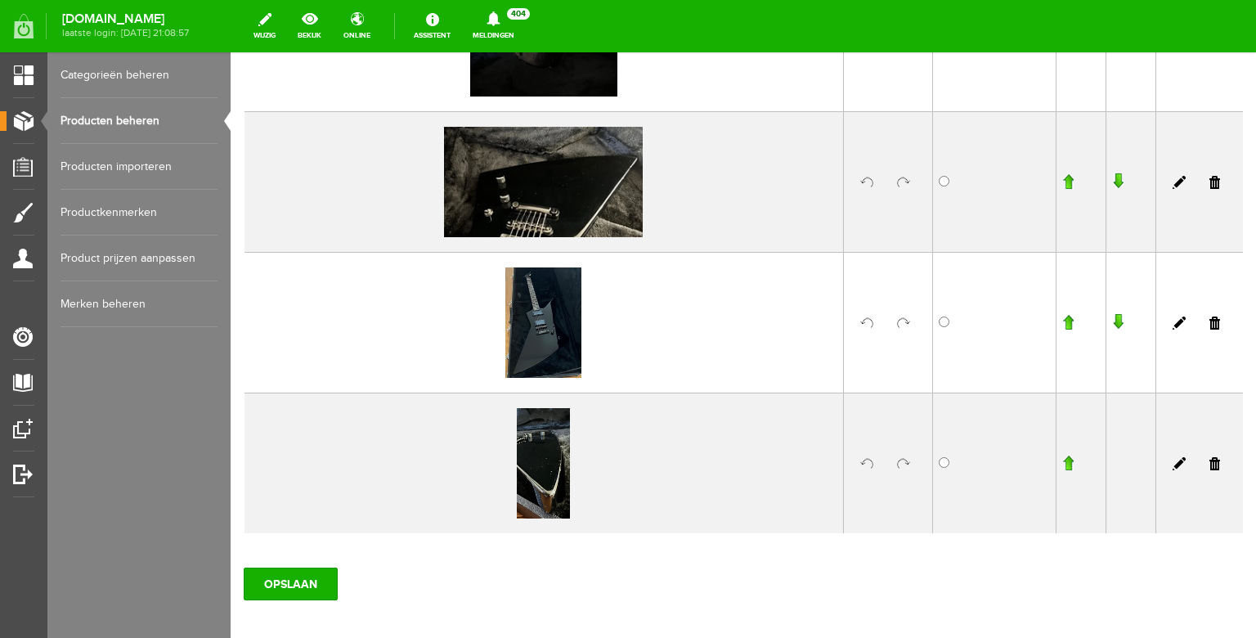
click at [1062, 320] on input "button" at bounding box center [1067, 322] width 11 height 16
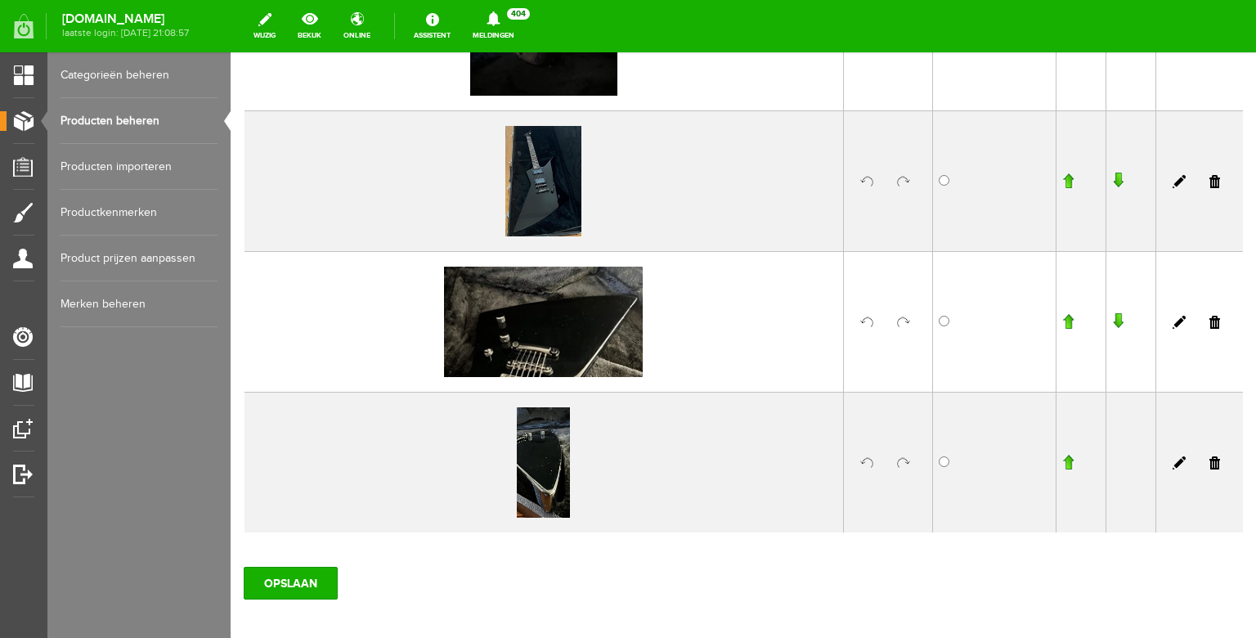
click at [1062, 181] on input "button" at bounding box center [1067, 180] width 11 height 16
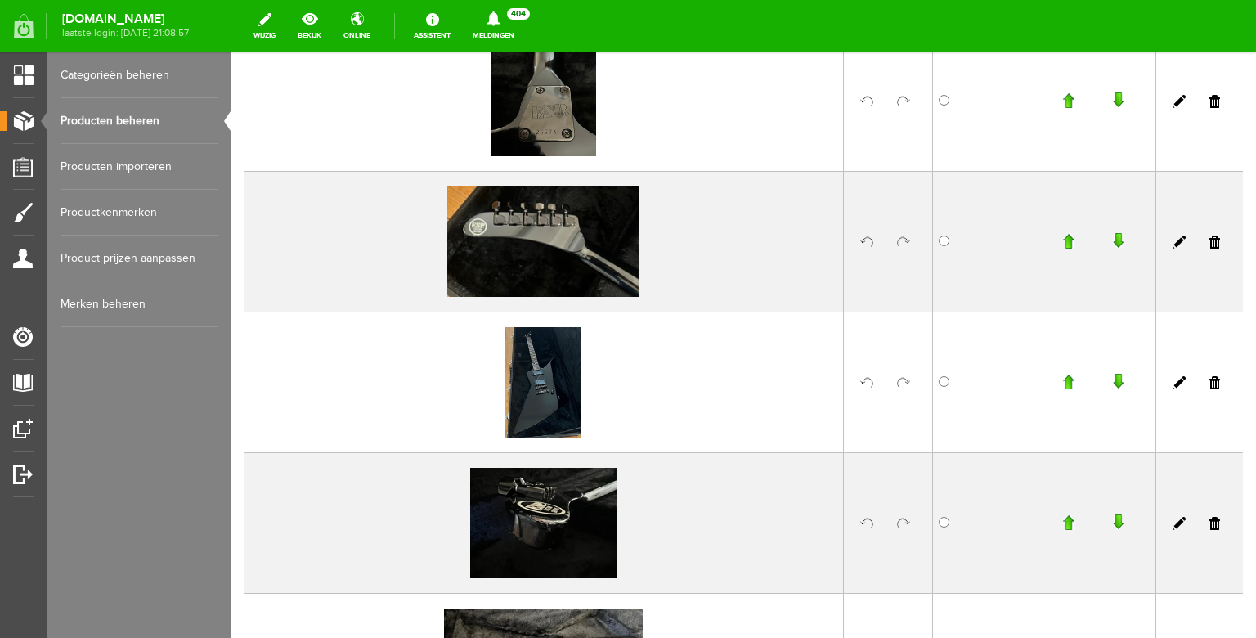
scroll to position [843, 0]
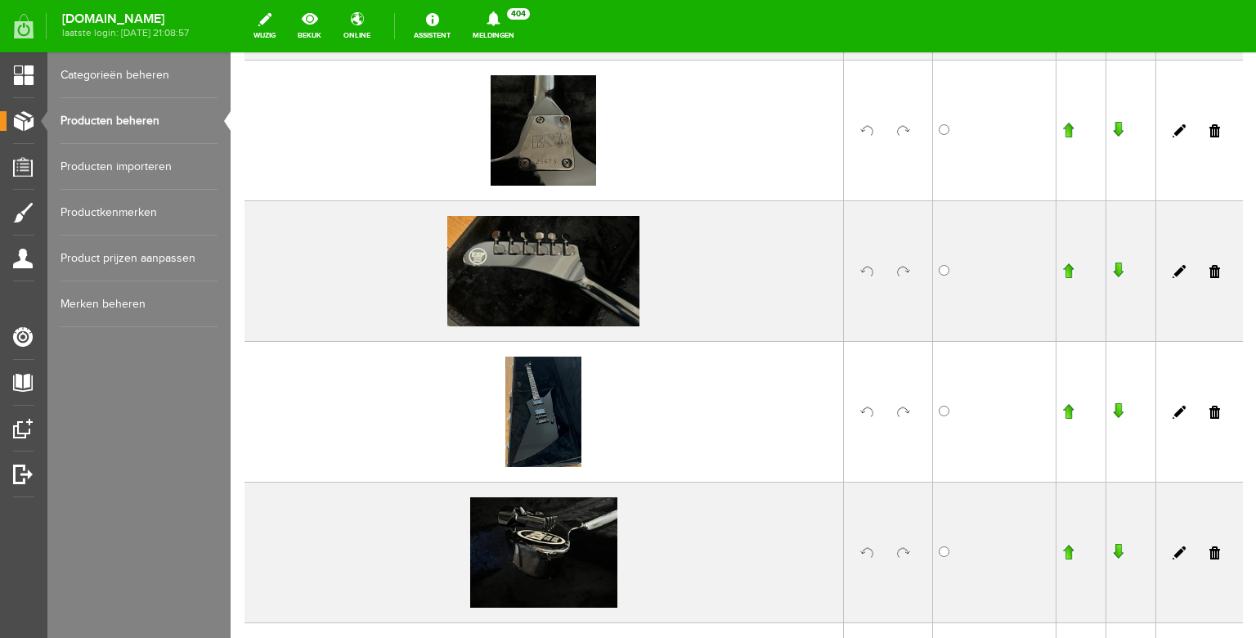
click at [1062, 409] on input "button" at bounding box center [1067, 411] width 11 height 16
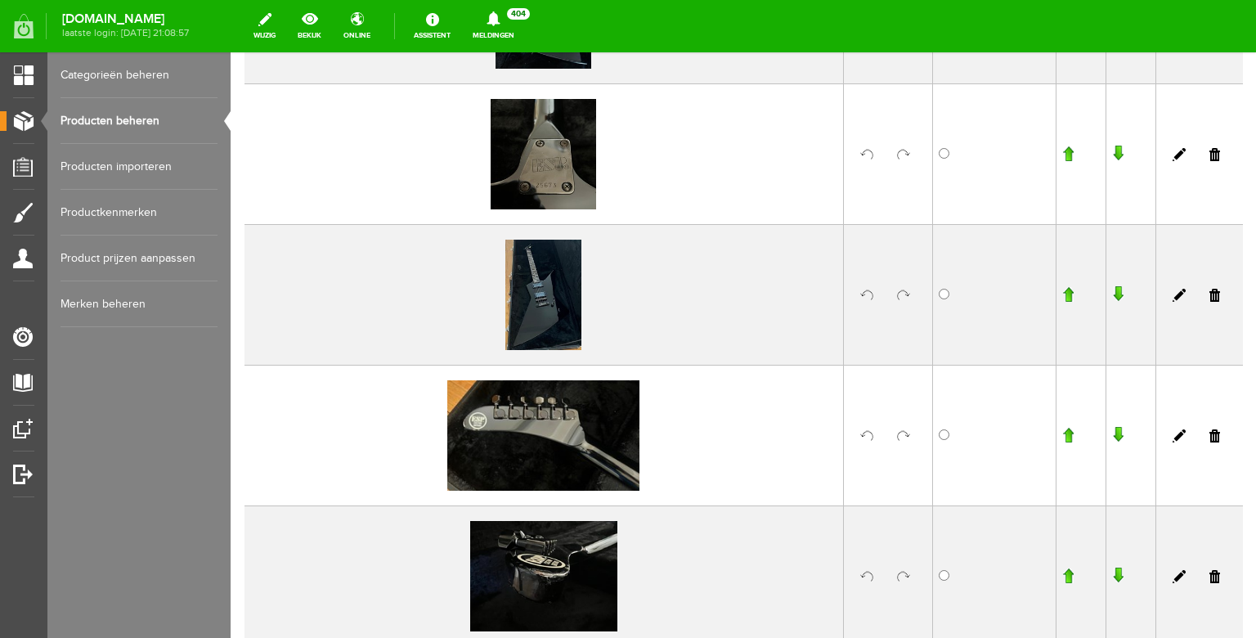
scroll to position [692, 0]
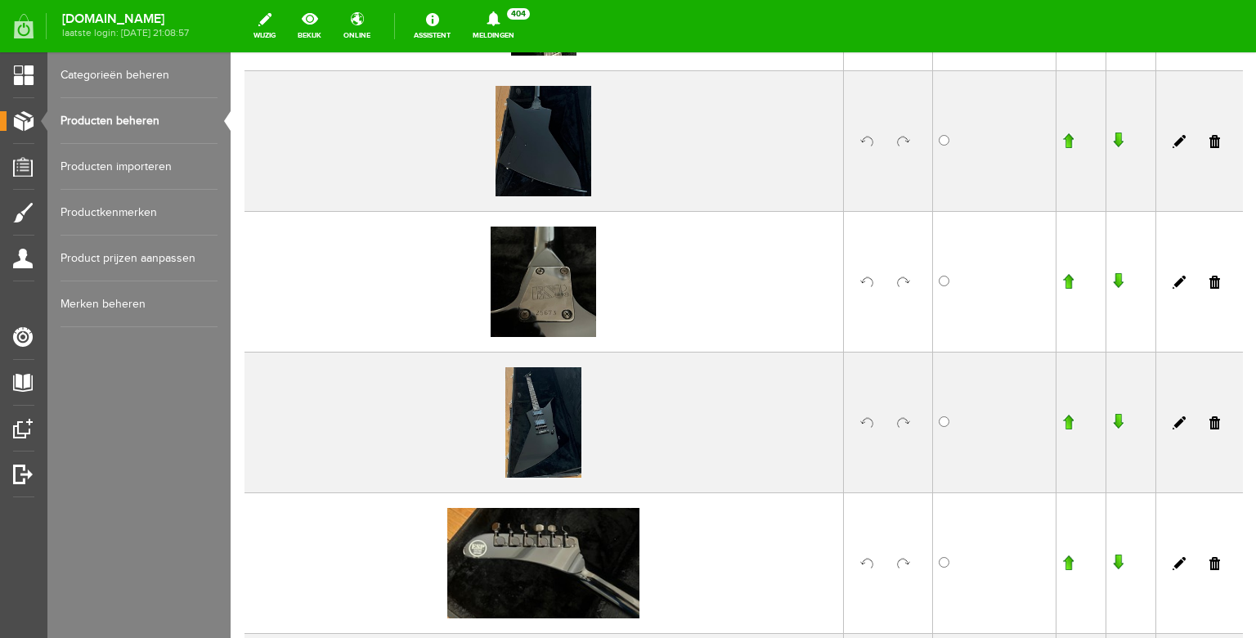
click at [1062, 422] on input "button" at bounding box center [1067, 422] width 11 height 16
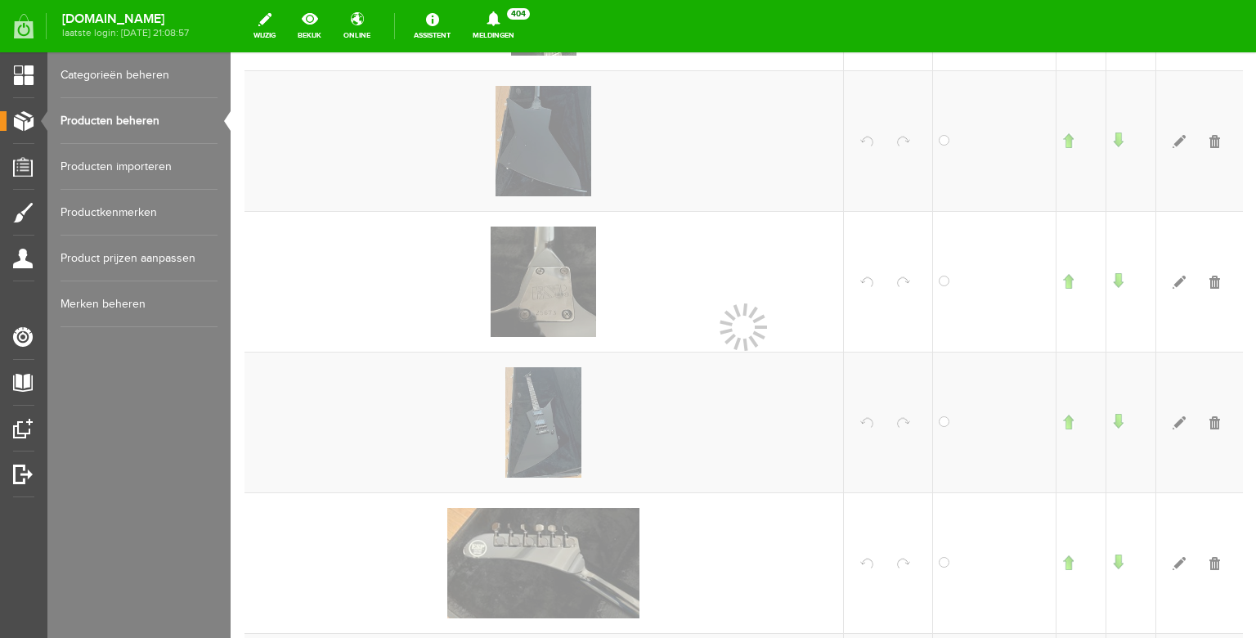
scroll to position [692, 0]
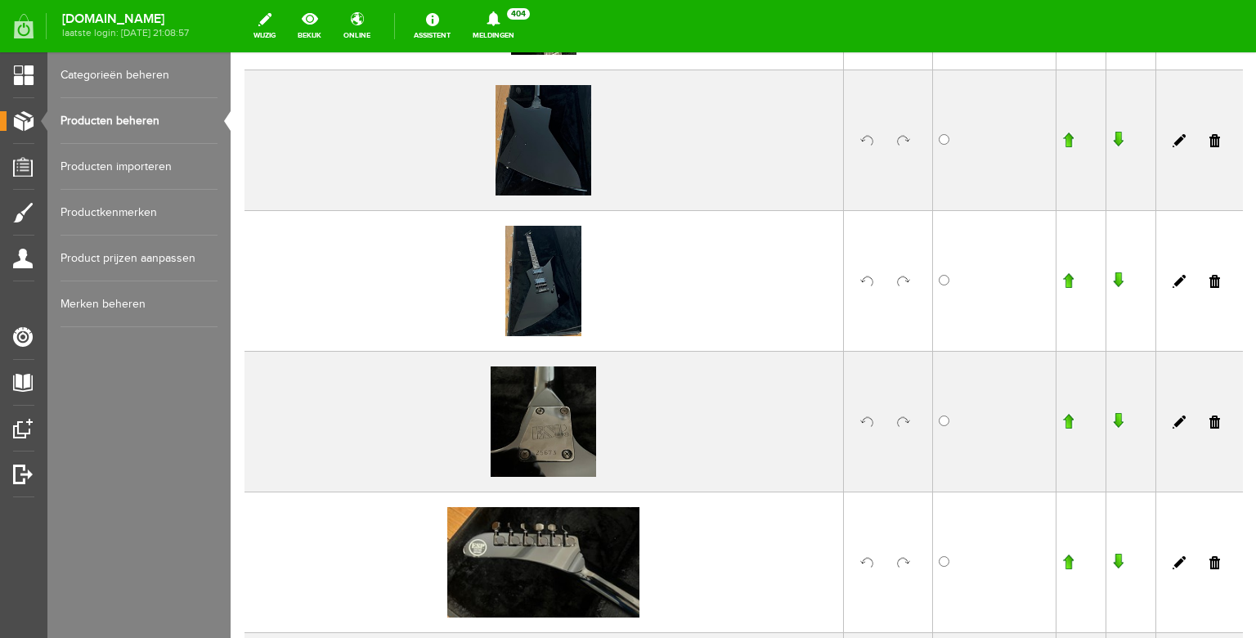
click at [1062, 284] on input "button" at bounding box center [1067, 280] width 11 height 16
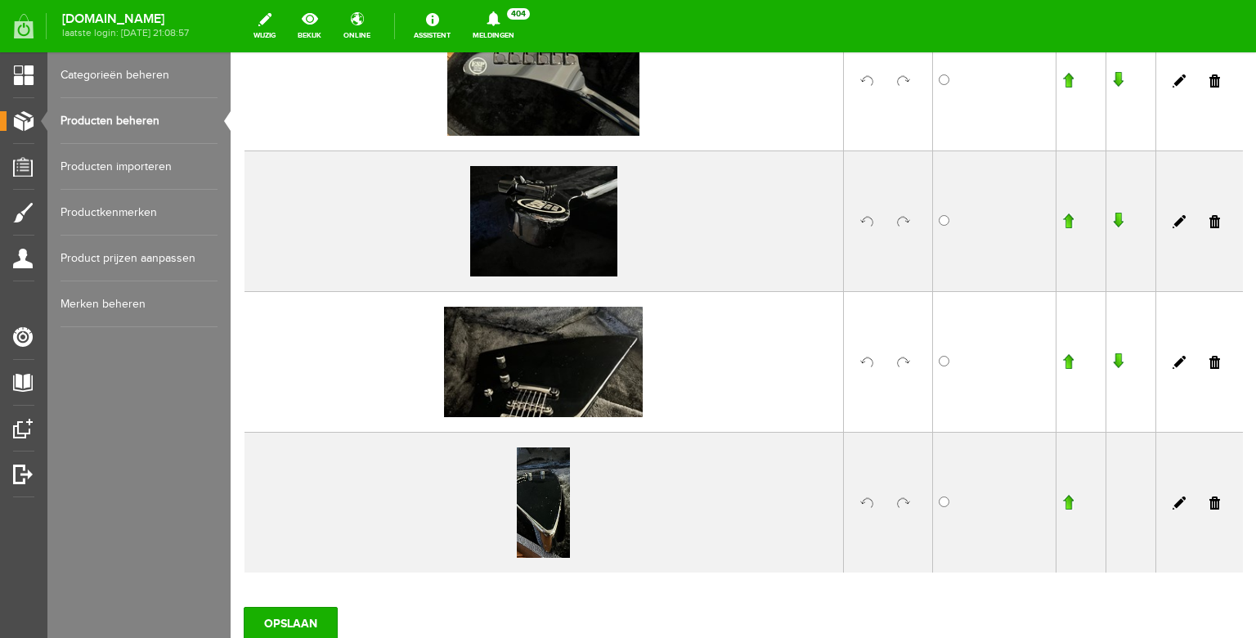
scroll to position [1297, 0]
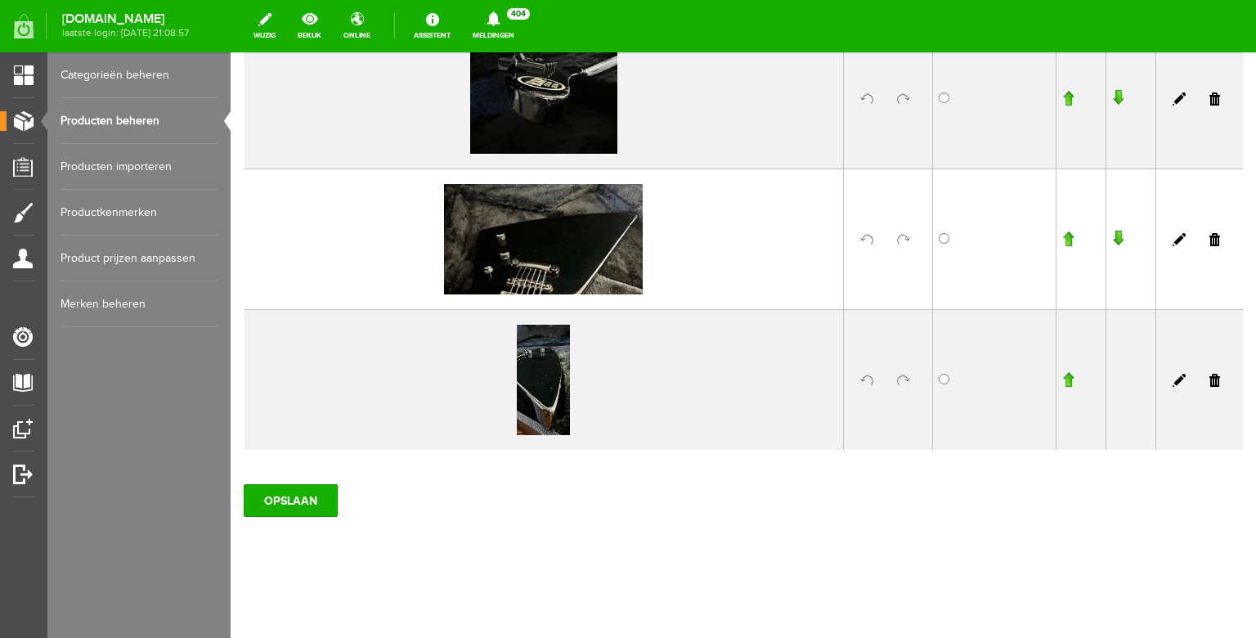
click at [307, 482] on div "OPSLAAN" at bounding box center [743, 494] width 999 height 46
click at [299, 495] on input "OPSLAAN" at bounding box center [291, 500] width 94 height 33
click at [181, 119] on link "Producten beheren" at bounding box center [138, 121] width 157 height 46
